Goal: Transaction & Acquisition: Purchase product/service

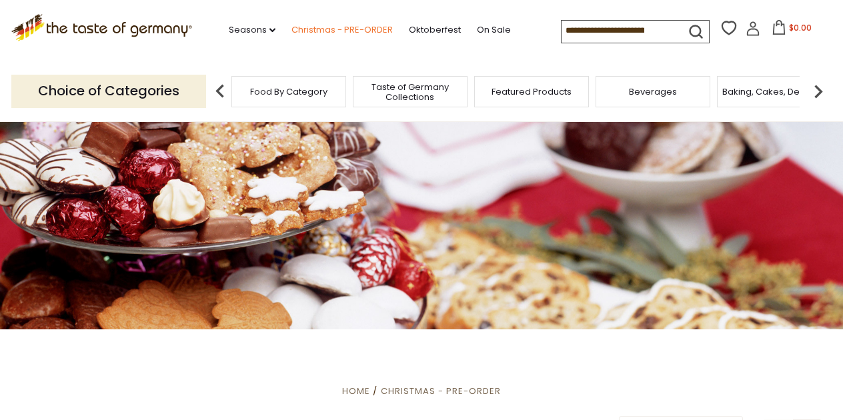
click at [328, 25] on link "Christmas - PRE-ORDER" at bounding box center [342, 30] width 101 height 15
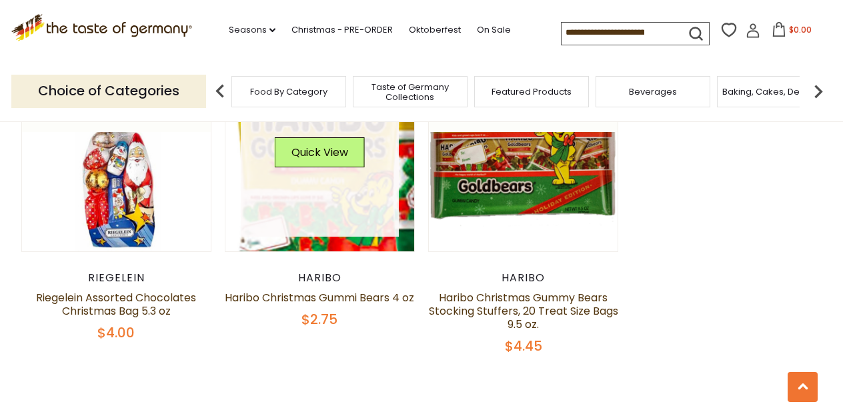
scroll to position [734, 0]
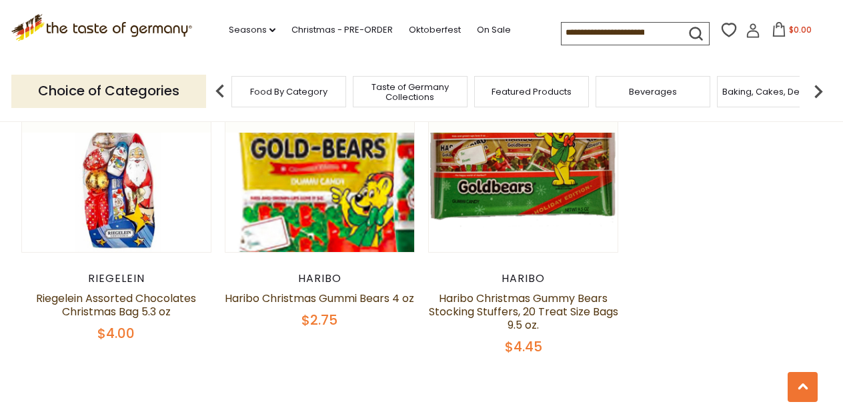
click at [562, 32] on input at bounding box center [618, 32] width 113 height 19
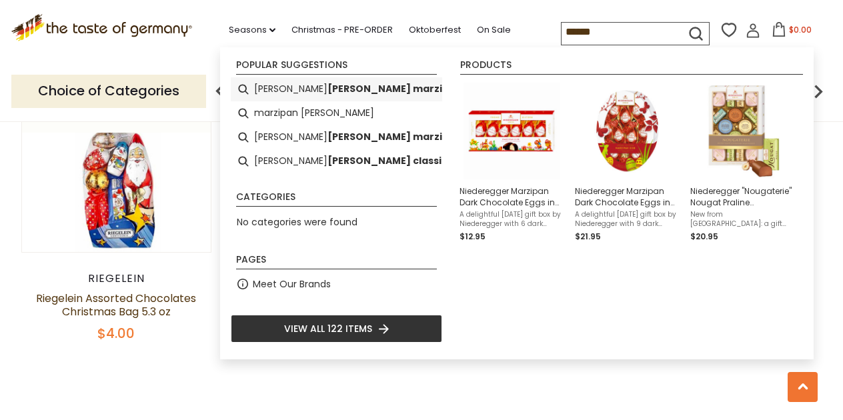
click at [354, 89] on b "egger marzipan" at bounding box center [395, 88] width 135 height 15
type input "**********"
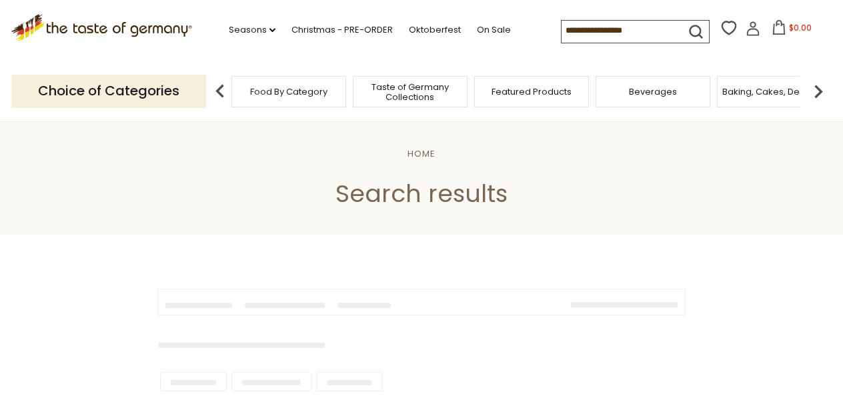
type input "**********"
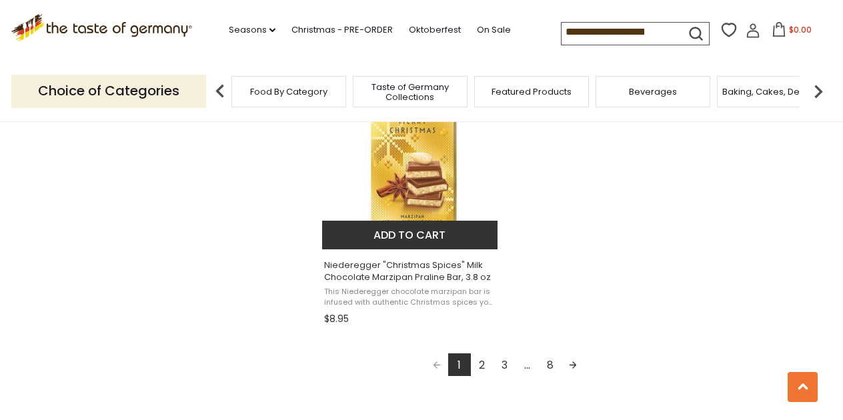
scroll to position [2362, 0]
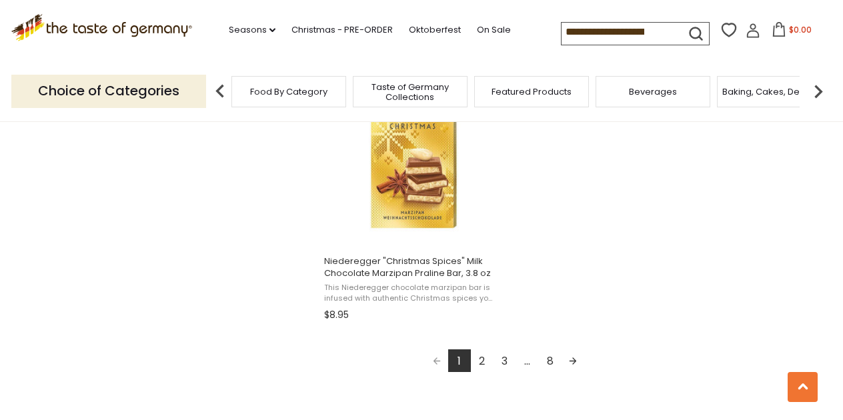
click at [482, 356] on link "2" at bounding box center [482, 361] width 23 height 23
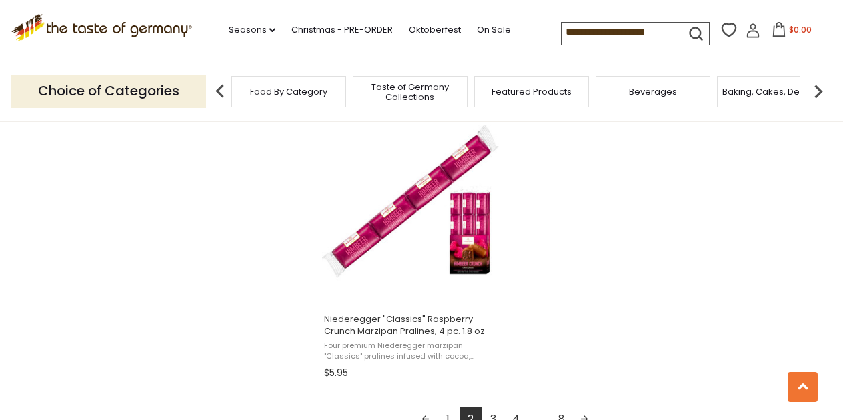
scroll to position [2308, 0]
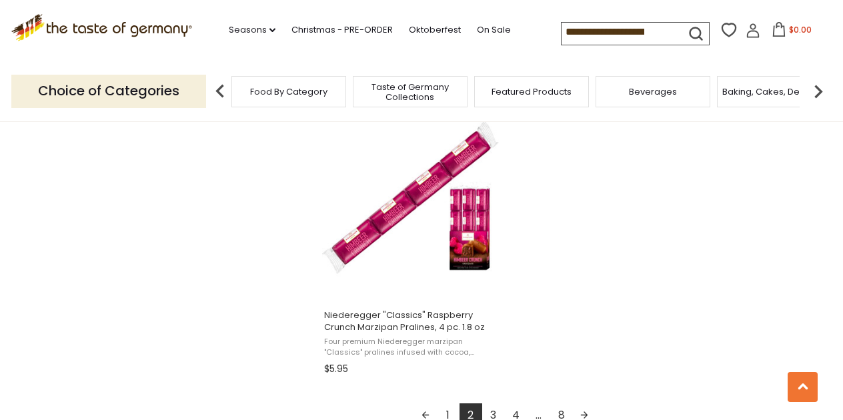
click at [492, 404] on link "3" at bounding box center [493, 415] width 23 height 23
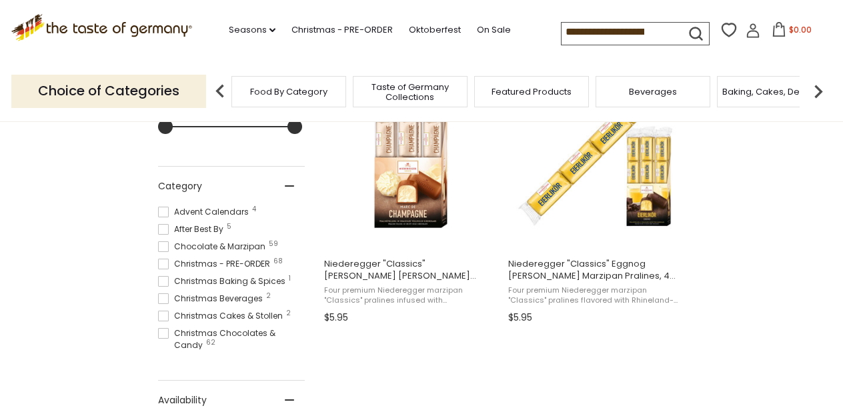
scroll to position [322, 0]
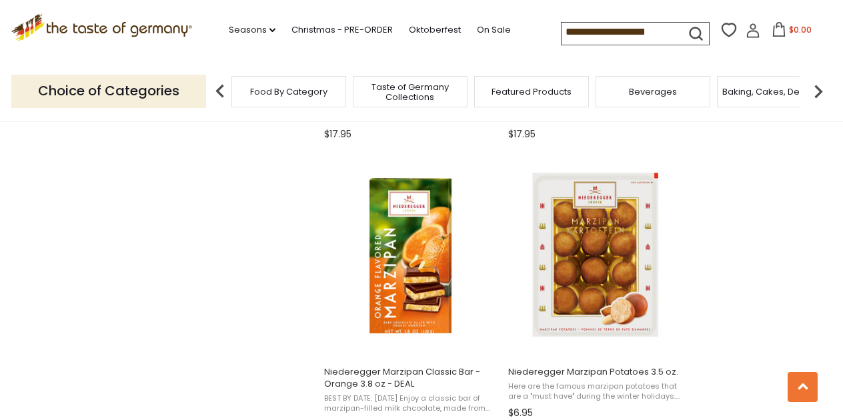
scroll to position [1742, 0]
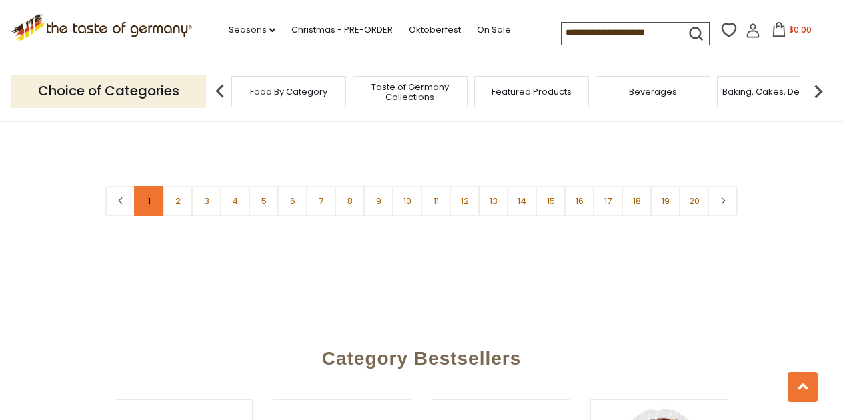
click at [153, 210] on link "1" at bounding box center [149, 201] width 30 height 30
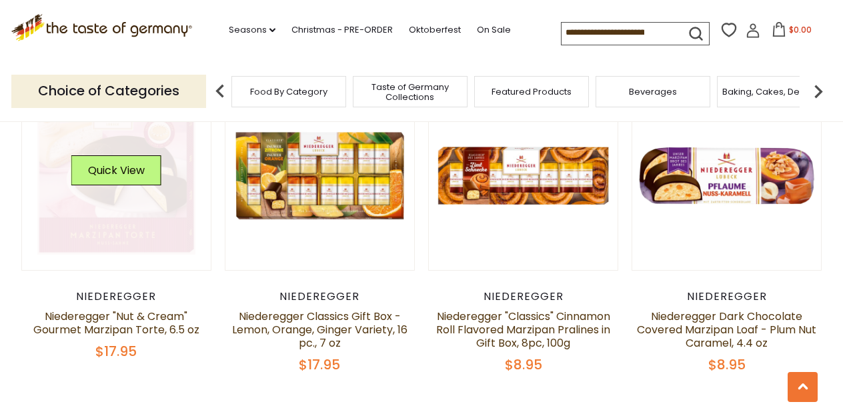
scroll to position [3051, 0]
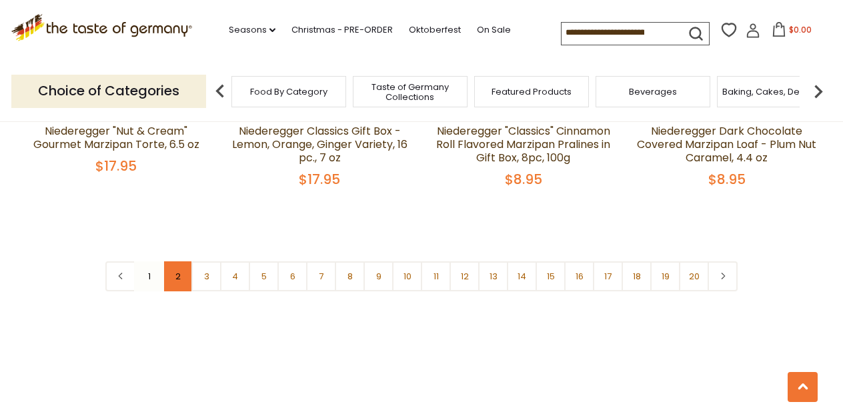
click at [177, 262] on link "2" at bounding box center [178, 277] width 30 height 30
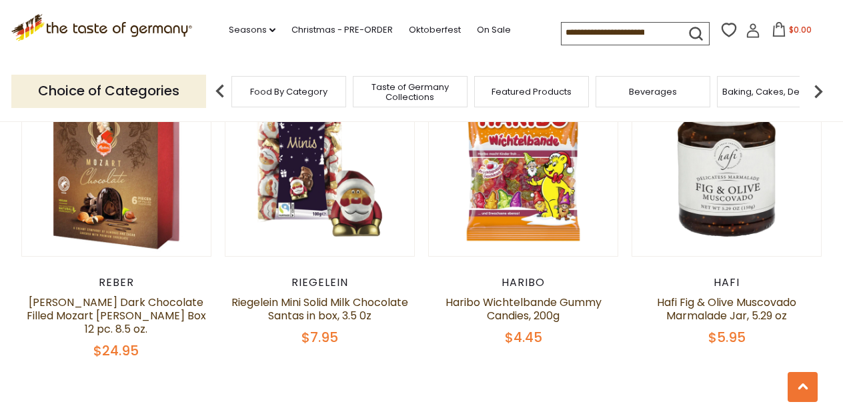
scroll to position [3087, 0]
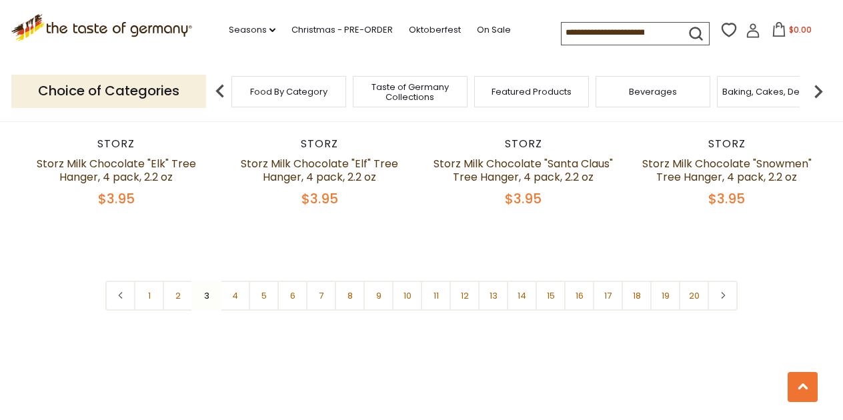
scroll to position [3194, 0]
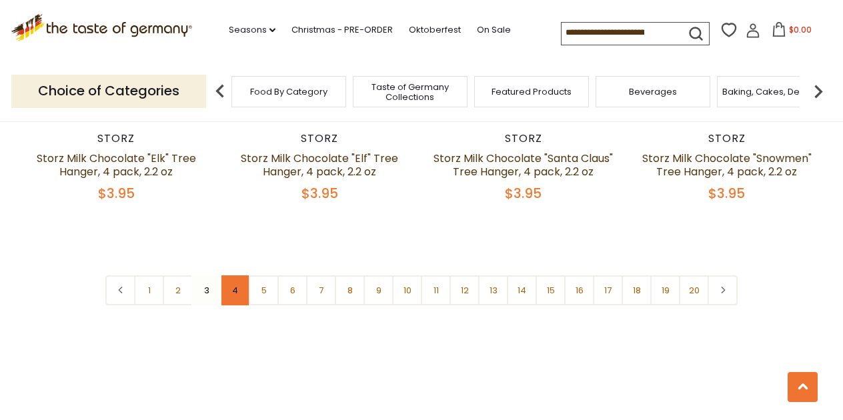
click at [235, 286] on link "4" at bounding box center [235, 291] width 30 height 30
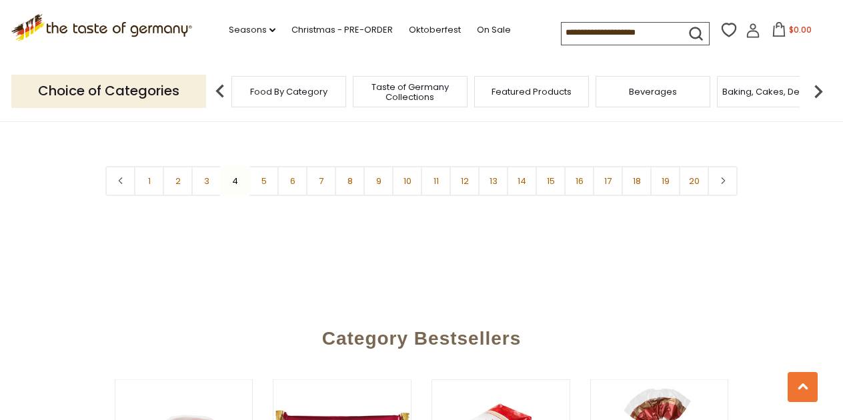
scroll to position [3345, 0]
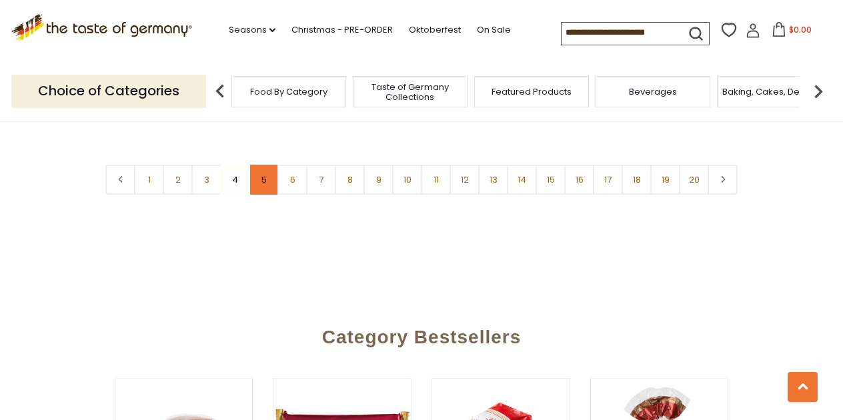
click at [268, 165] on link "5" at bounding box center [264, 180] width 30 height 30
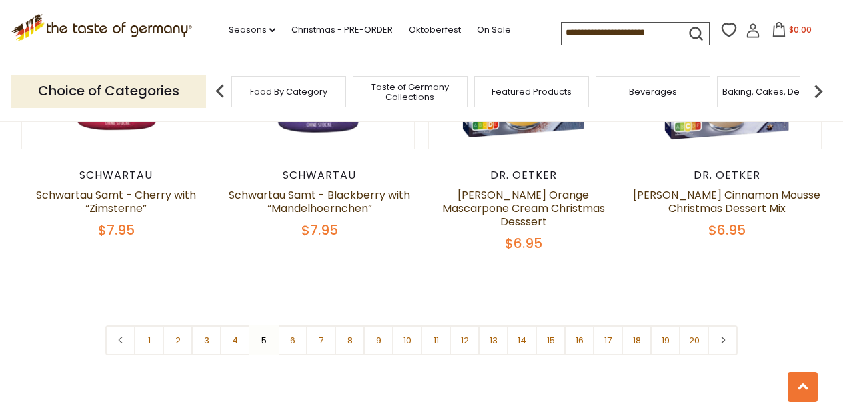
scroll to position [3168, 0]
click at [288, 330] on link "6" at bounding box center [293, 340] width 30 height 30
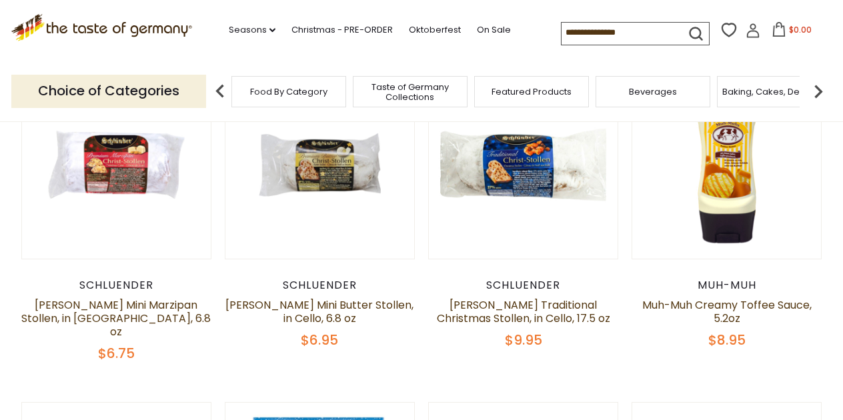
scroll to position [415, 0]
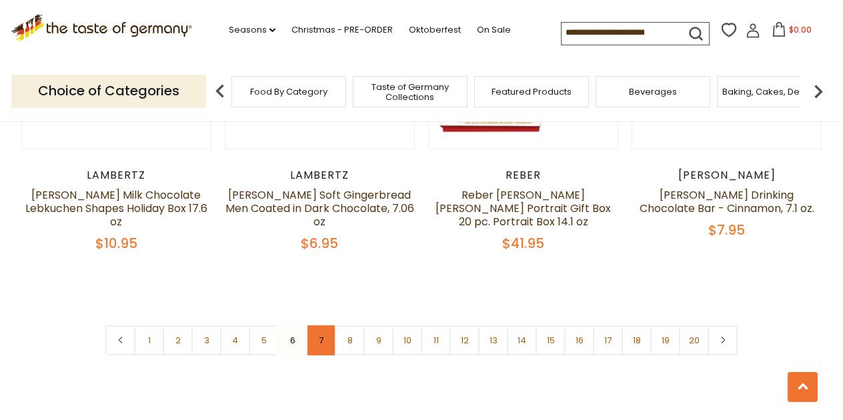
click at [319, 326] on link "7" at bounding box center [321, 341] width 30 height 30
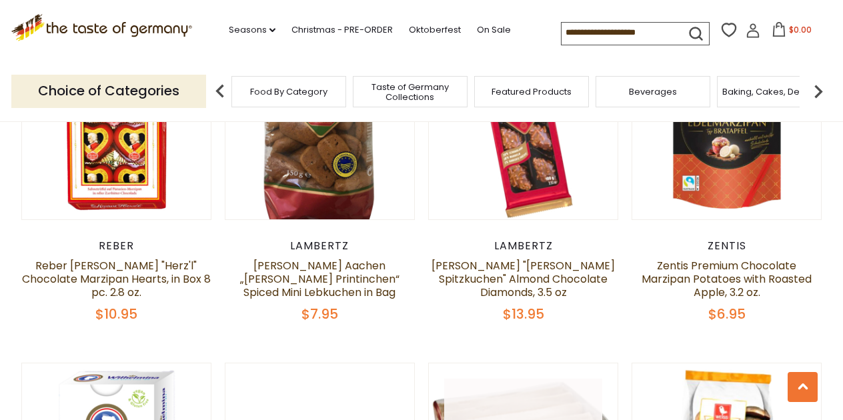
scroll to position [1397, 0]
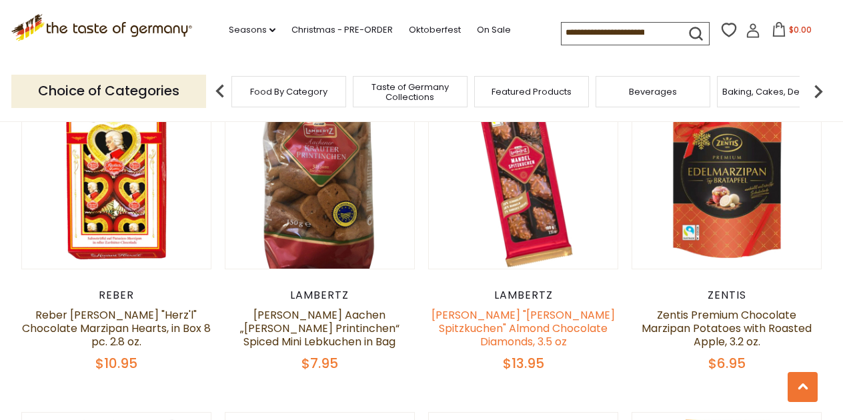
click at [520, 308] on link "[PERSON_NAME] "[PERSON_NAME] Spitzkuchen" Almond Chocolate Diamonds, 3.5 oz" at bounding box center [523, 329] width 183 height 42
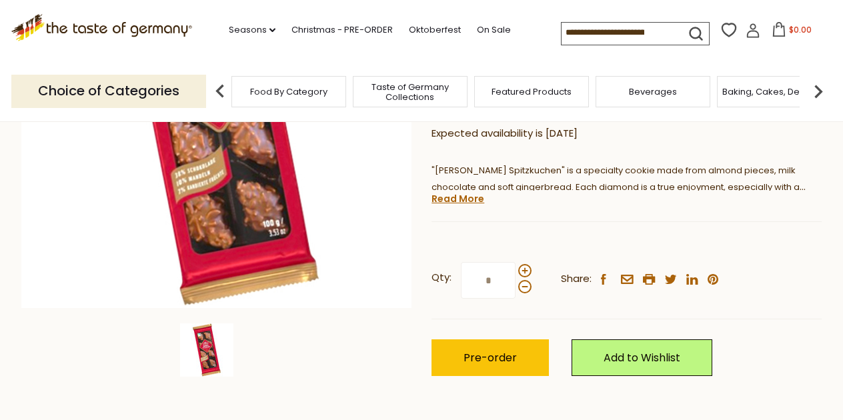
scroll to position [278, 0]
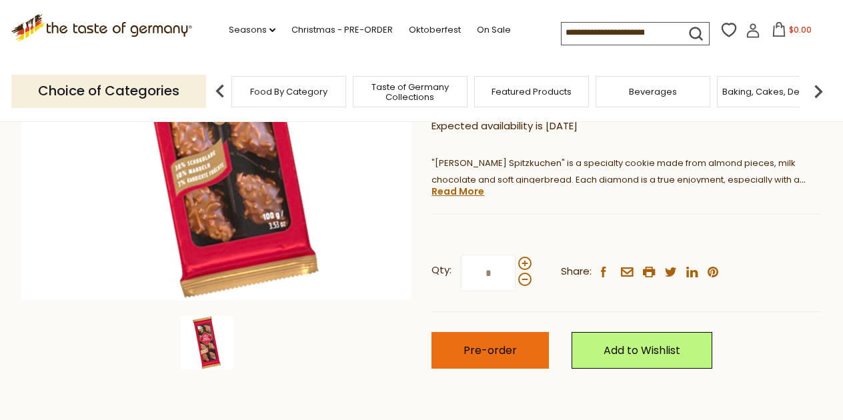
click at [516, 332] on button "Pre-order" at bounding box center [490, 350] width 117 height 37
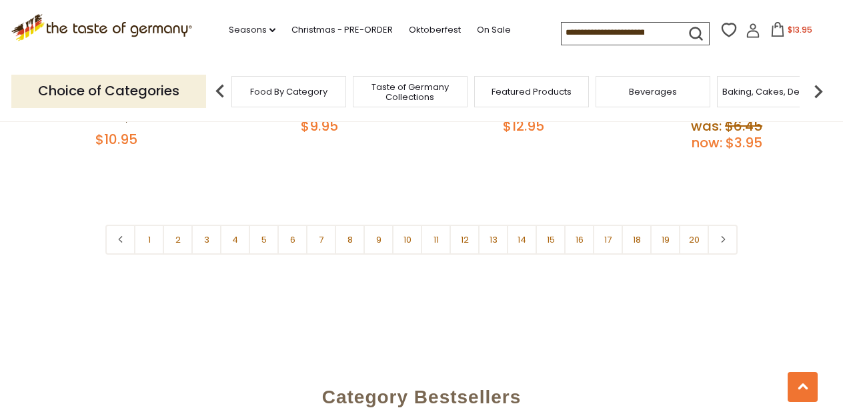
scroll to position [3283, 0]
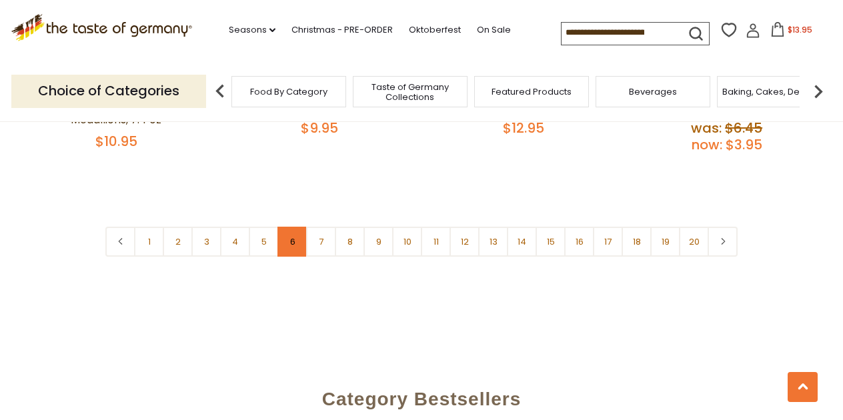
click at [298, 227] on link "6" at bounding box center [293, 242] width 30 height 30
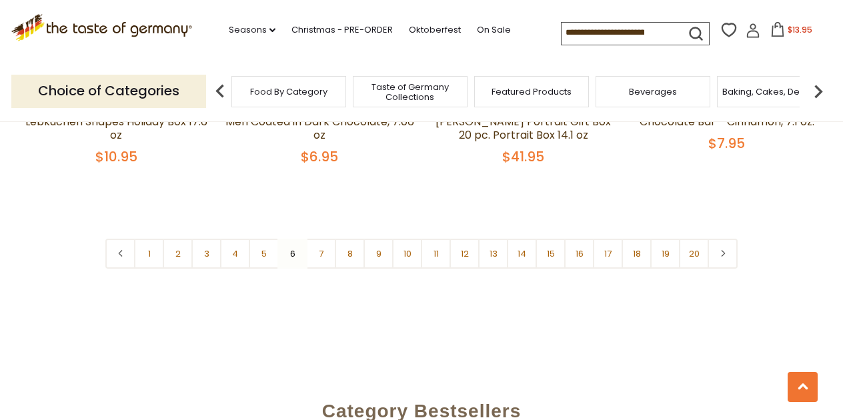
scroll to position [3267, 0]
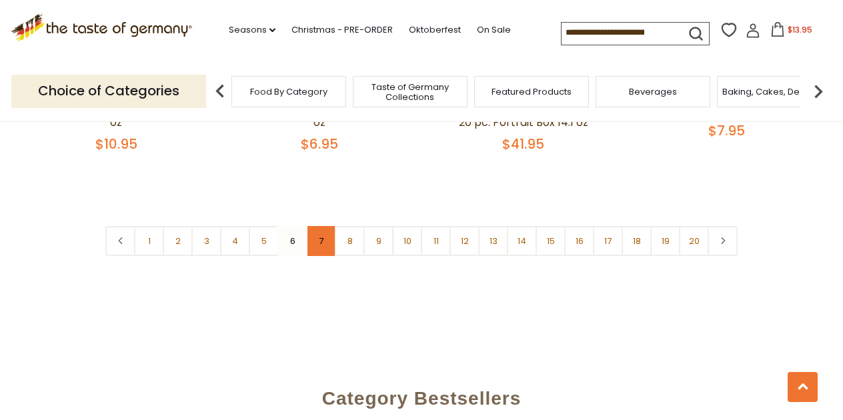
click at [318, 226] on link "7" at bounding box center [321, 241] width 30 height 30
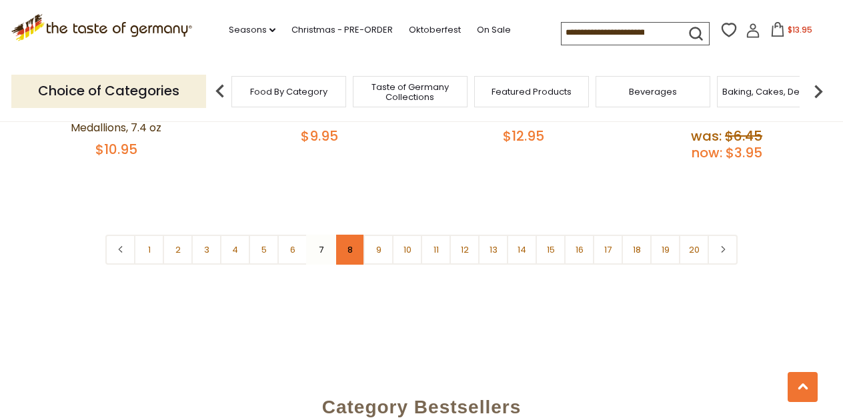
click at [347, 235] on link "8" at bounding box center [350, 250] width 30 height 30
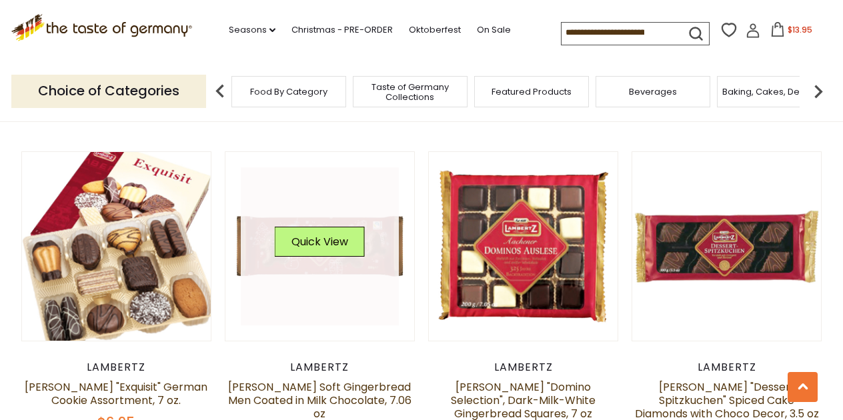
scroll to position [1327, 0]
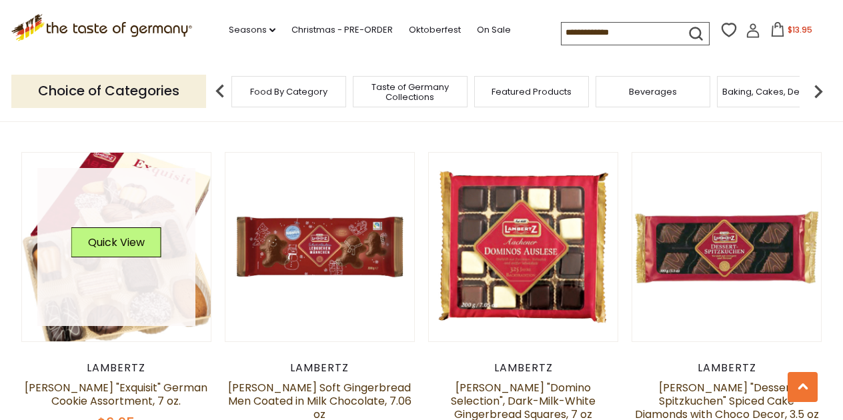
click at [173, 296] on link at bounding box center [116, 247] width 159 height 159
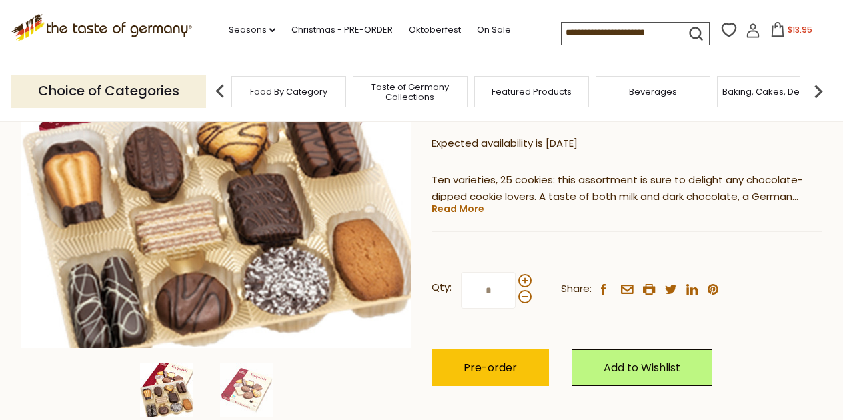
scroll to position [232, 0]
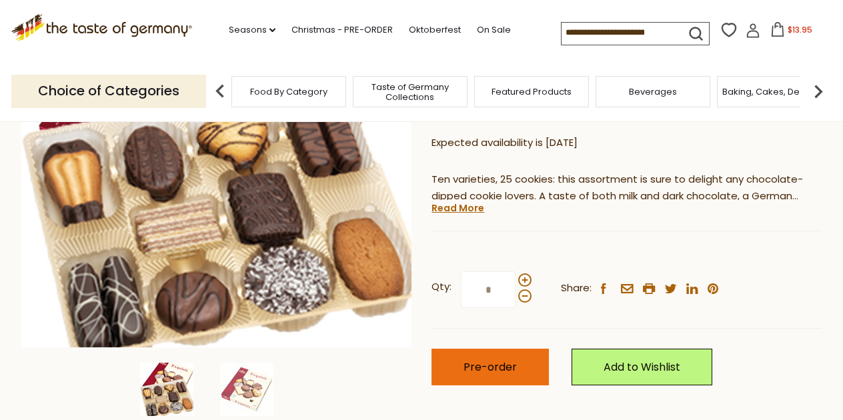
click at [497, 360] on span "Pre-order" at bounding box center [490, 367] width 53 height 15
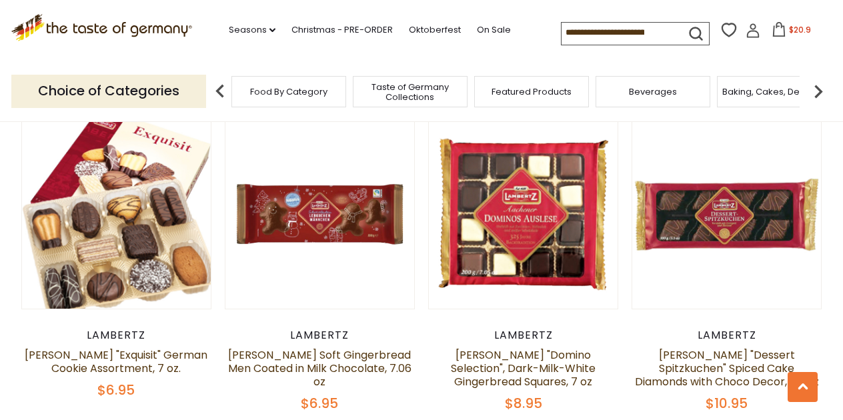
scroll to position [1359, 0]
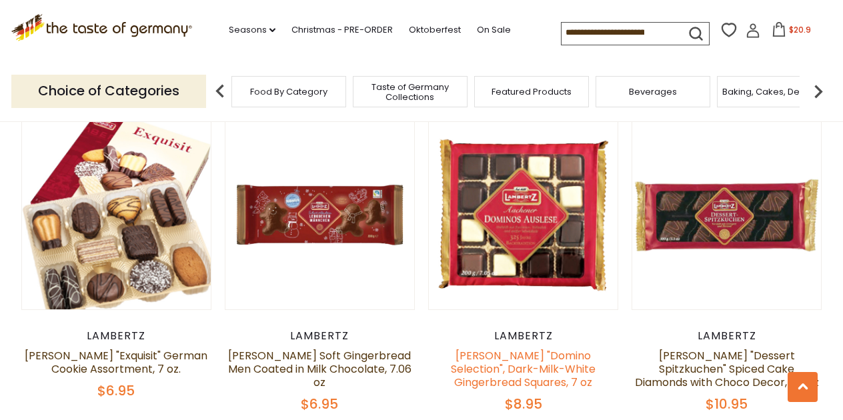
click at [538, 348] on link "[PERSON_NAME] "Domino Selection", Dark-Milk-White Gingerbread Squares, 7 oz" at bounding box center [523, 369] width 145 height 42
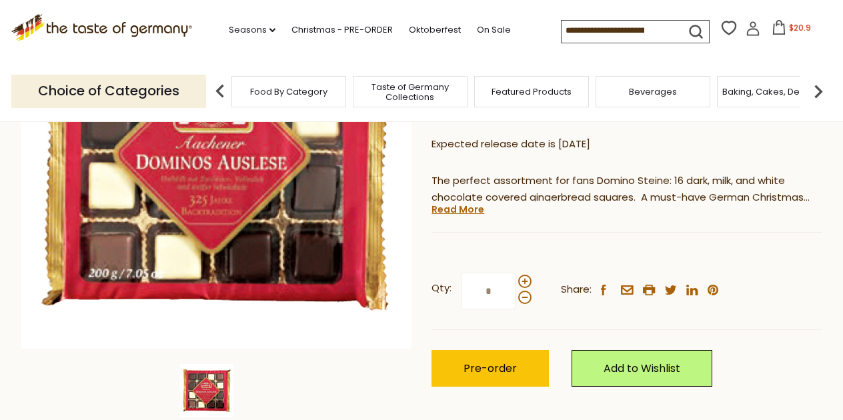
scroll to position [233, 0]
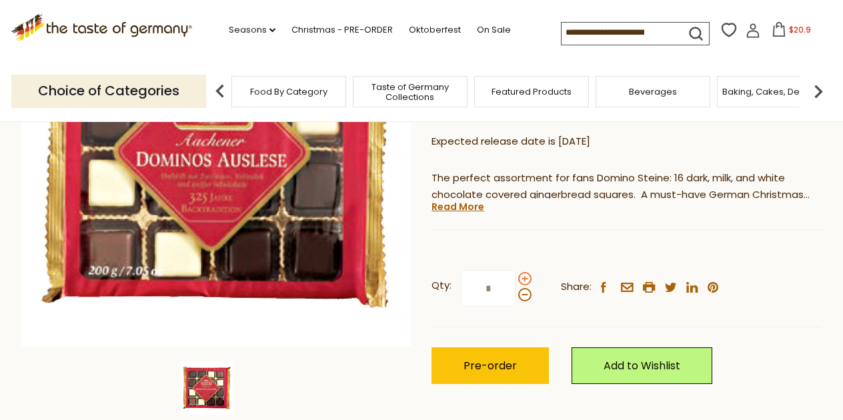
click at [525, 276] on span at bounding box center [524, 278] width 13 height 13
click at [516, 276] on input "*" at bounding box center [488, 288] width 55 height 37
click at [525, 276] on span at bounding box center [524, 278] width 13 height 13
click at [516, 276] on input "*" at bounding box center [488, 288] width 55 height 37
click at [523, 291] on span at bounding box center [524, 294] width 13 height 13
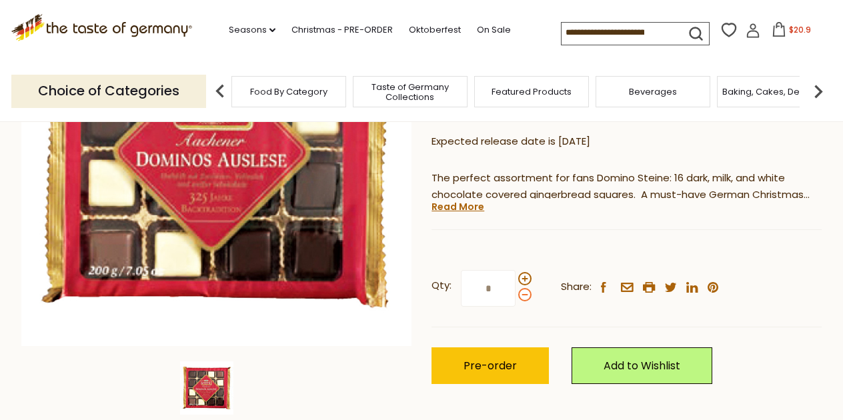
click at [516, 291] on input "*" at bounding box center [488, 288] width 55 height 37
type input "*"
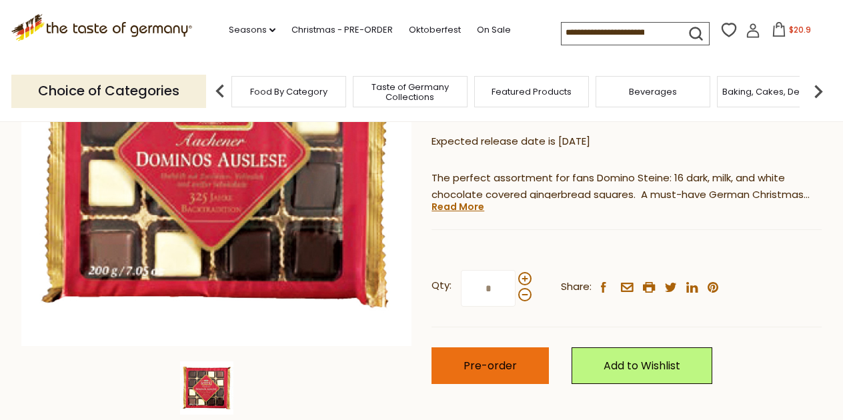
click at [508, 365] on span "Pre-order" at bounding box center [490, 365] width 53 height 15
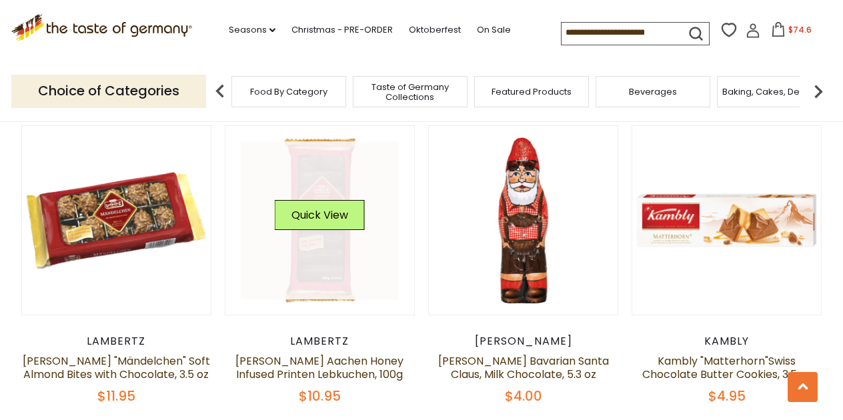
scroll to position [1691, 0]
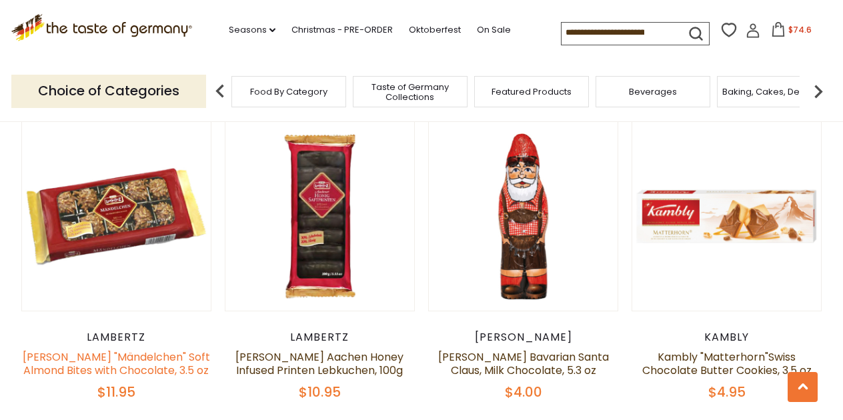
click at [181, 350] on link "[PERSON_NAME] "Mändelchen" Soft Almond Bites with Chocolate, 3.5 oz" at bounding box center [116, 364] width 187 height 29
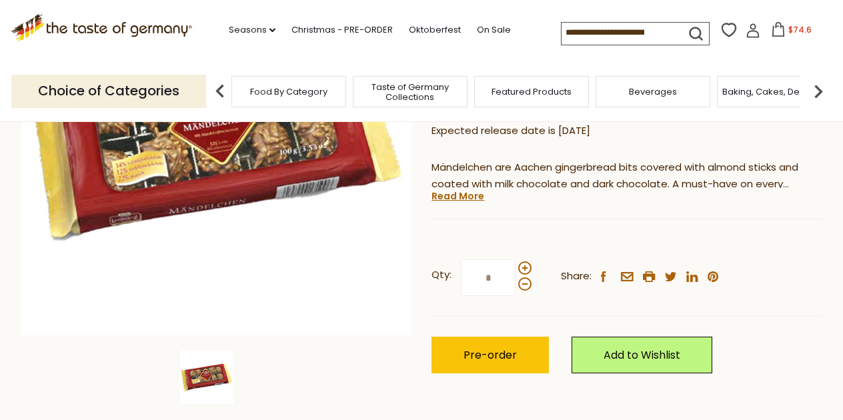
scroll to position [245, 0]
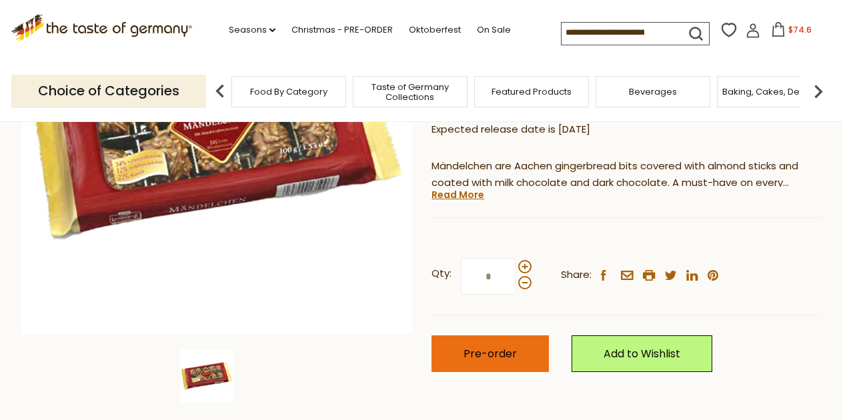
click at [474, 346] on span "Pre-order" at bounding box center [490, 353] width 53 height 15
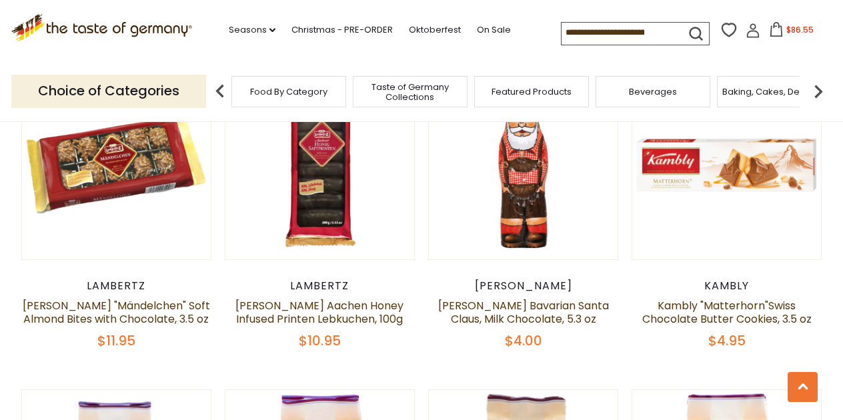
scroll to position [1744, 0]
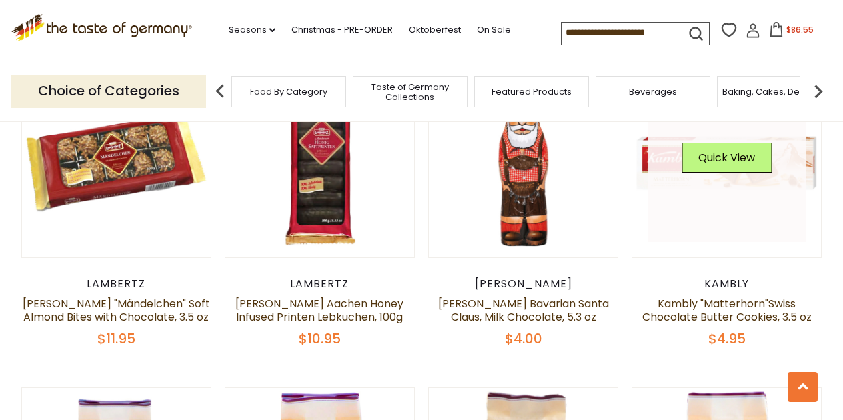
click at [685, 167] on div "Quick View" at bounding box center [727, 163] width 90 height 40
click at [668, 165] on link at bounding box center [727, 163] width 159 height 159
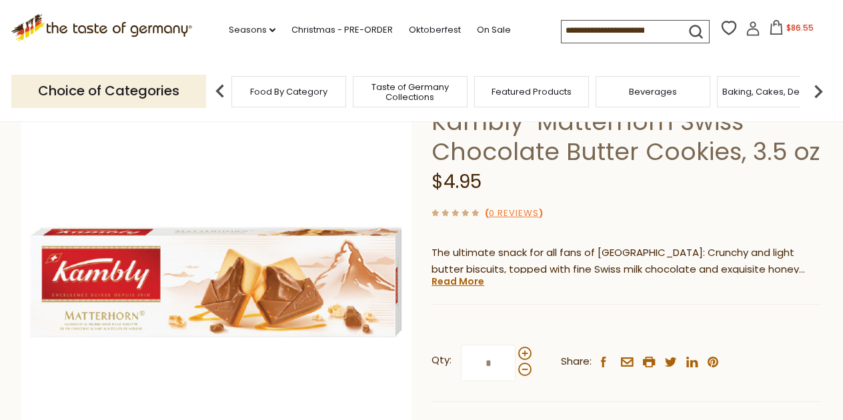
scroll to position [103, 0]
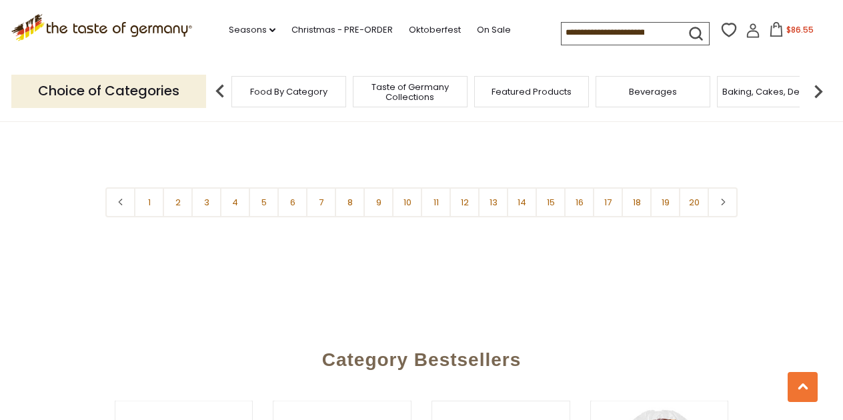
scroll to position [3284, 0]
click at [378, 186] on link "9" at bounding box center [379, 201] width 30 height 30
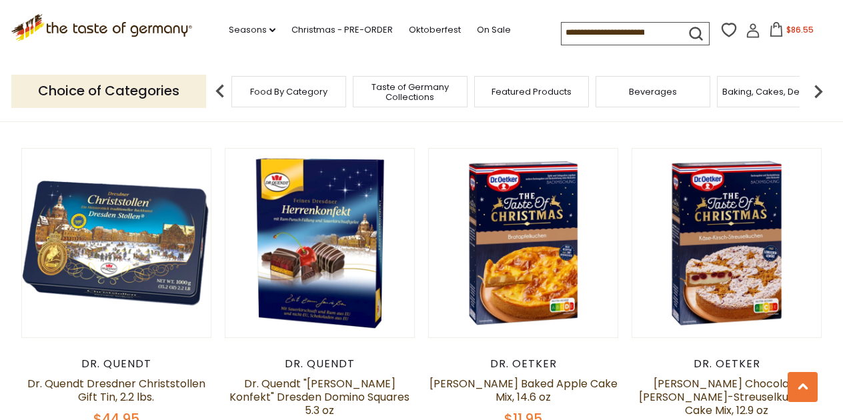
scroll to position [1345, 0]
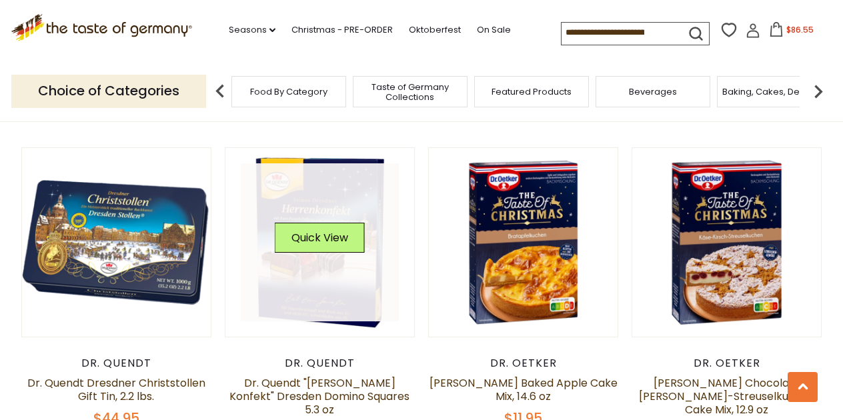
click at [350, 276] on link at bounding box center [320, 242] width 159 height 159
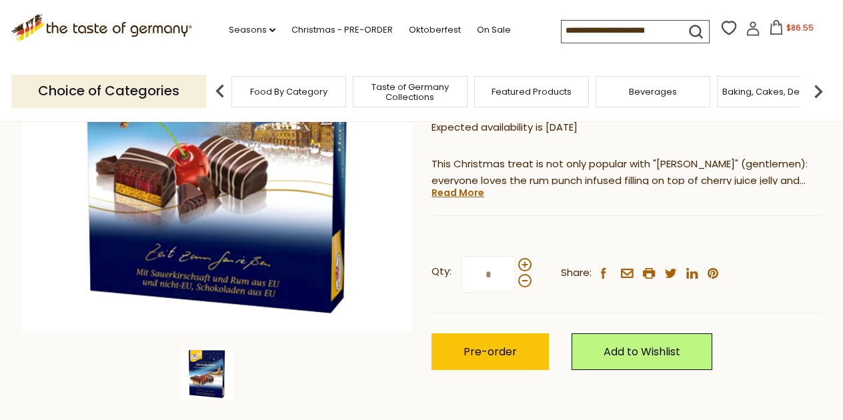
scroll to position [253, 0]
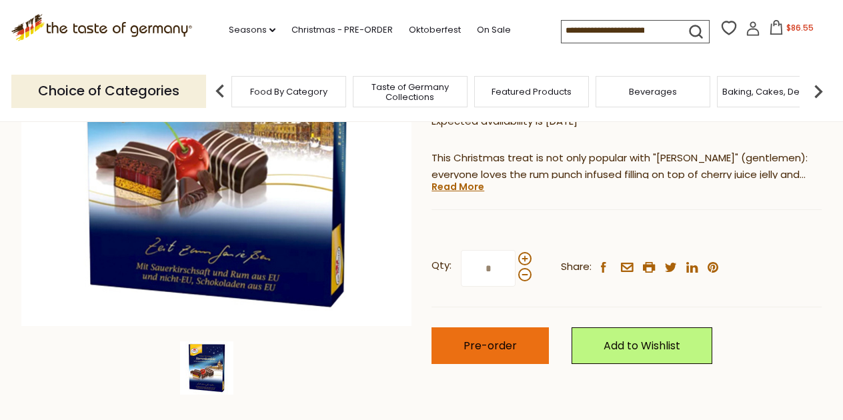
click at [508, 338] on span "Pre-order" at bounding box center [490, 345] width 53 height 15
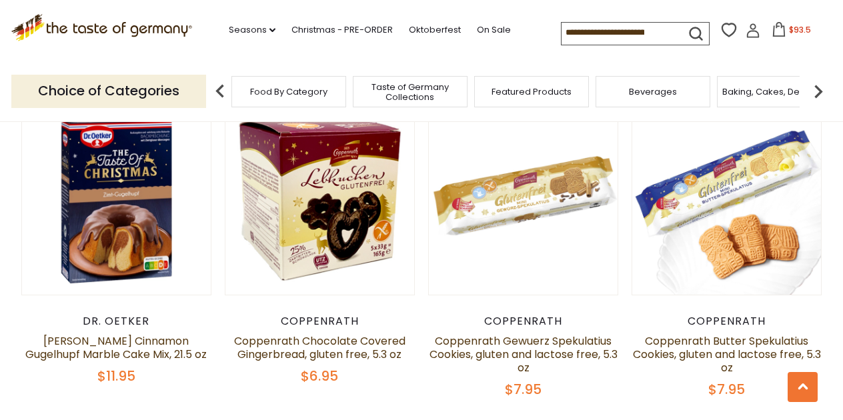
scroll to position [1723, 0]
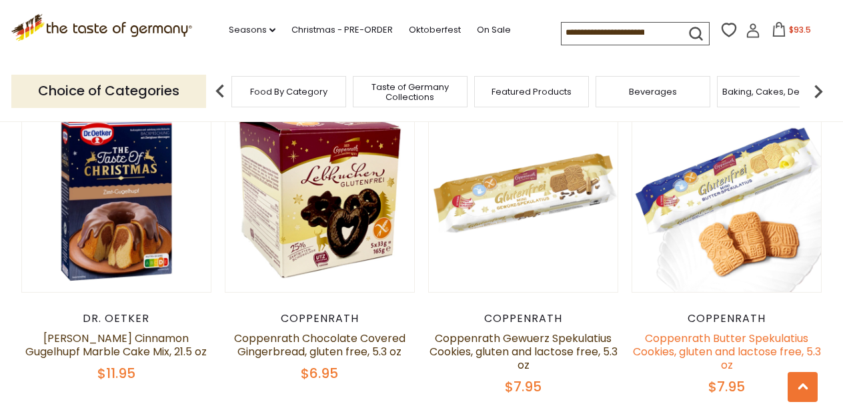
click at [697, 331] on link "Coppenrath Butter Spekulatius Cookies, gluten and lactose free, 5.3 oz" at bounding box center [727, 352] width 188 height 42
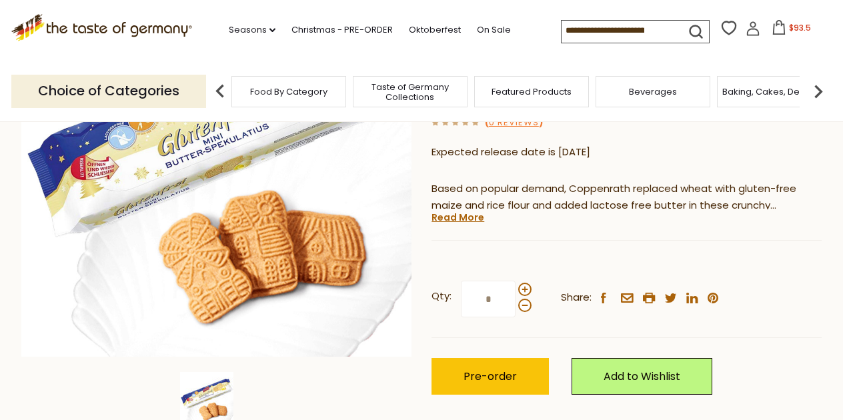
scroll to position [234, 0]
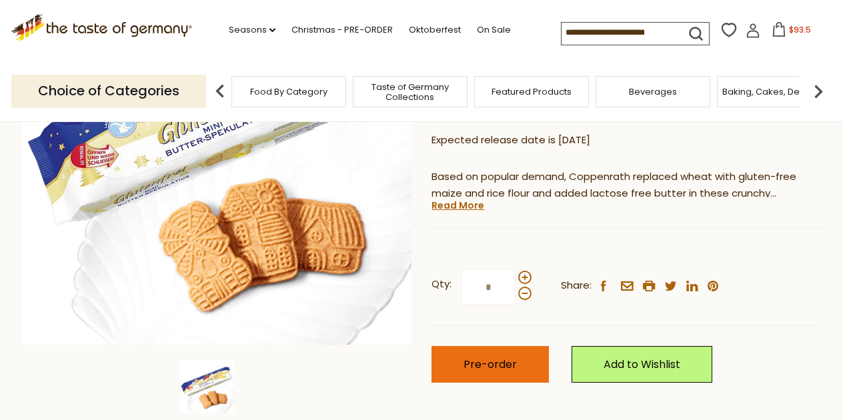
click at [507, 362] on span "Pre-order" at bounding box center [490, 364] width 53 height 15
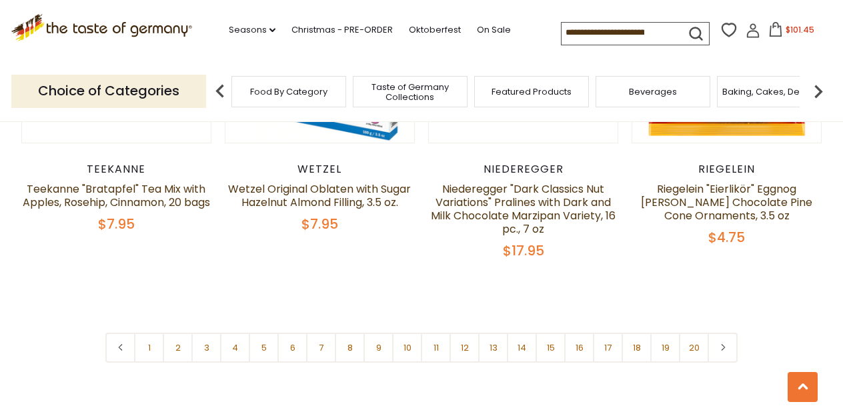
scroll to position [3239, 0]
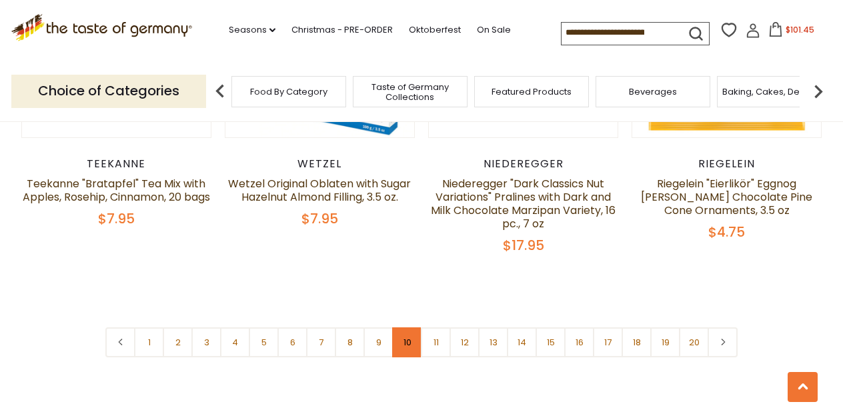
click at [405, 328] on link "10" at bounding box center [407, 343] width 30 height 30
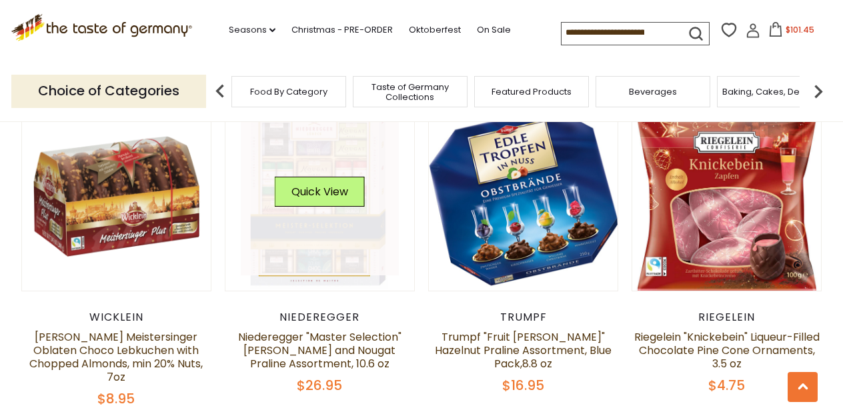
scroll to position [1413, 0]
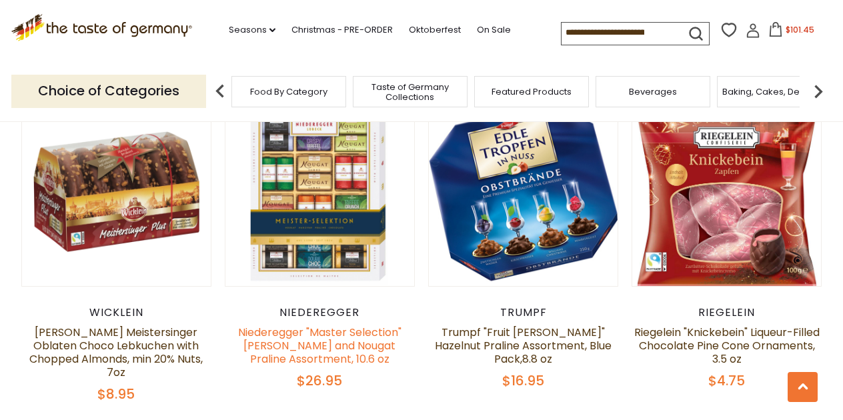
click at [362, 334] on link "Niederegger "Master Selection" Marzipan and Nougat Praline Assortment, 10.6 oz" at bounding box center [319, 346] width 163 height 42
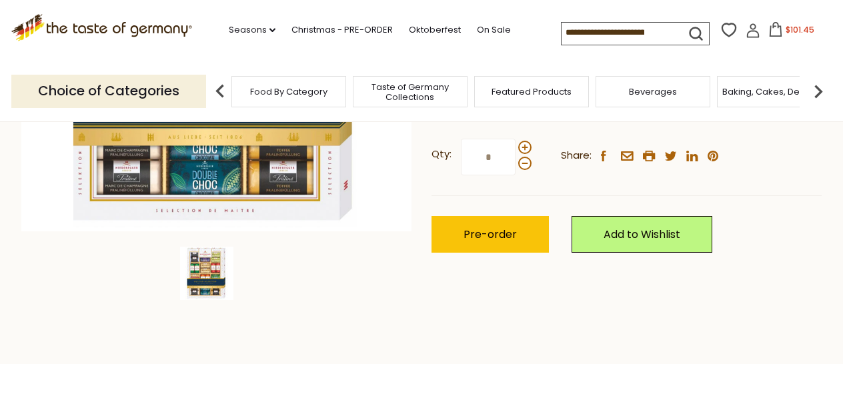
scroll to position [350, 0]
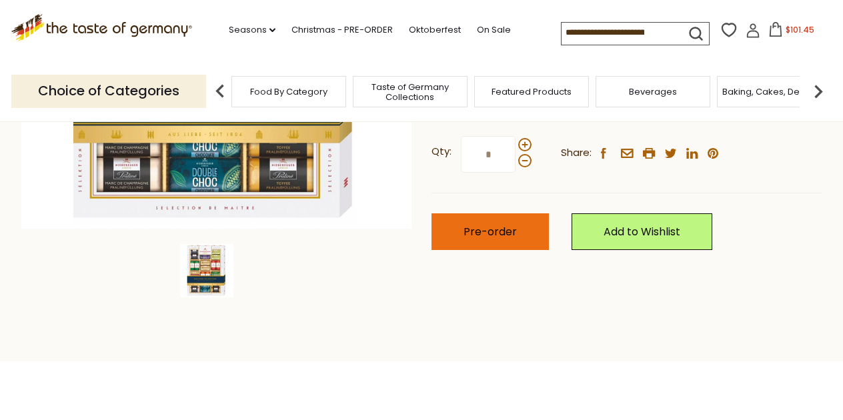
click at [496, 230] on span "Pre-order" at bounding box center [490, 231] width 53 height 15
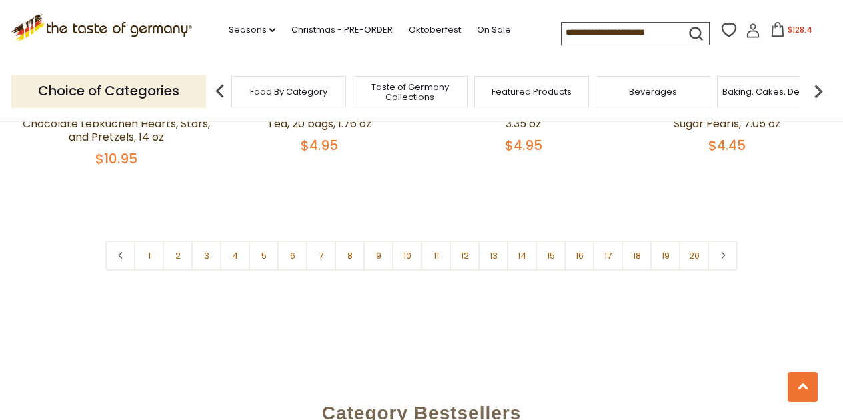
scroll to position [3300, 0]
click at [406, 245] on link "10" at bounding box center [407, 255] width 30 height 30
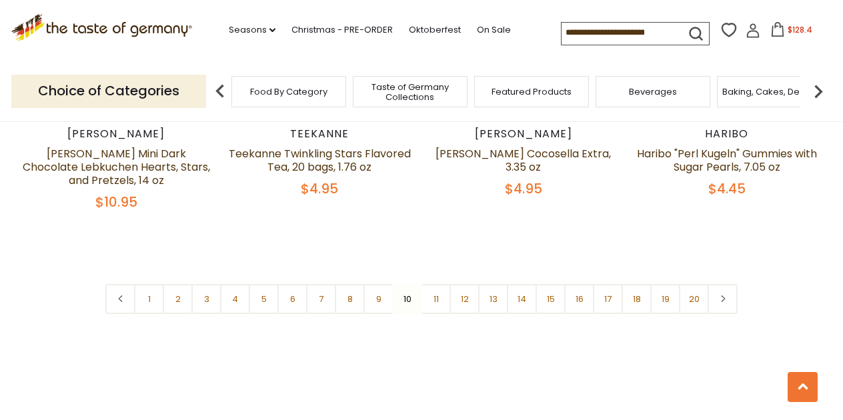
scroll to position [3233, 0]
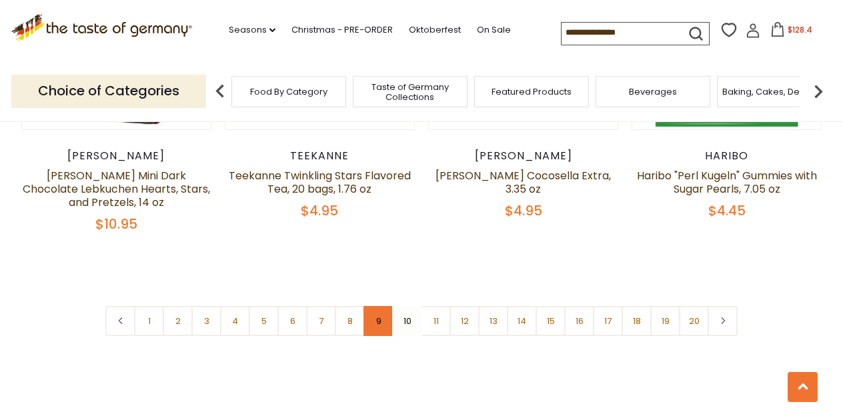
click at [378, 310] on link "9" at bounding box center [379, 321] width 30 height 30
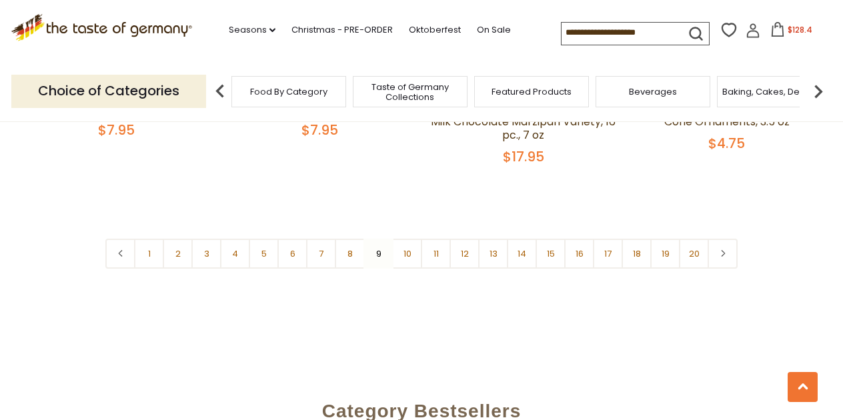
scroll to position [3349, 0]
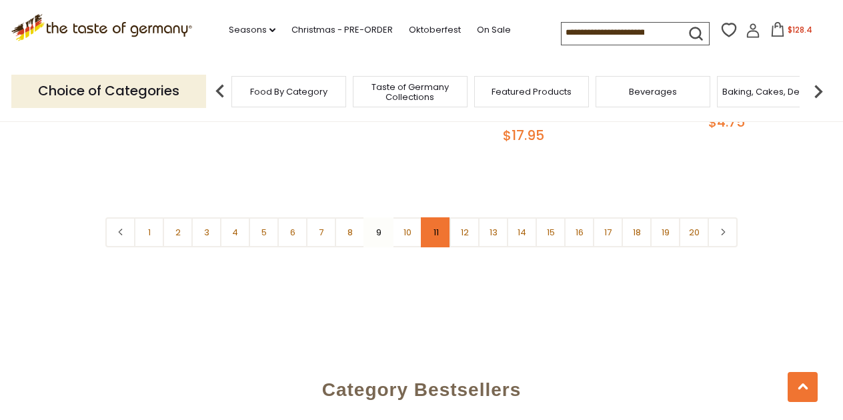
click at [438, 218] on link "11" at bounding box center [436, 233] width 30 height 30
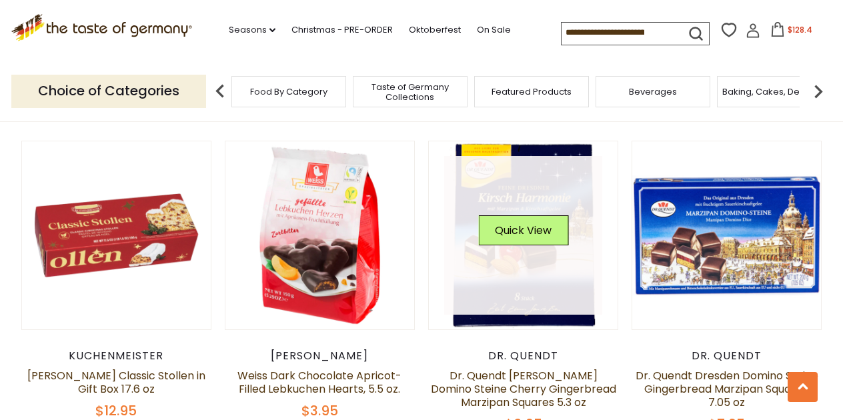
scroll to position [2032, 0]
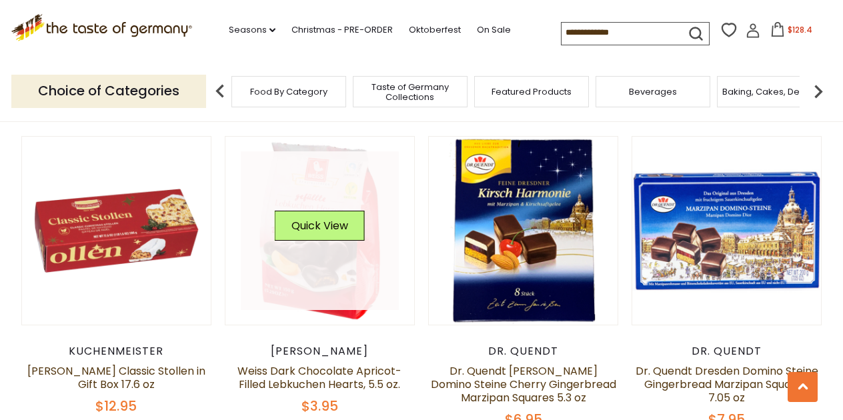
click at [375, 292] on img at bounding box center [320, 231] width 189 height 189
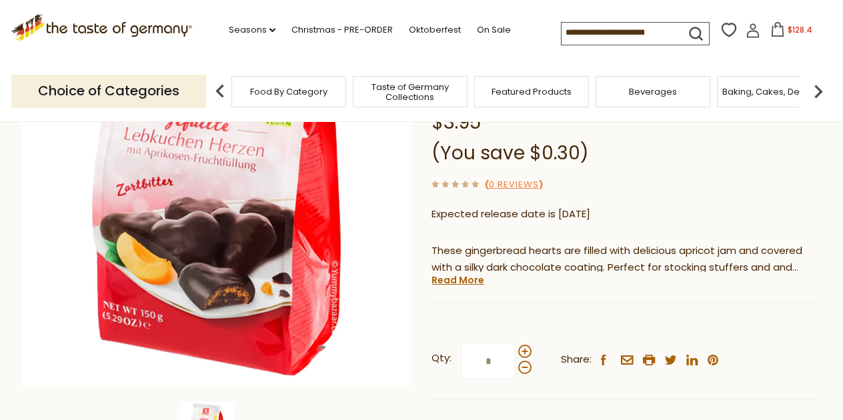
scroll to position [216, 0]
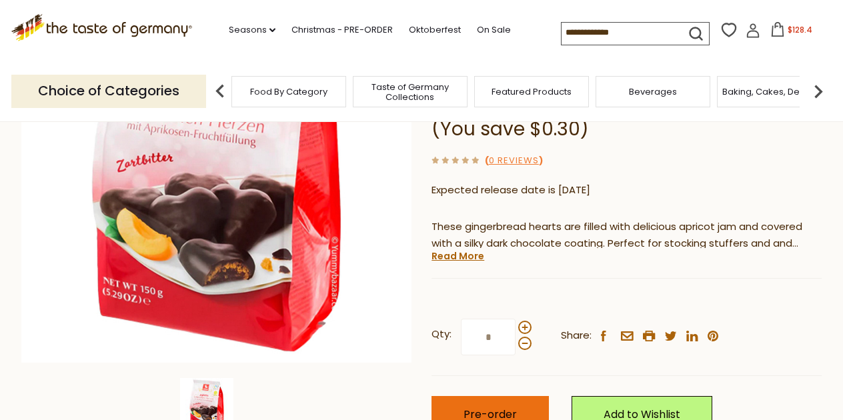
click at [465, 407] on span "Pre-order" at bounding box center [490, 414] width 53 height 15
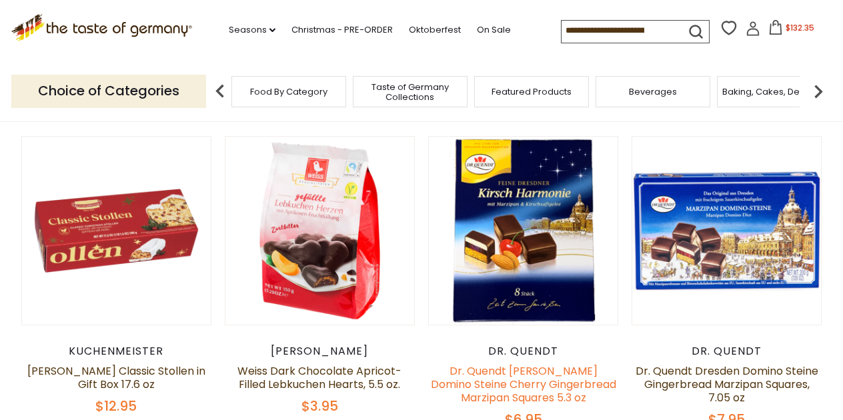
click at [526, 364] on link "Dr. Quendt [PERSON_NAME] Domino Steine Cherry Gingerbread Marzipan Squares 5.3 …" at bounding box center [523, 385] width 185 height 42
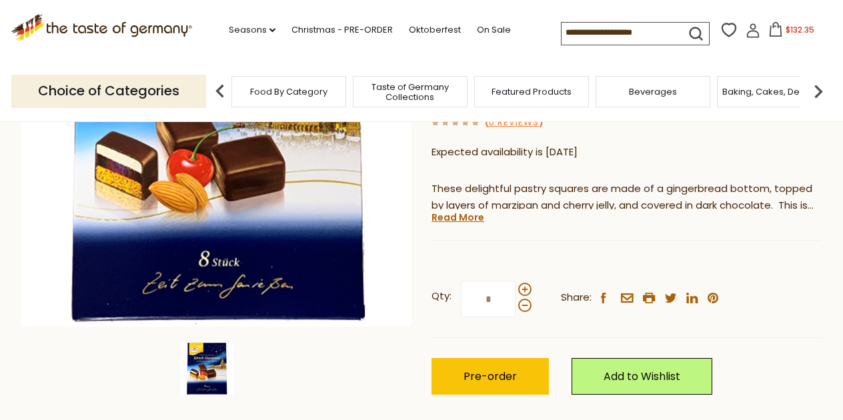
scroll to position [258, 0]
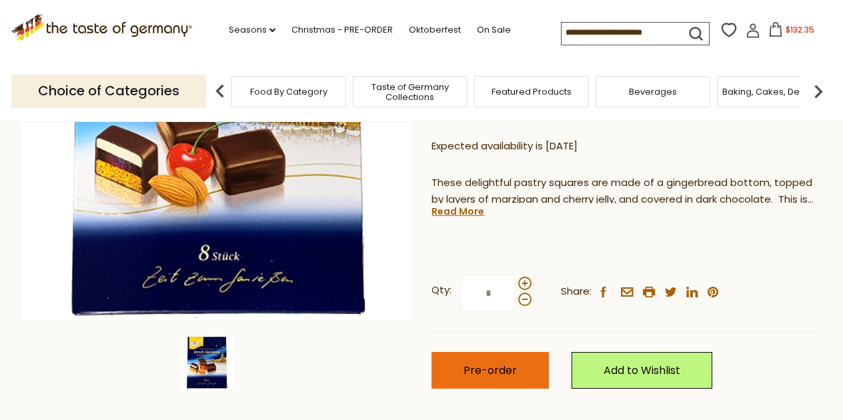
click at [482, 366] on span "Pre-order" at bounding box center [490, 370] width 53 height 15
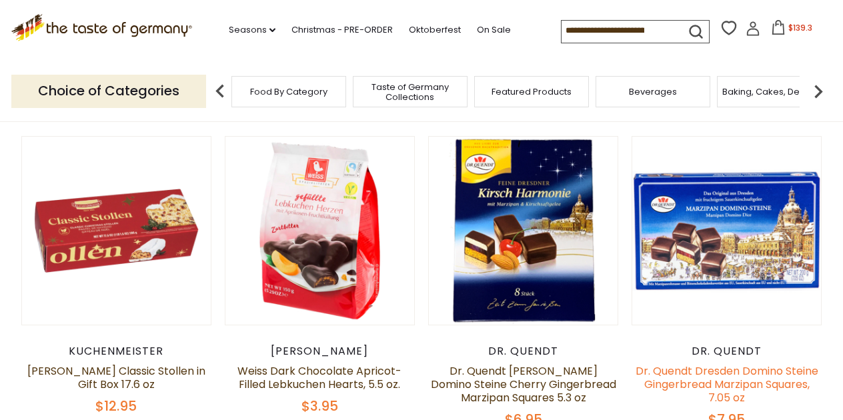
click at [748, 364] on link "Dr. Quendt Dresden Domino Steine Gingerbread Marzipan Squares, 7.05 oz" at bounding box center [727, 385] width 183 height 42
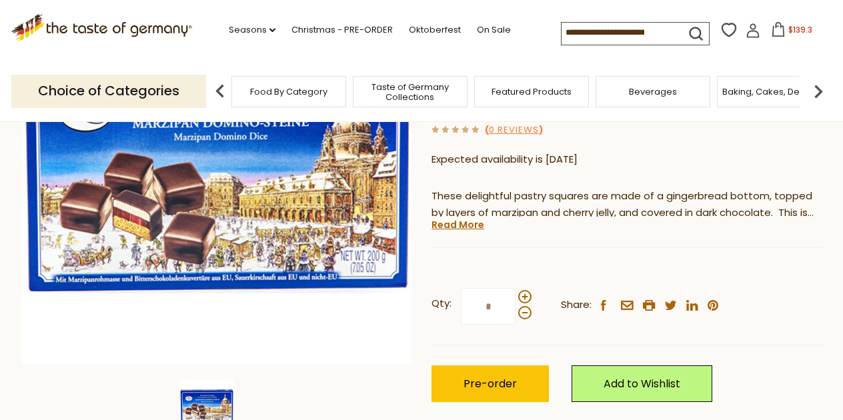
scroll to position [207, 0]
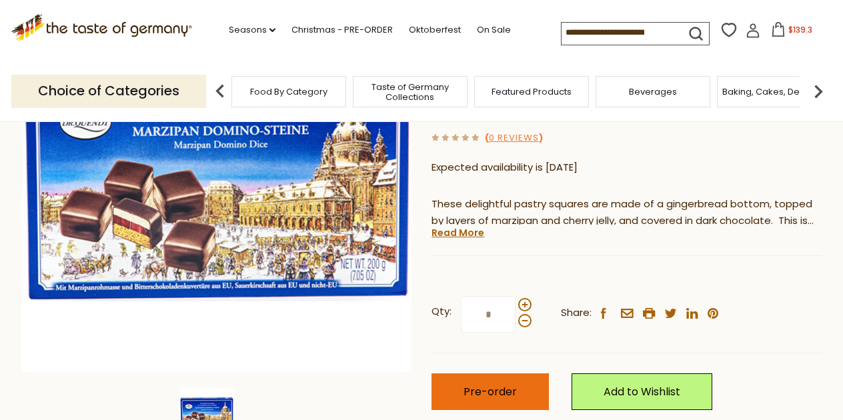
click at [475, 395] on span "Pre-order" at bounding box center [490, 391] width 53 height 15
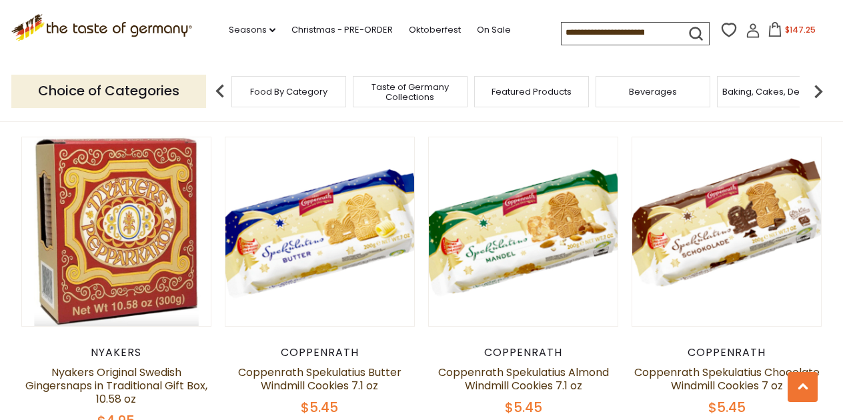
scroll to position [3031, 0]
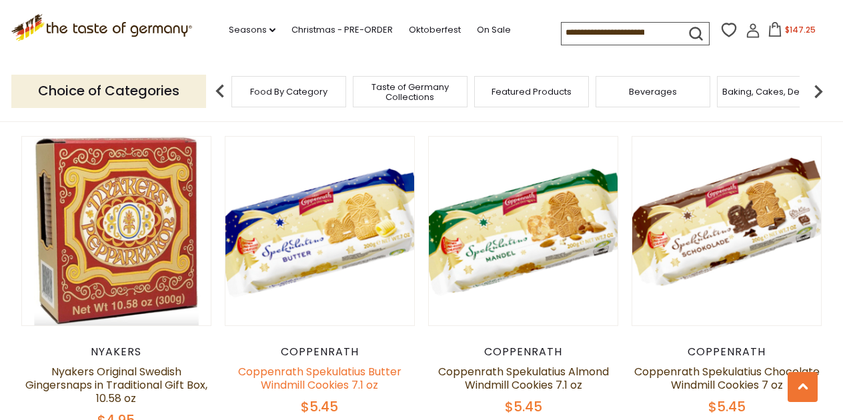
click at [354, 364] on link "Coppenrath Spekulatius Butter Windmill Cookies 7.1 oz" at bounding box center [319, 378] width 163 height 29
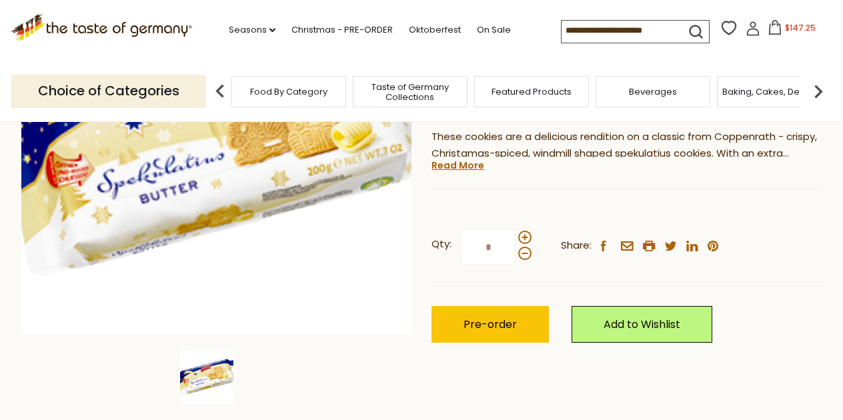
scroll to position [278, 0]
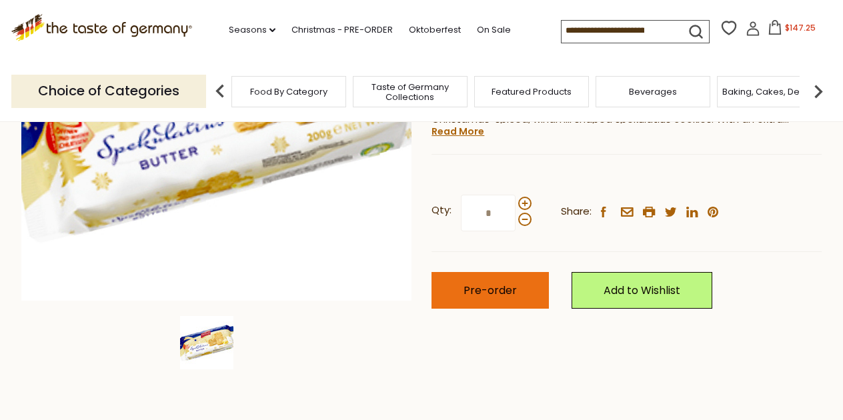
click at [498, 293] on span "Pre-order" at bounding box center [490, 290] width 53 height 15
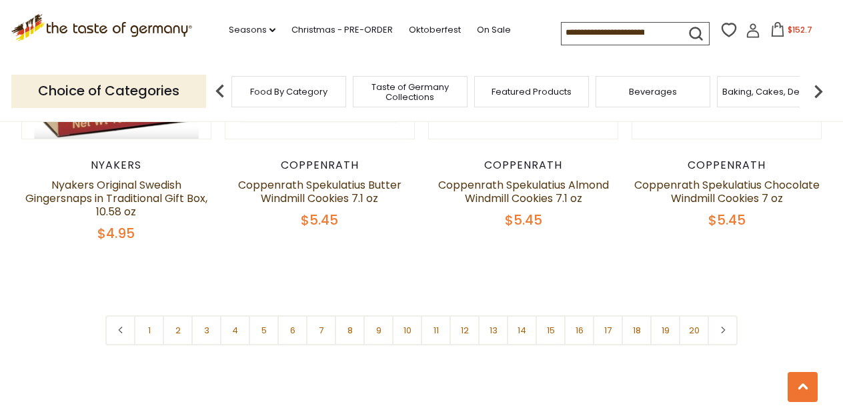
scroll to position [3224, 0]
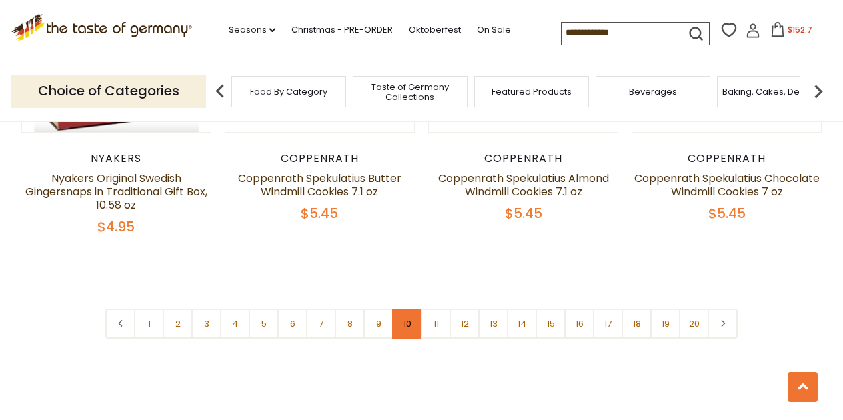
click at [409, 309] on link "10" at bounding box center [407, 324] width 30 height 30
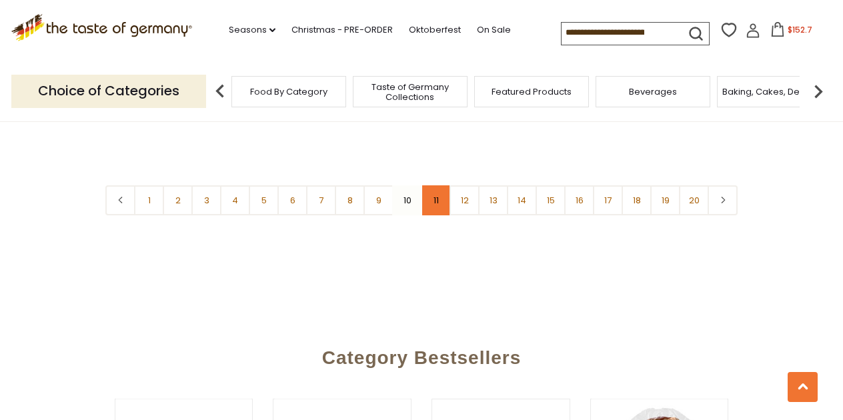
click at [435, 190] on link "11" at bounding box center [436, 200] width 30 height 30
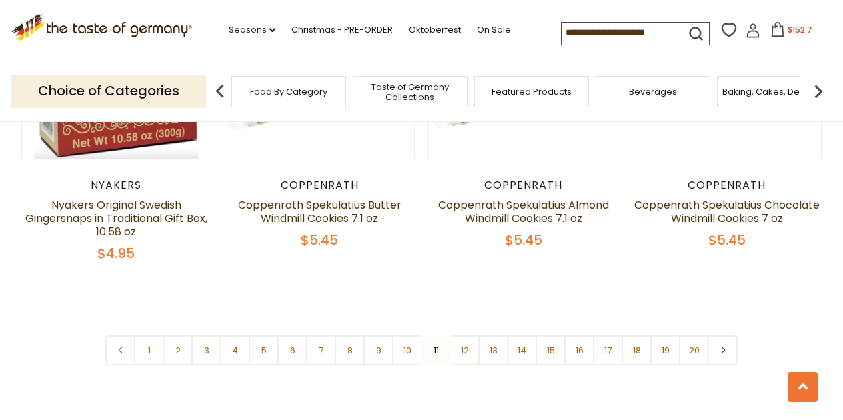
scroll to position [3198, 0]
click at [466, 335] on link "12" at bounding box center [465, 350] width 30 height 30
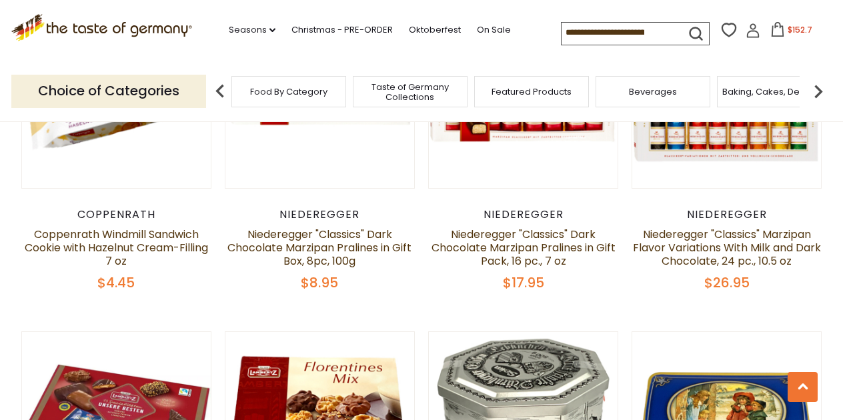
scroll to position [480, 0]
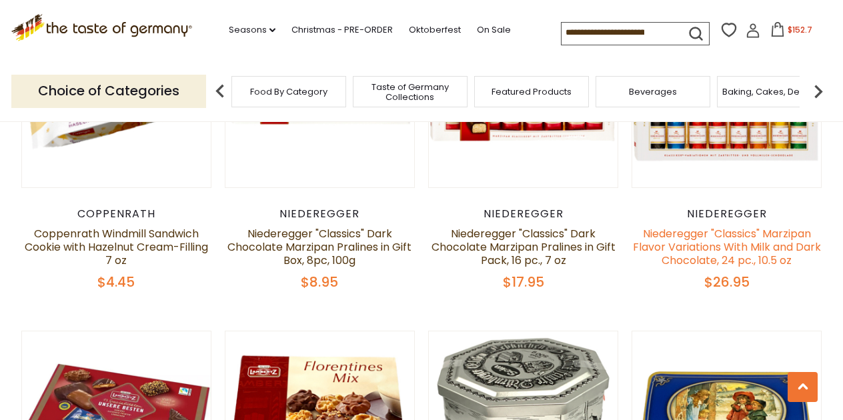
click at [715, 248] on link "Niederegger "Classics" Marzipan Flavor Variations With Milk and Dark Chocolate,…" at bounding box center [727, 247] width 188 height 42
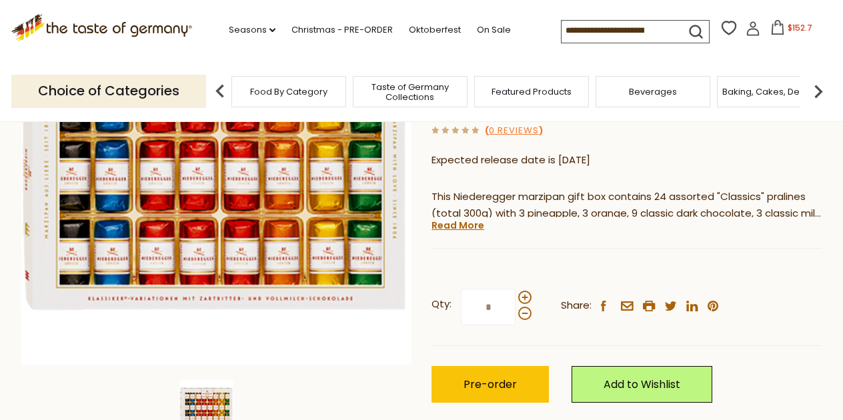
scroll to position [220, 0]
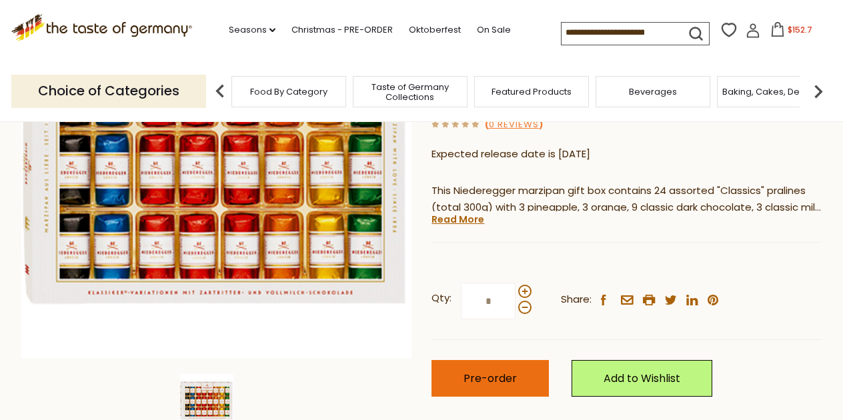
click at [520, 369] on button "Pre-order" at bounding box center [490, 378] width 117 height 37
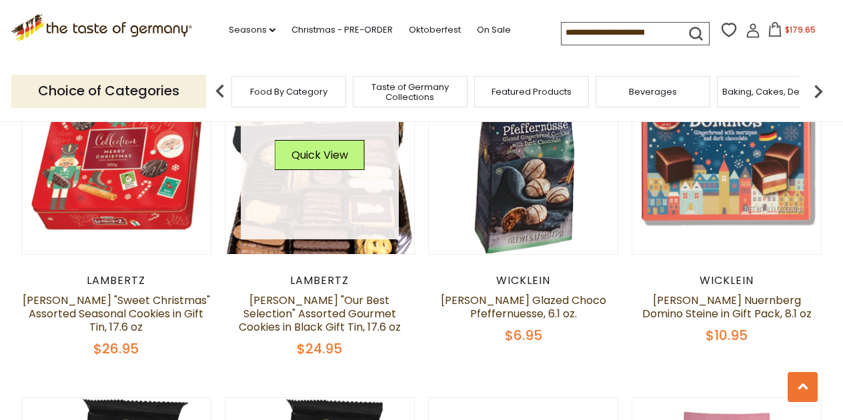
scroll to position [1077, 0]
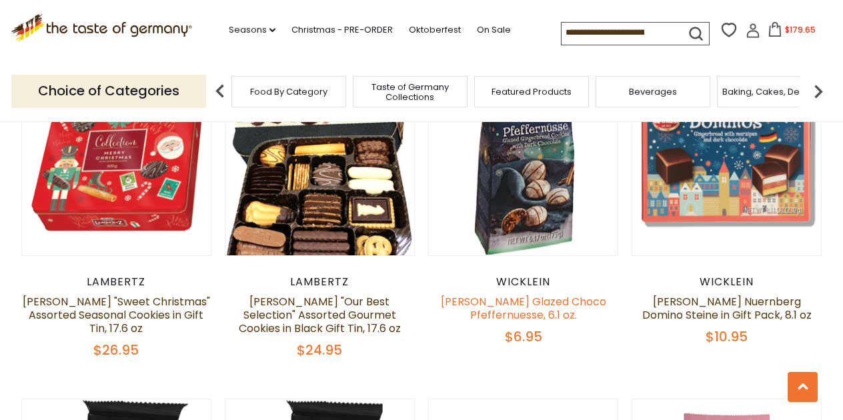
click at [532, 300] on link "Wicklein Glazed Choco Pfeffernuesse, 6.1 oz." at bounding box center [523, 308] width 165 height 29
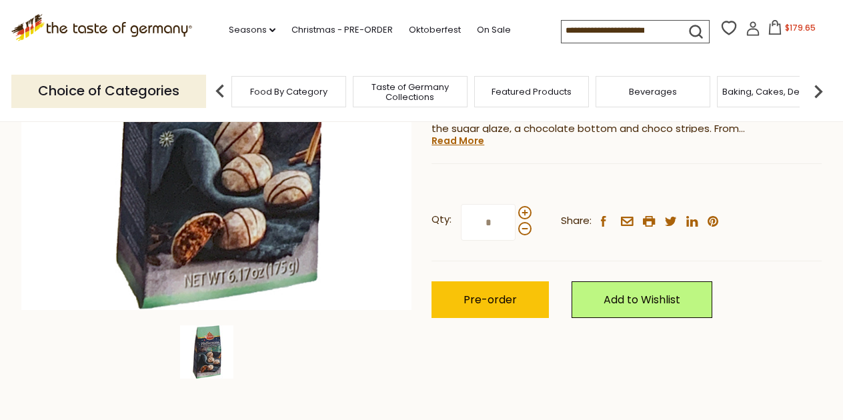
scroll to position [276, 0]
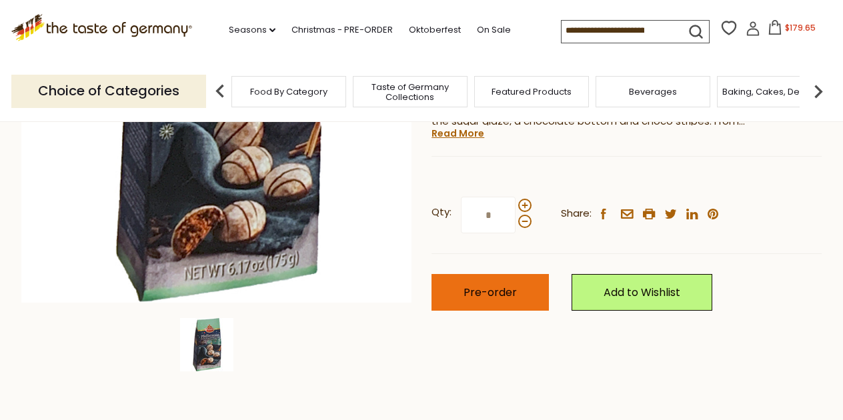
click at [527, 294] on button "Pre-order" at bounding box center [490, 292] width 117 height 37
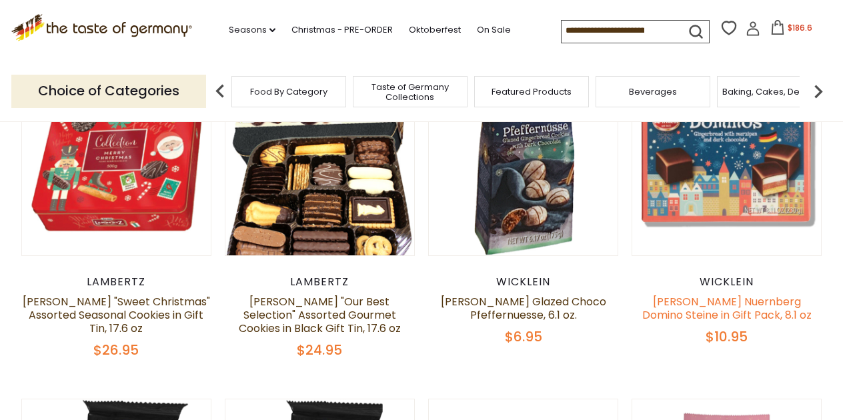
click at [664, 298] on link "[PERSON_NAME] Nuernberg Domino Steine in Gift Pack, 8.1 oz" at bounding box center [727, 308] width 169 height 29
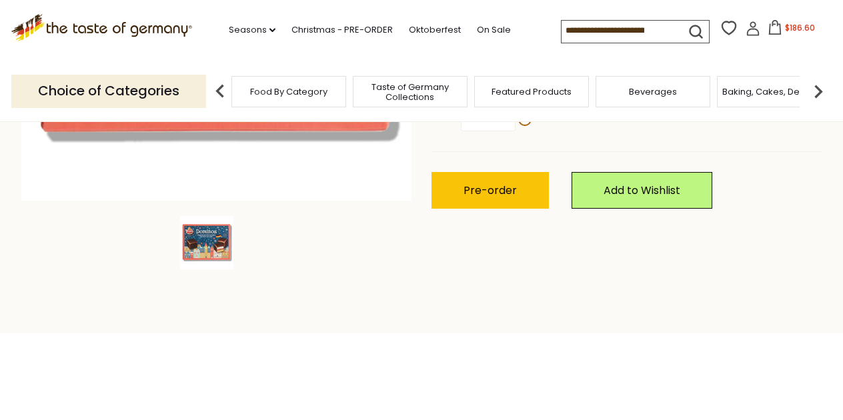
scroll to position [389, 0]
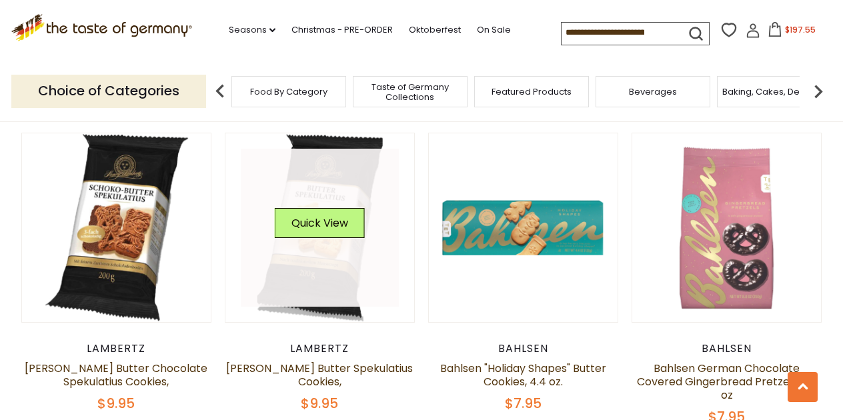
scroll to position [1344, 0]
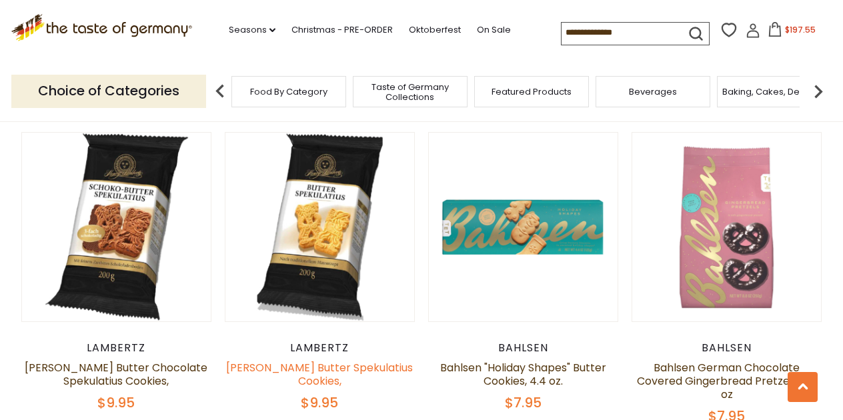
click at [322, 369] on link "[PERSON_NAME] Butter Spekulatius Cookies," at bounding box center [319, 374] width 187 height 29
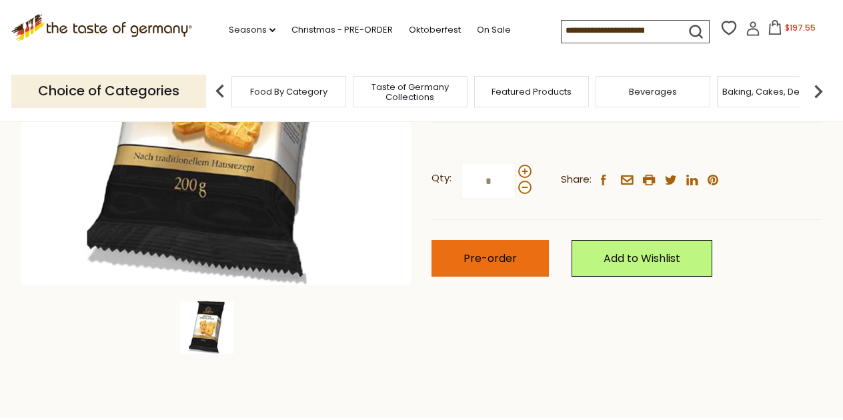
scroll to position [296, 0]
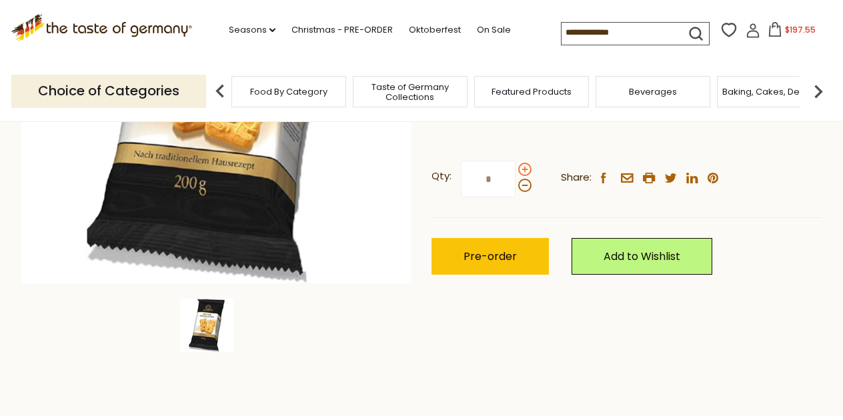
click at [523, 164] on span at bounding box center [524, 169] width 13 height 13
click at [516, 164] on input "*" at bounding box center [488, 179] width 55 height 37
click at [526, 182] on span at bounding box center [524, 185] width 13 height 13
click at [516, 182] on input "*" at bounding box center [488, 179] width 55 height 37
type input "*"
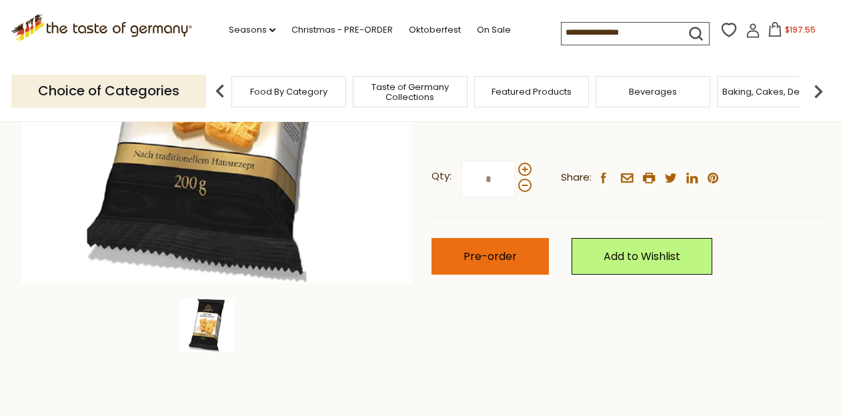
type input "*"
click at [504, 256] on span "Pre-order" at bounding box center [490, 256] width 53 height 15
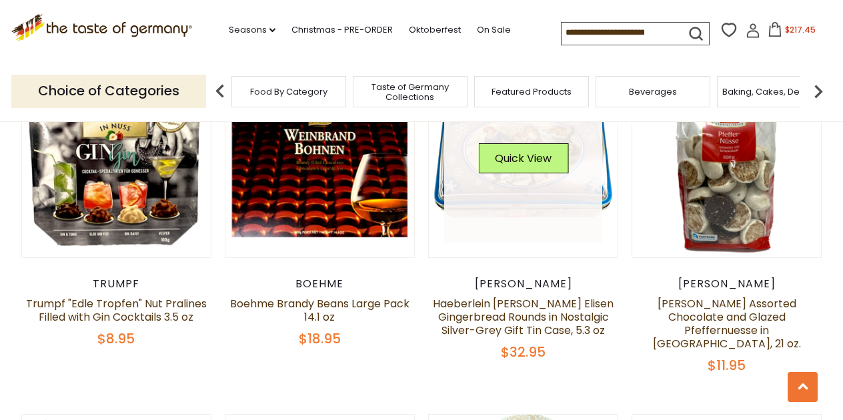
scroll to position [2070, 0]
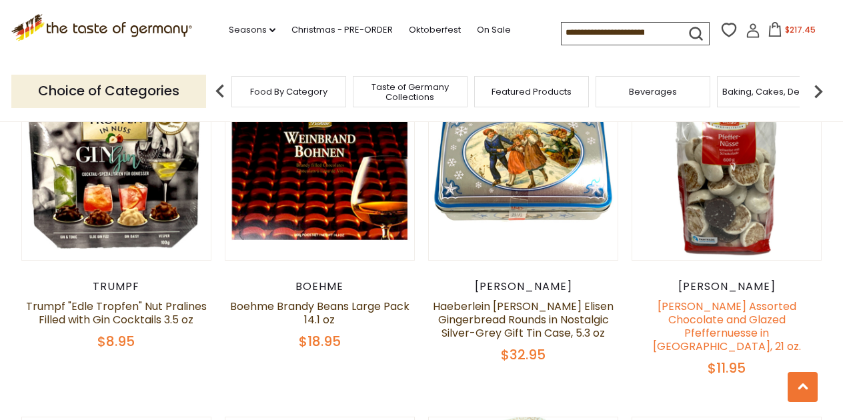
click at [671, 309] on link "[PERSON_NAME] Assorted Chocolate and Glazed Pfeffernuesse in [GEOGRAPHIC_DATA],…" at bounding box center [727, 326] width 148 height 55
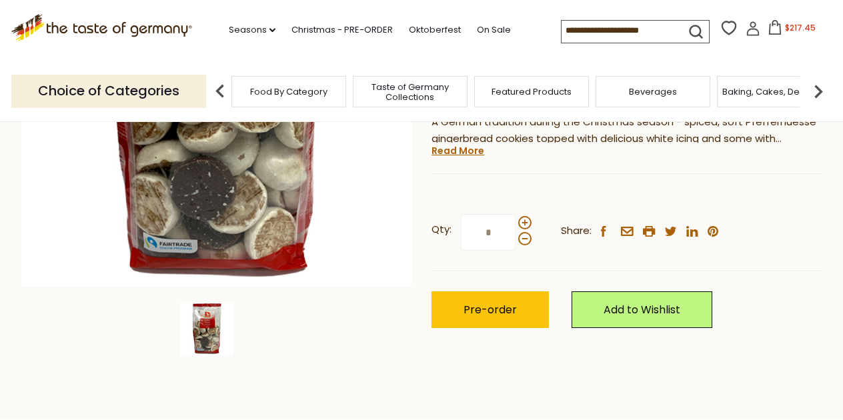
scroll to position [310, 0]
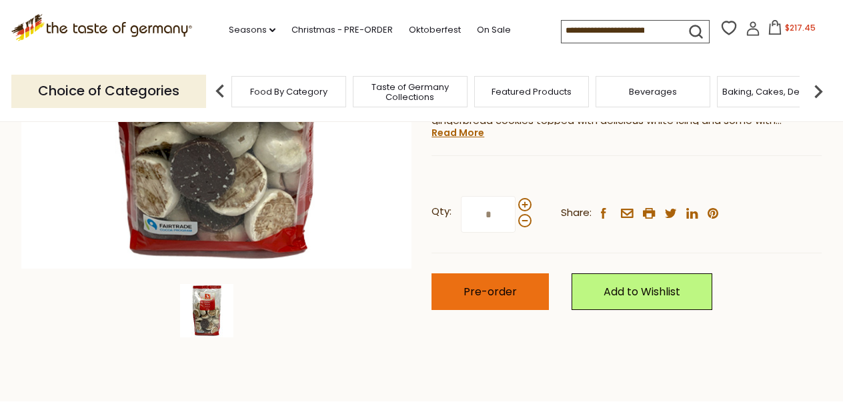
click at [518, 274] on button "Pre-order" at bounding box center [490, 292] width 117 height 37
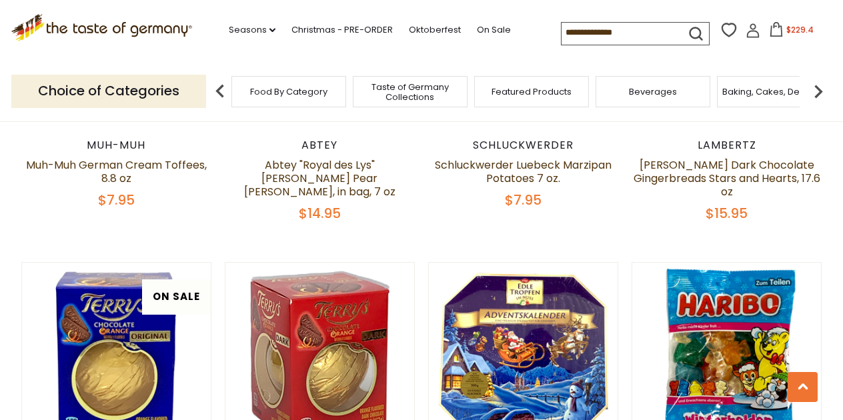
scroll to position [2559, 0]
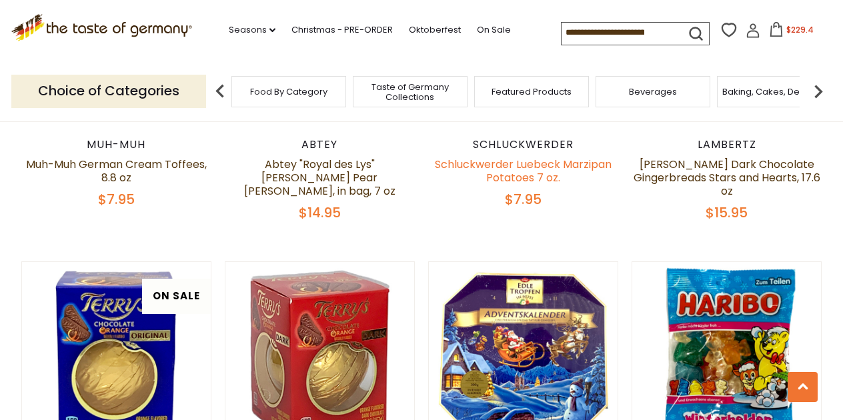
click at [529, 157] on link "Schluckwerder Luebeck Marzipan Potatoes 7 oz." at bounding box center [523, 171] width 177 height 29
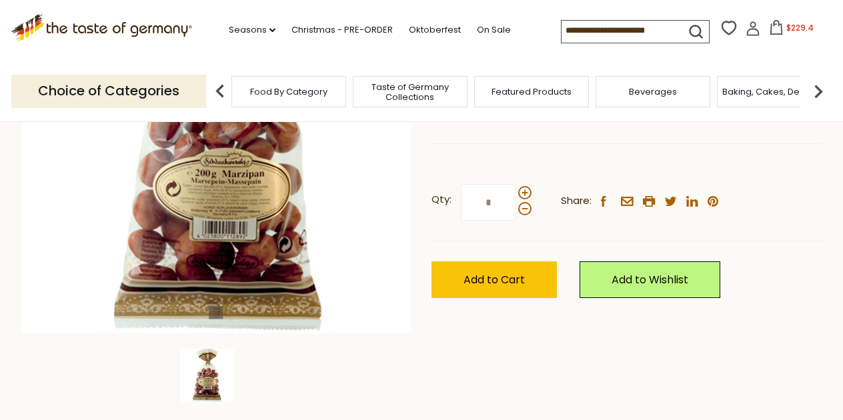
scroll to position [257, 0]
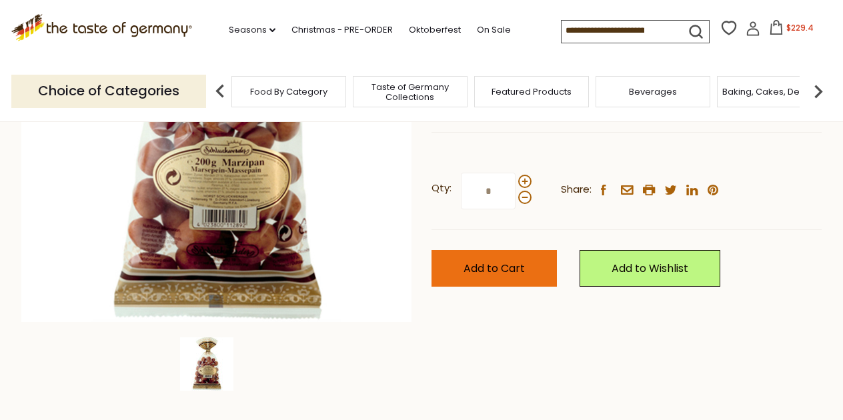
click at [516, 265] on span "Add to Cart" at bounding box center [494, 268] width 61 height 15
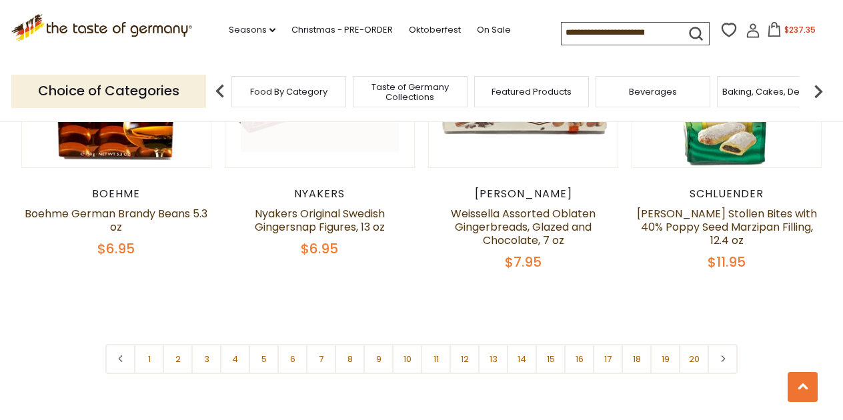
scroll to position [3180, 0]
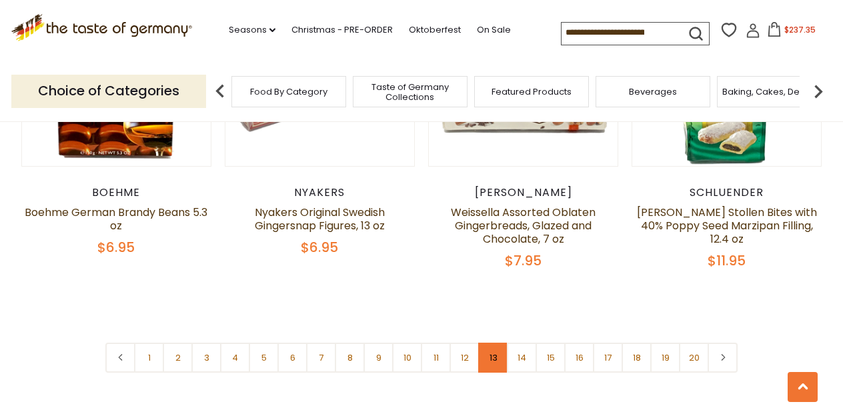
click at [495, 349] on link "13" at bounding box center [493, 358] width 30 height 30
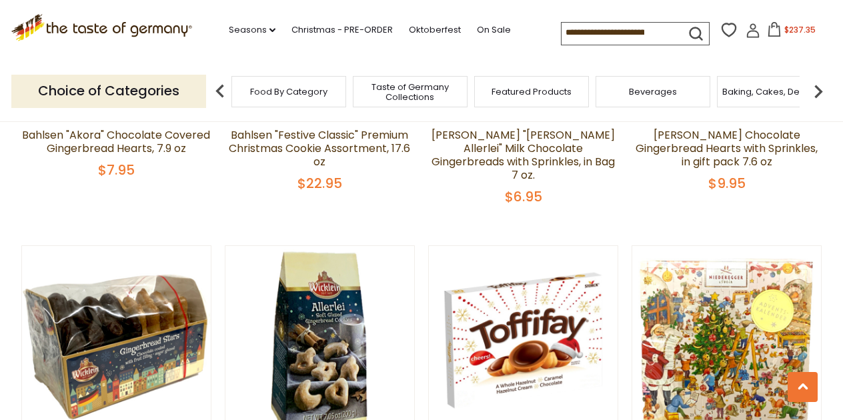
scroll to position [415, 0]
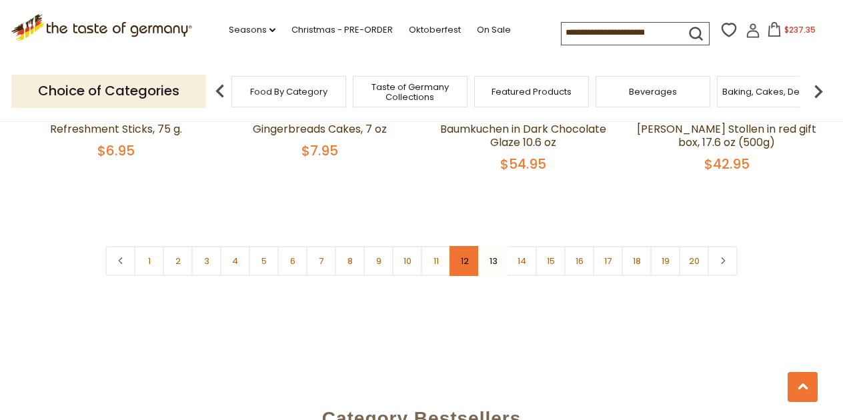
click at [463, 246] on link "12" at bounding box center [465, 261] width 30 height 30
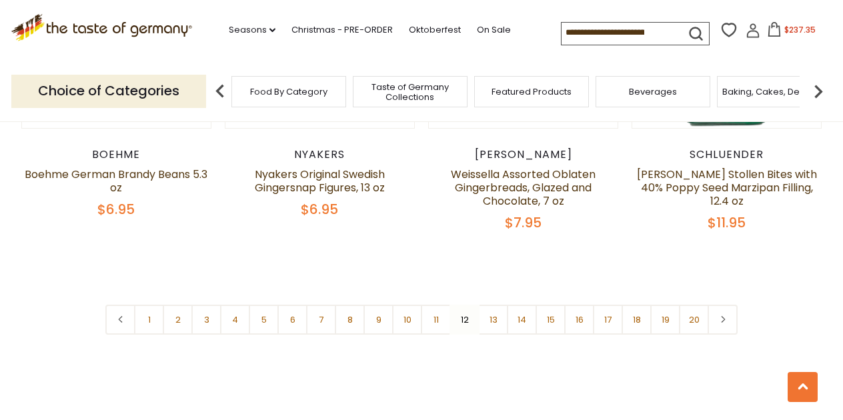
scroll to position [3209, 0]
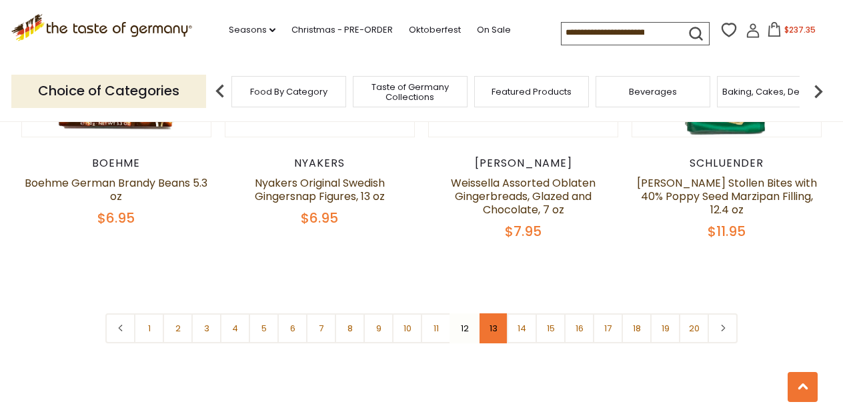
click at [499, 318] on link "13" at bounding box center [493, 329] width 30 height 30
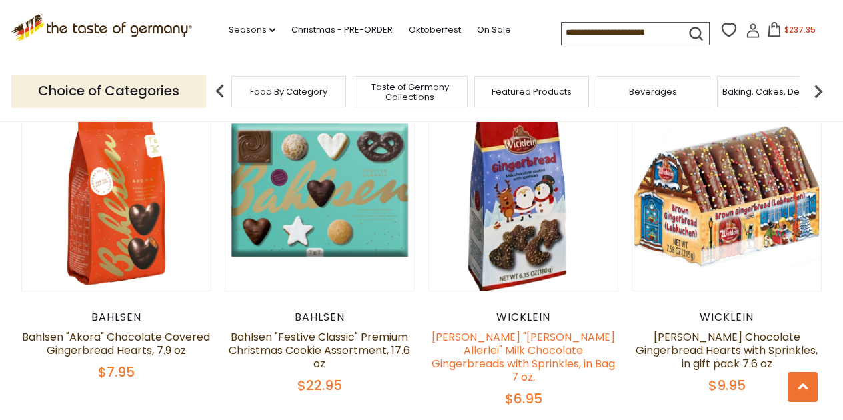
scroll to position [707, 0]
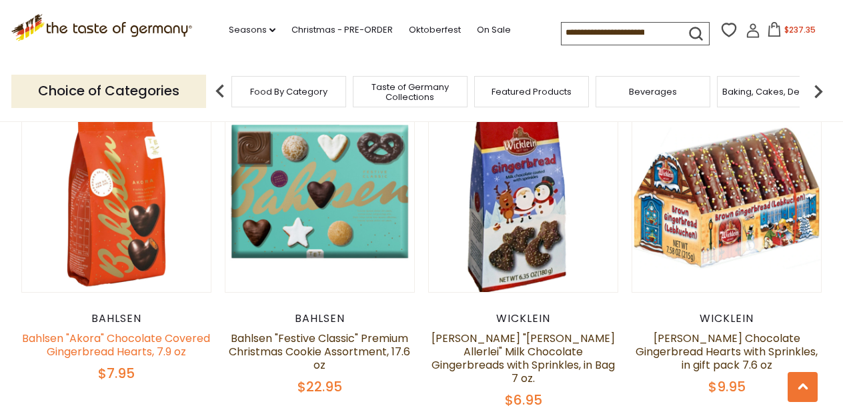
click at [163, 342] on link "Bahlsen "Akora" Chocolate Covered Gingerbread Hearts, 7.9 oz" at bounding box center [116, 345] width 188 height 29
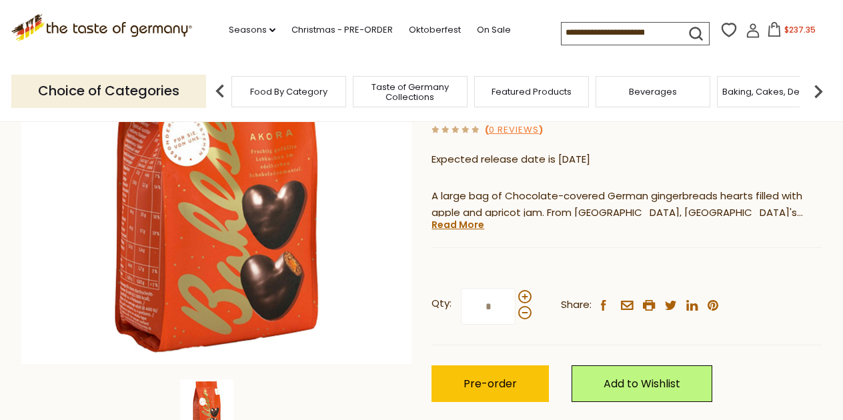
scroll to position [217, 0]
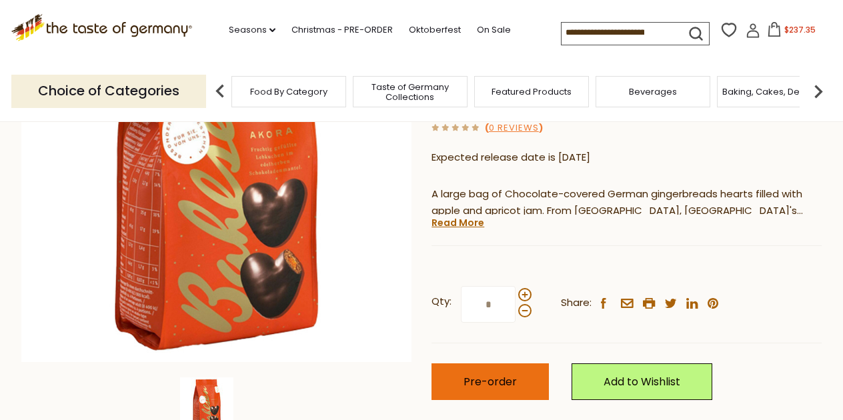
click at [507, 375] on span "Pre-order" at bounding box center [490, 381] width 53 height 15
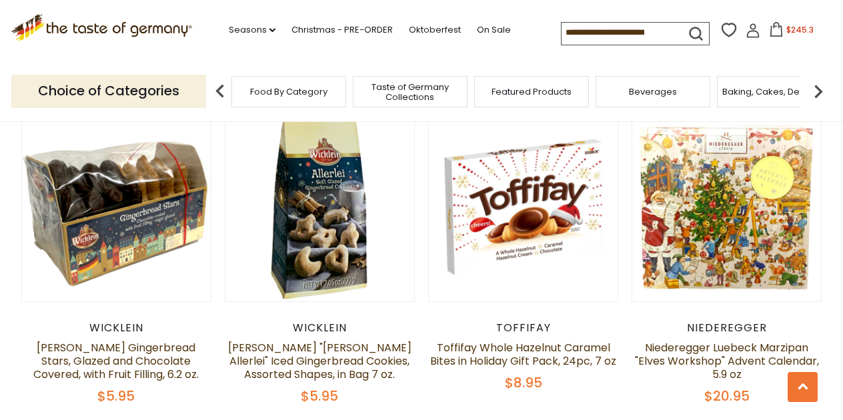
scroll to position [1044, 0]
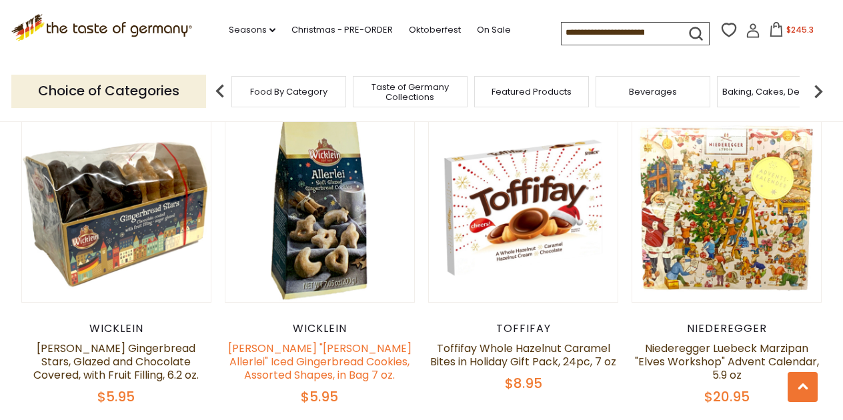
click at [340, 341] on link "[PERSON_NAME] "[PERSON_NAME] Allerlei" Iced Gingerbread Cookies, Assorted Shape…" at bounding box center [319, 362] width 183 height 42
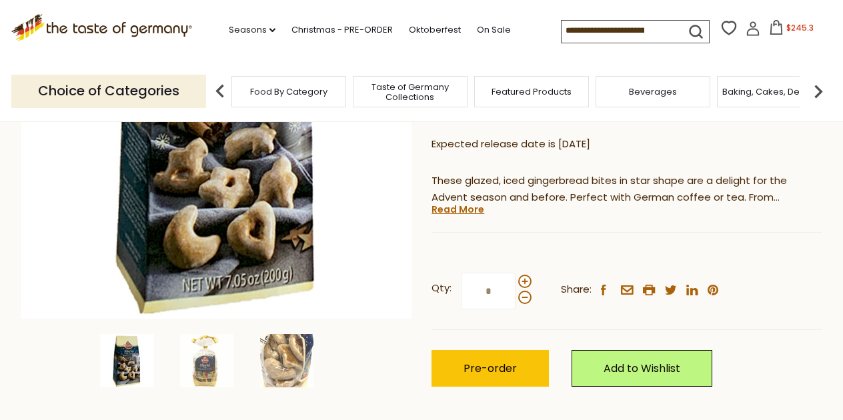
scroll to position [302, 0]
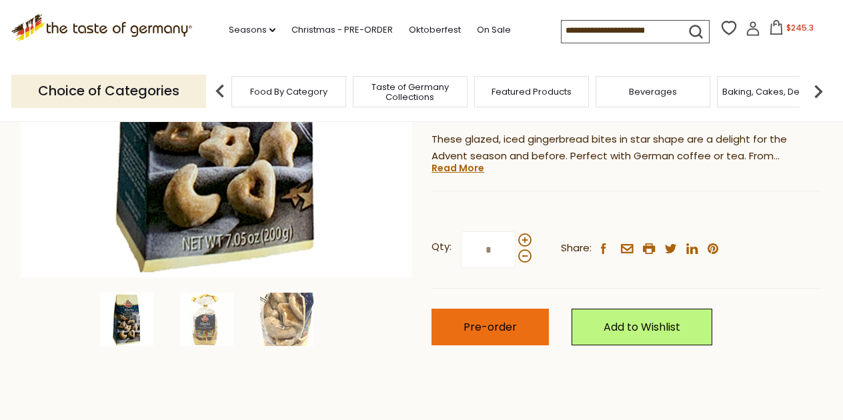
click at [463, 309] on button "Pre-order" at bounding box center [490, 327] width 117 height 37
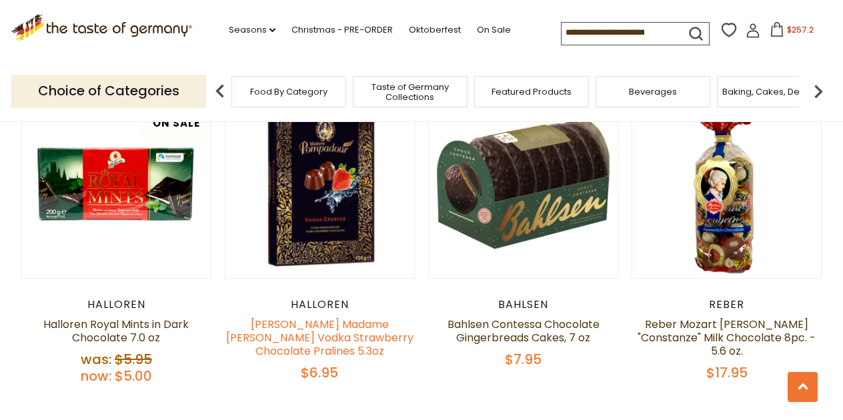
scroll to position [1754, 0]
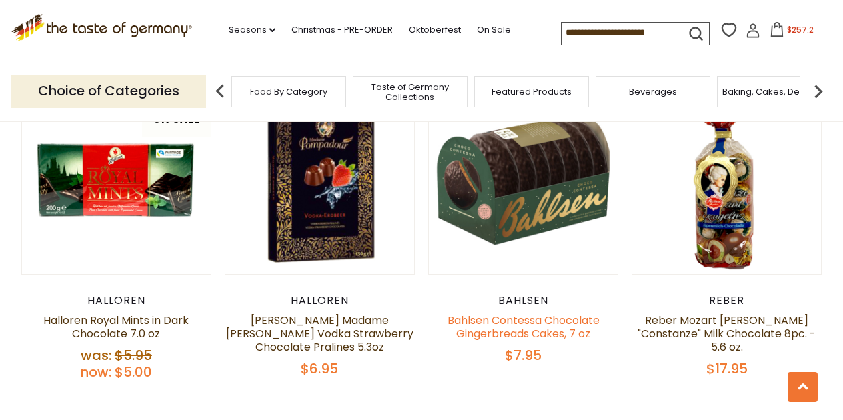
click at [531, 313] on link "Bahlsen Contessa Chocolate Gingerbreads Cakes, 7 oz" at bounding box center [524, 327] width 152 height 29
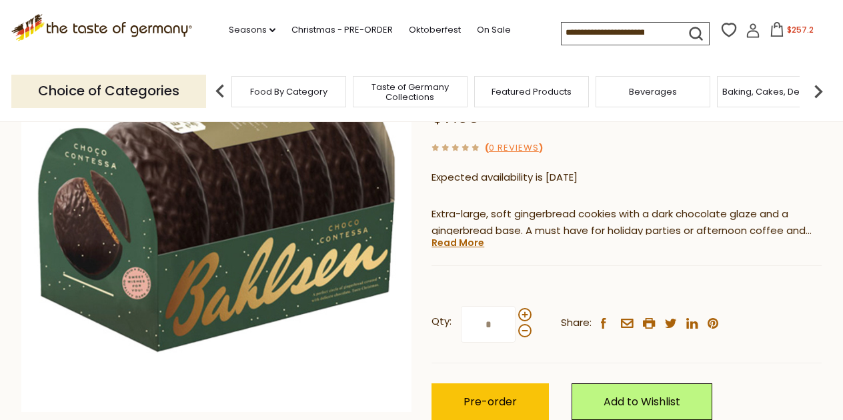
scroll to position [167, 0]
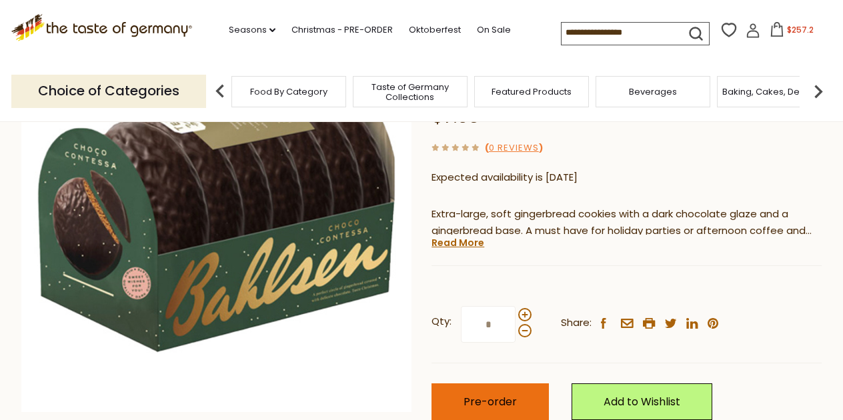
click at [509, 395] on span "Pre-order" at bounding box center [490, 401] width 53 height 15
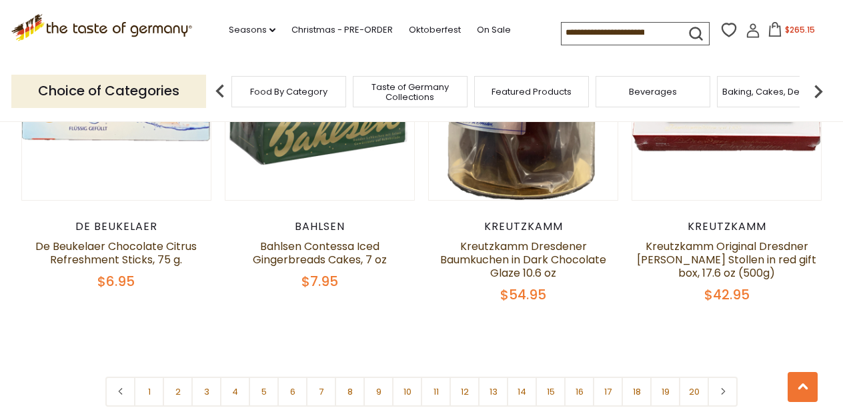
scroll to position [3176, 0]
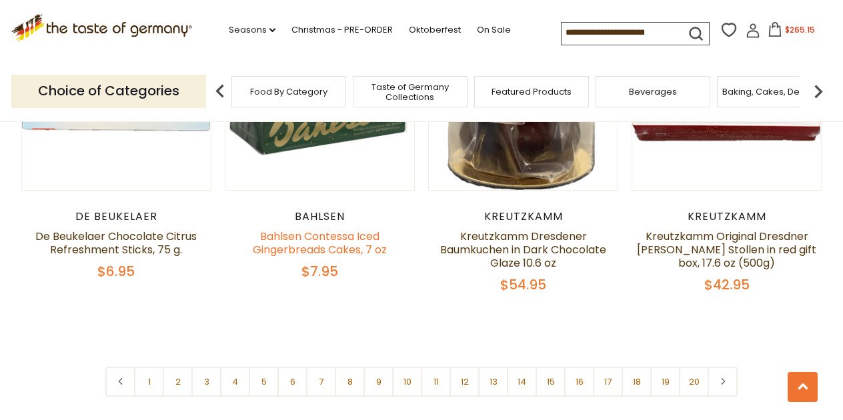
click at [346, 229] on link "Bahlsen Contessa Iced Gingerbreads Cakes, 7 oz" at bounding box center [320, 243] width 134 height 29
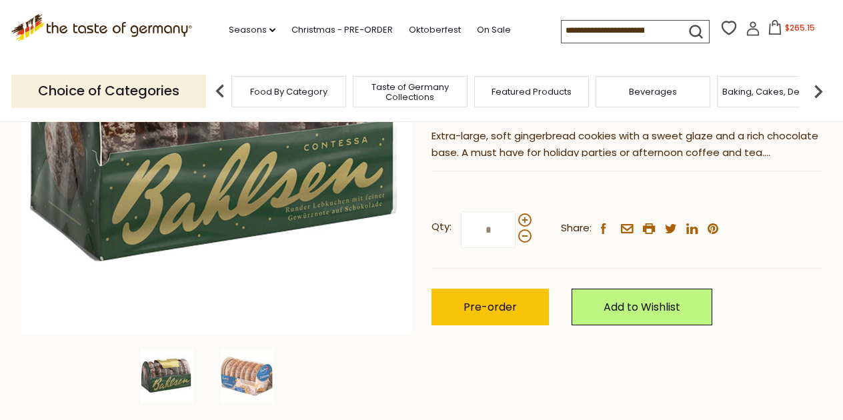
scroll to position [252, 0]
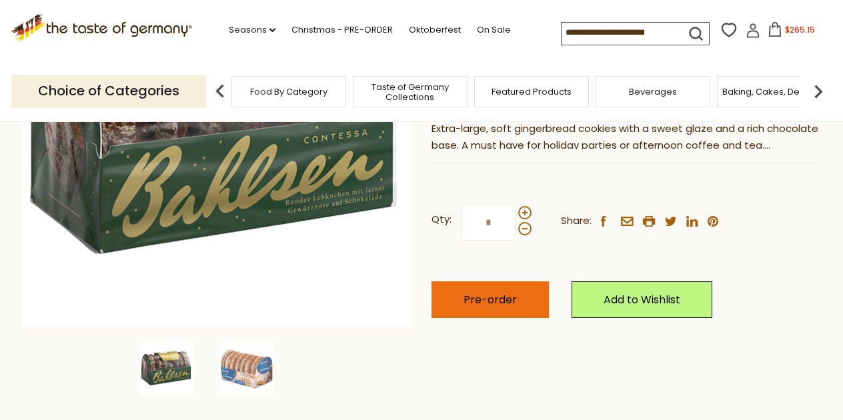
click at [461, 294] on button "Pre-order" at bounding box center [490, 300] width 117 height 37
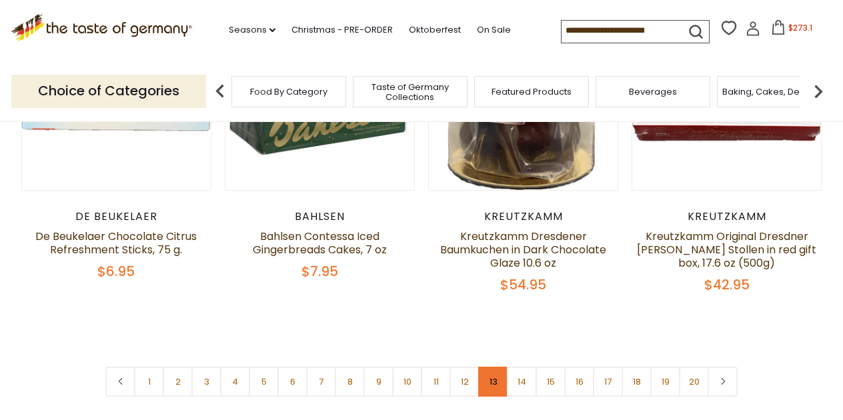
click at [494, 376] on link "13" at bounding box center [493, 382] width 30 height 30
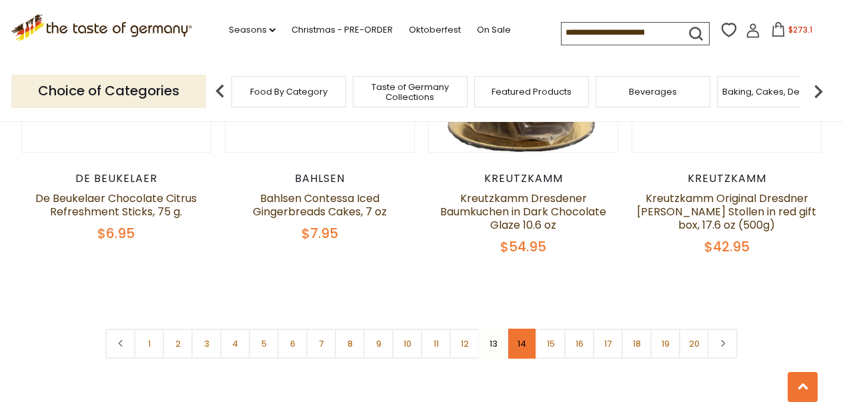
click at [528, 331] on link "14" at bounding box center [522, 344] width 30 height 30
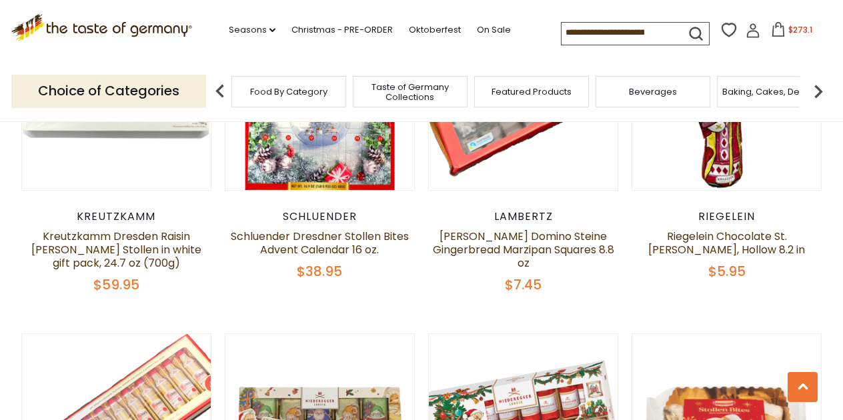
scroll to position [415, 0]
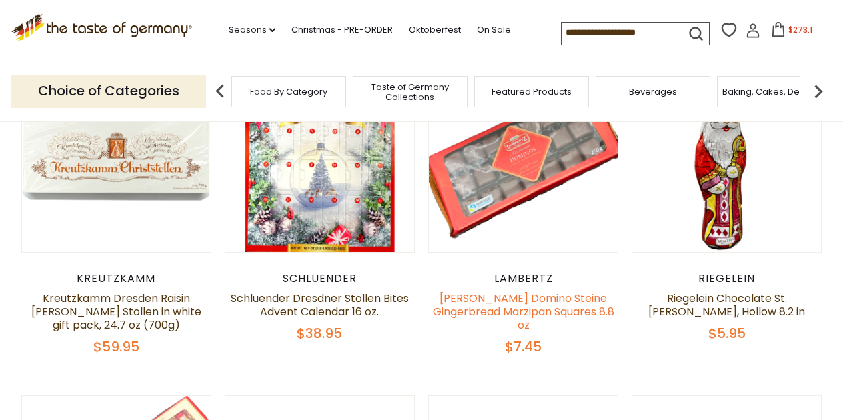
click at [510, 310] on link "[PERSON_NAME] Domino Steine Gingerbread Marzipan Squares 8.8 oz" at bounding box center [523, 312] width 181 height 42
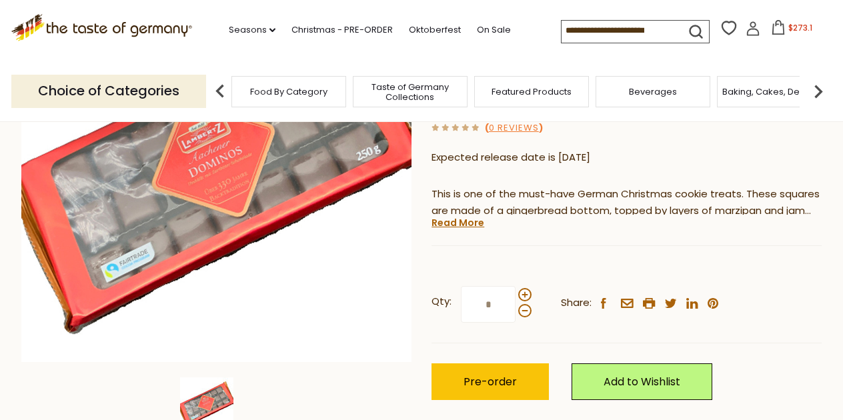
scroll to position [220, 0]
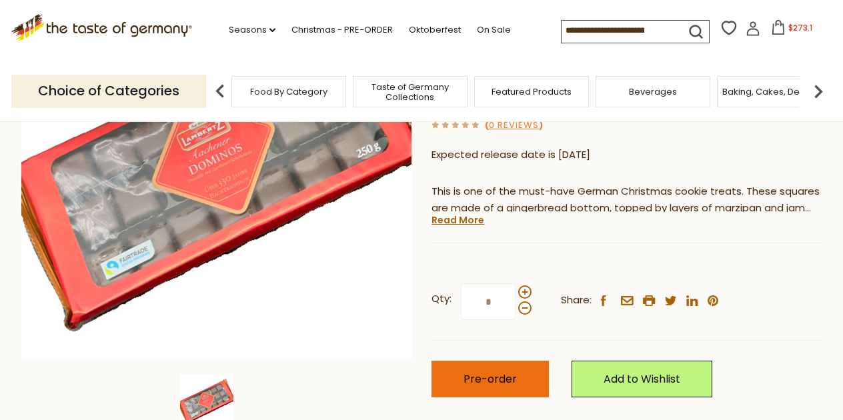
click at [508, 372] on span "Pre-order" at bounding box center [490, 379] width 53 height 15
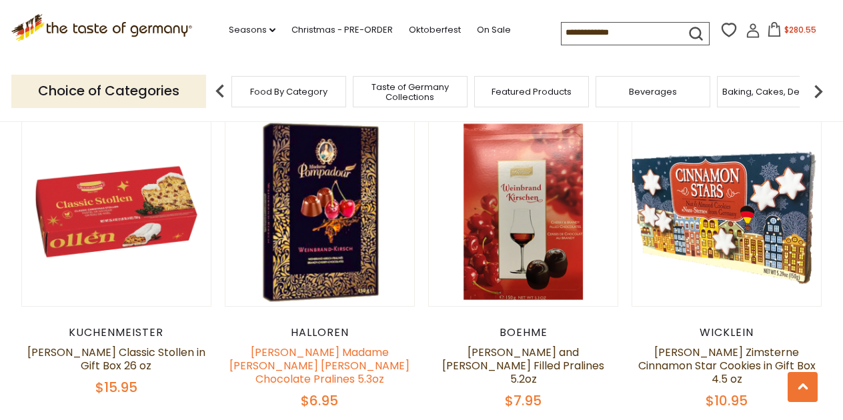
scroll to position [2688, 0]
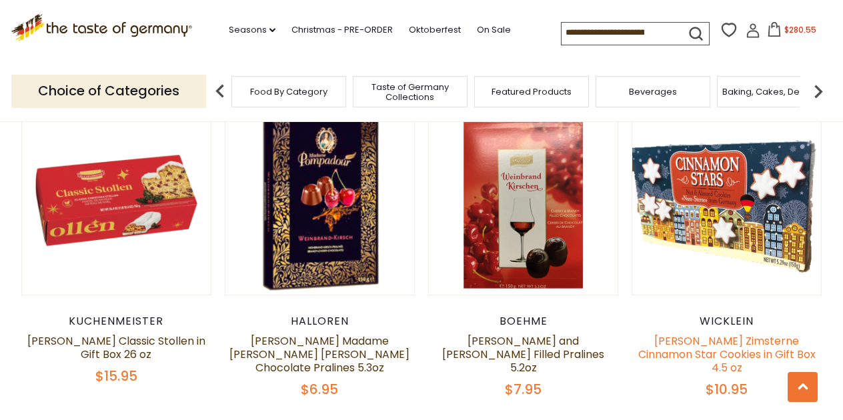
click at [682, 346] on link "[PERSON_NAME] Zimsterne Cinnamon Star Cookies in Gift Box 4.5 oz" at bounding box center [727, 355] width 177 height 42
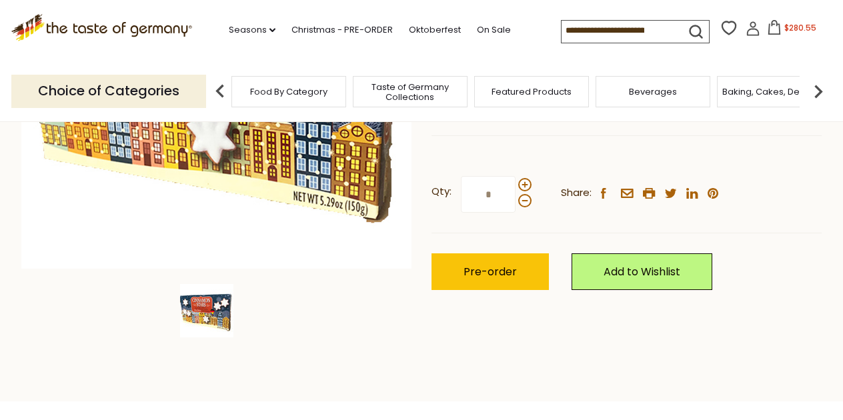
scroll to position [336, 0]
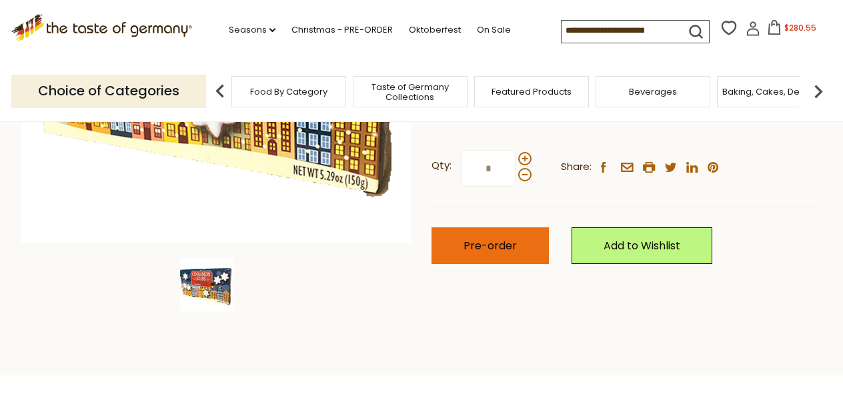
click at [512, 238] on span "Pre-order" at bounding box center [490, 245] width 53 height 15
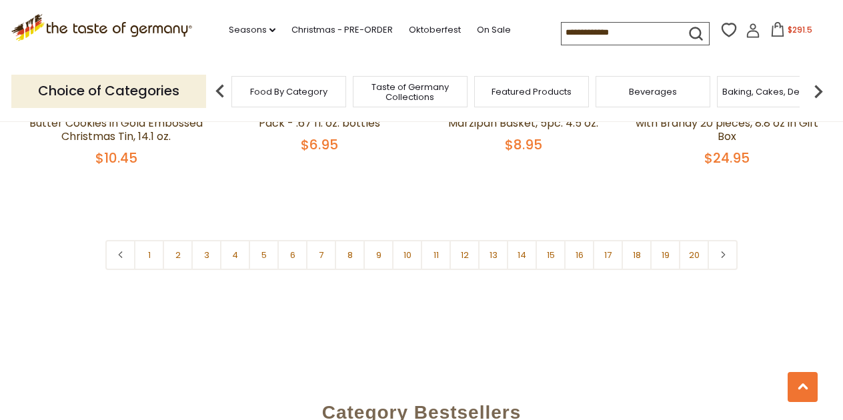
scroll to position [3254, 0]
click at [523, 260] on link "14" at bounding box center [522, 255] width 30 height 30
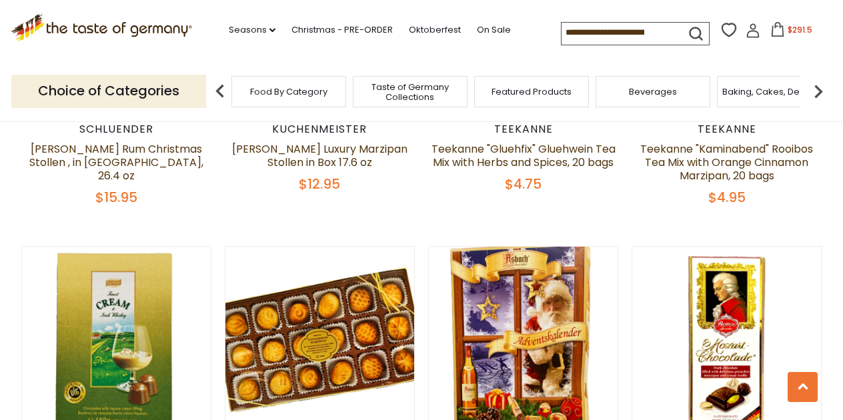
scroll to position [415, 0]
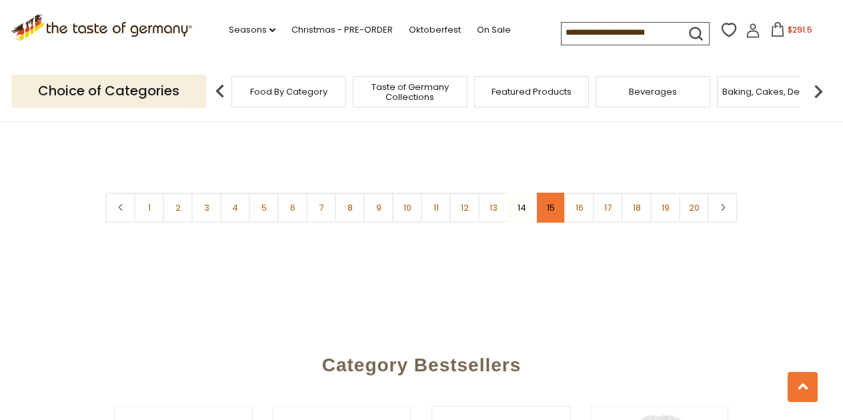
click at [550, 206] on link "15" at bounding box center [551, 208] width 30 height 30
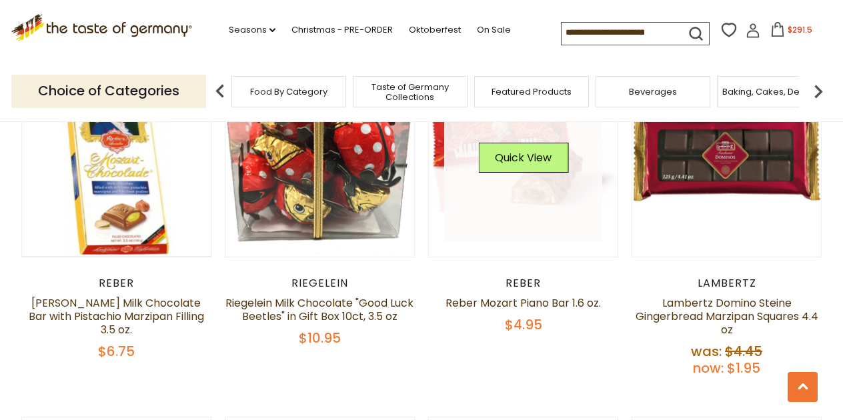
scroll to position [1429, 0]
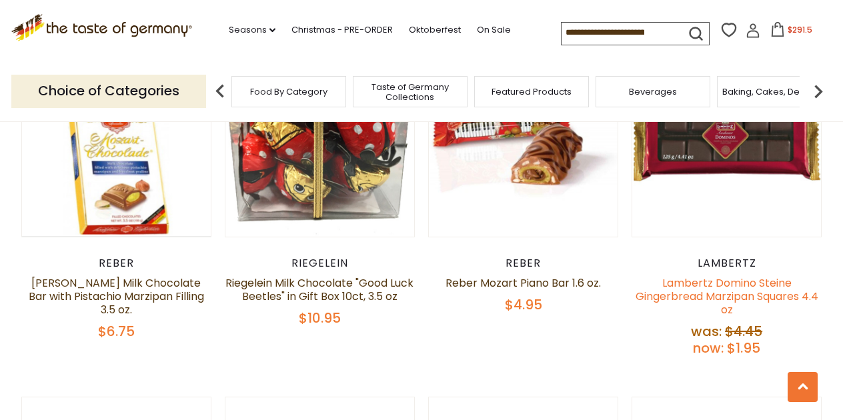
click at [698, 291] on link "Lambertz Domino Steine Gingerbread Marzipan Squares 4.4 oz" at bounding box center [727, 297] width 183 height 42
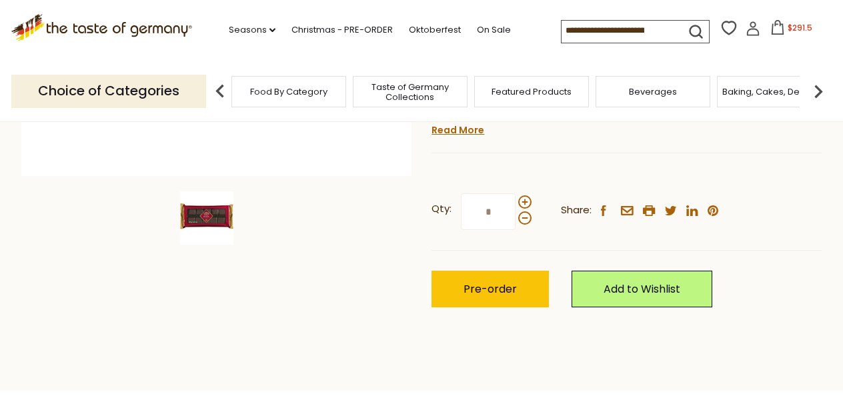
scroll to position [420, 0]
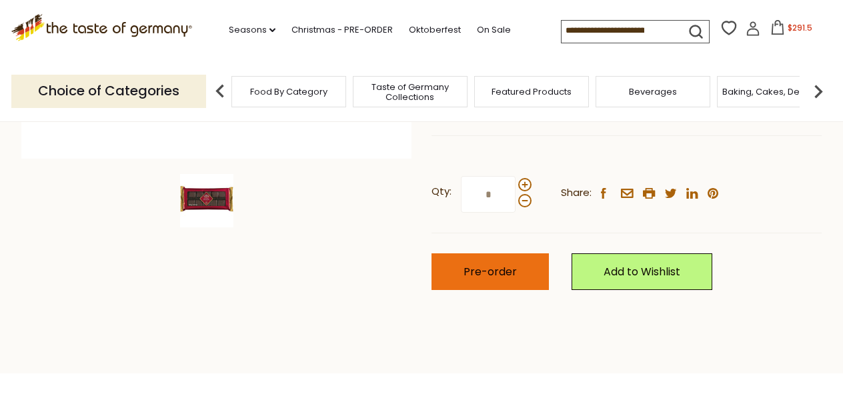
click at [504, 275] on button "Pre-order" at bounding box center [490, 272] width 117 height 37
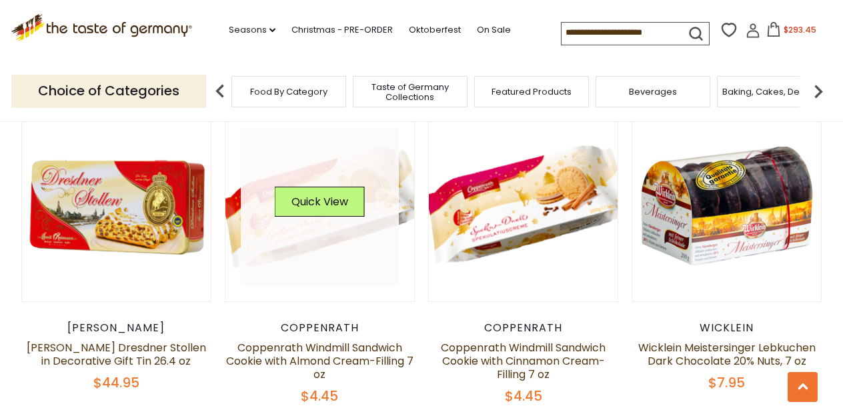
scroll to position [1713, 0]
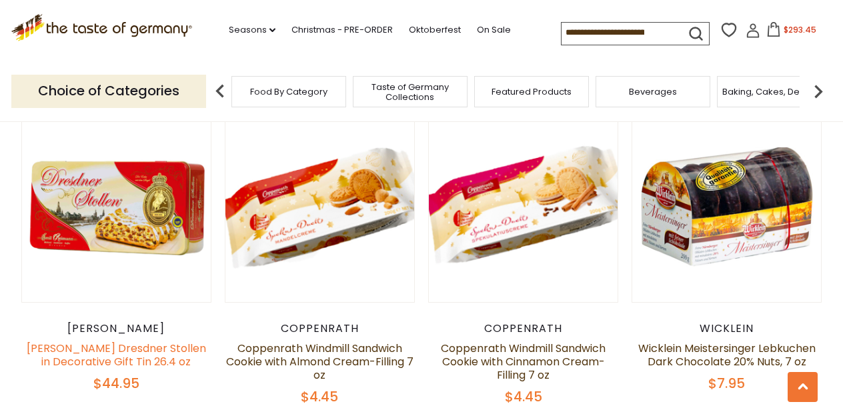
click at [176, 348] on link "[PERSON_NAME] Dresdner Stollen in Decorative Gift Tin 26.4 oz" at bounding box center [116, 355] width 179 height 29
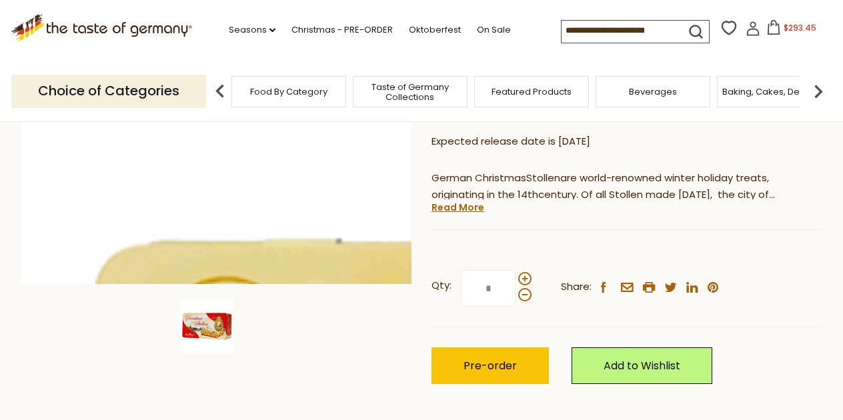
scroll to position [298, 0]
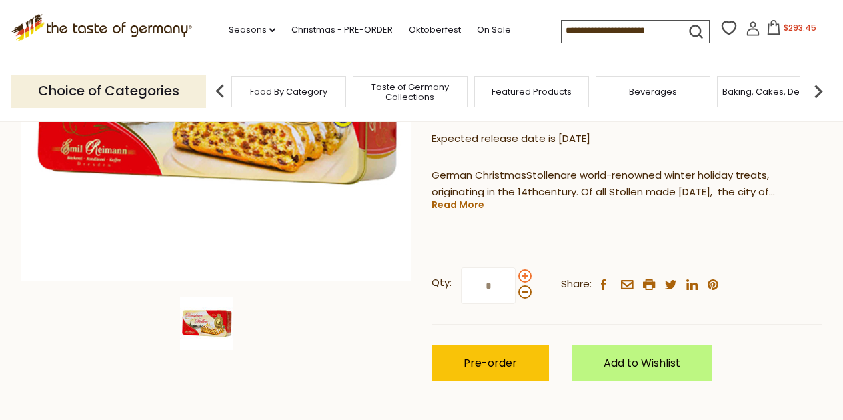
click at [525, 270] on span at bounding box center [524, 276] width 13 height 13
click at [516, 268] on input "*" at bounding box center [488, 286] width 55 height 37
click at [525, 270] on span at bounding box center [524, 276] width 13 height 13
click at [516, 268] on input "*" at bounding box center [488, 286] width 55 height 37
click at [525, 270] on span at bounding box center [524, 276] width 13 height 13
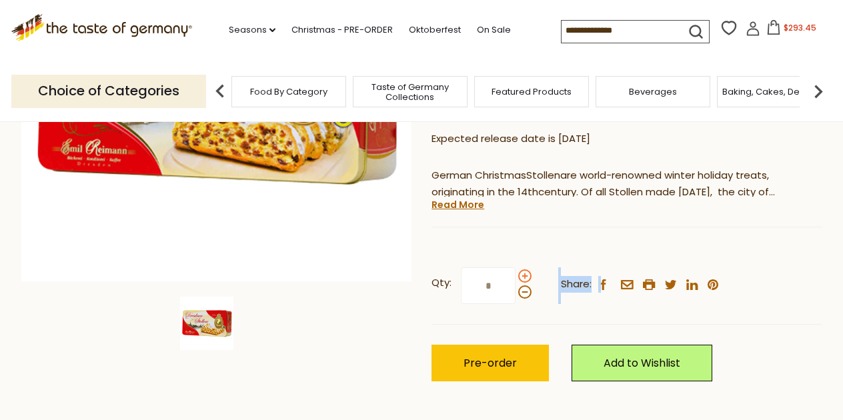
click at [516, 268] on input "*" at bounding box center [488, 286] width 55 height 37
click at [523, 286] on span at bounding box center [524, 292] width 13 height 13
click at [516, 268] on input "*" at bounding box center [488, 286] width 55 height 37
click at [523, 286] on span at bounding box center [524, 292] width 13 height 13
click at [516, 268] on input "*" at bounding box center [488, 286] width 55 height 37
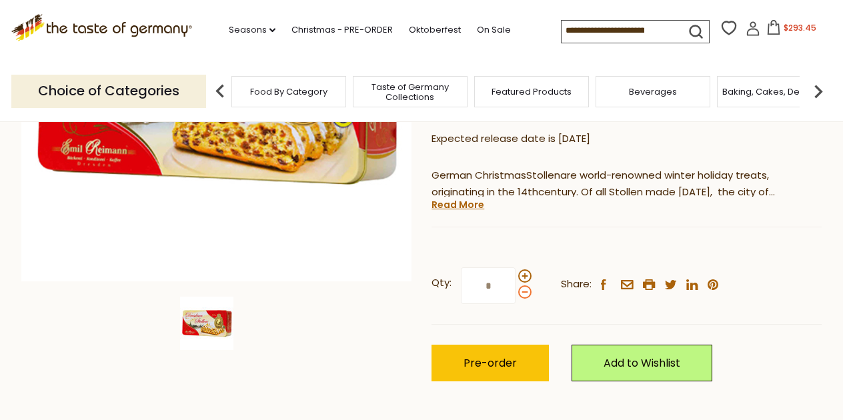
type input "*"
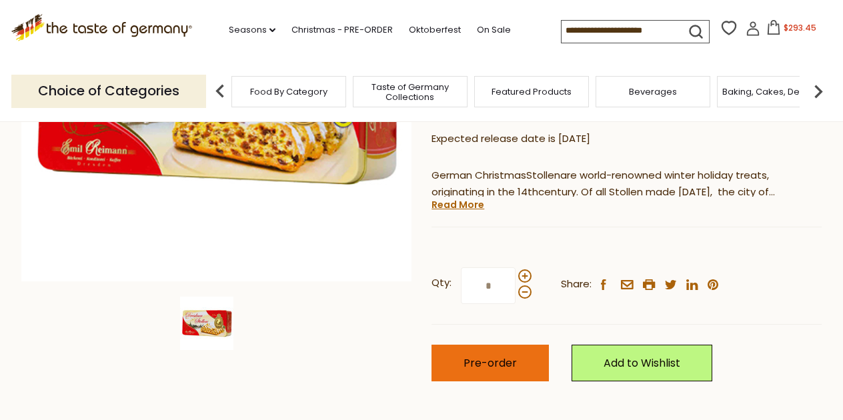
type input "*"
click at [522, 345] on button "Pre-order" at bounding box center [490, 363] width 117 height 37
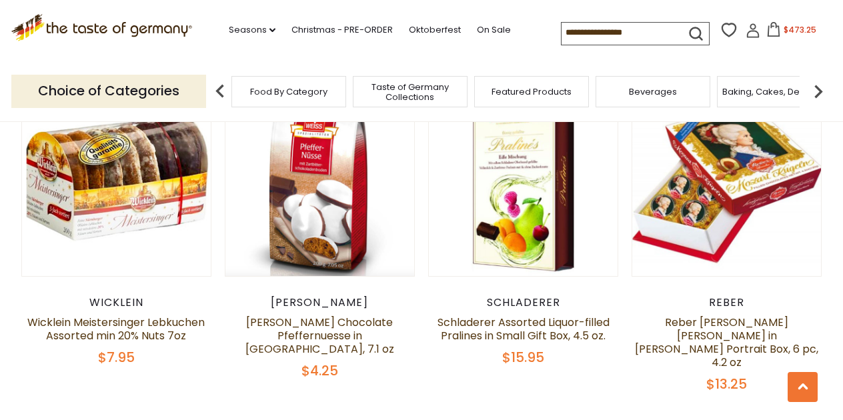
scroll to position [2068, 0]
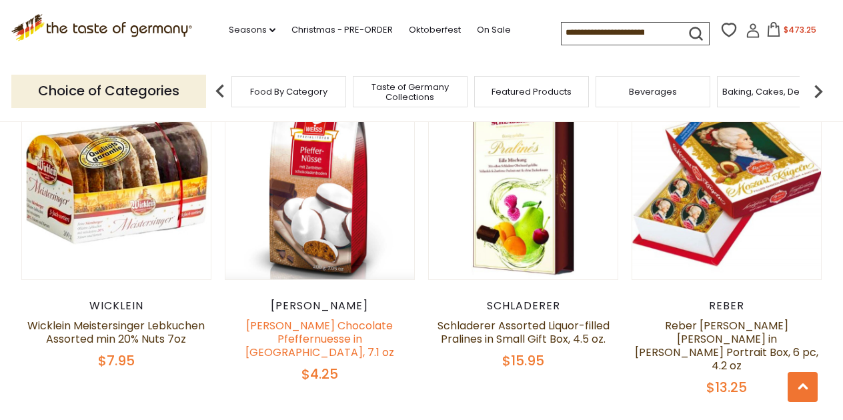
click at [272, 330] on link "[PERSON_NAME] Chocolate Pfeffernuesse in [GEOGRAPHIC_DATA], 7.1 oz" at bounding box center [320, 339] width 149 height 42
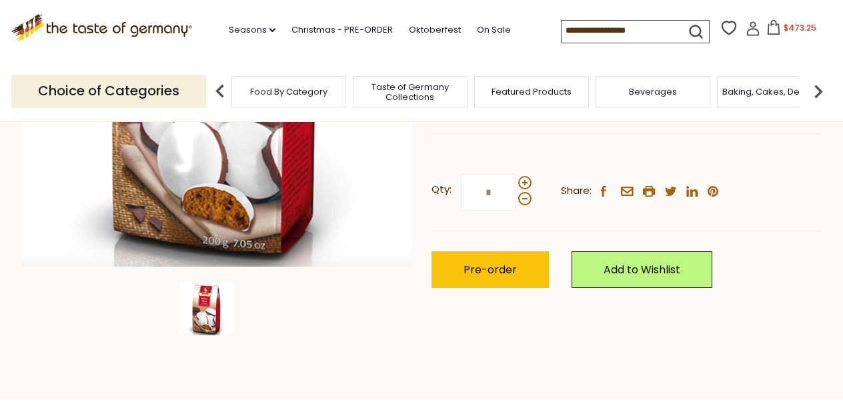
scroll to position [345, 0]
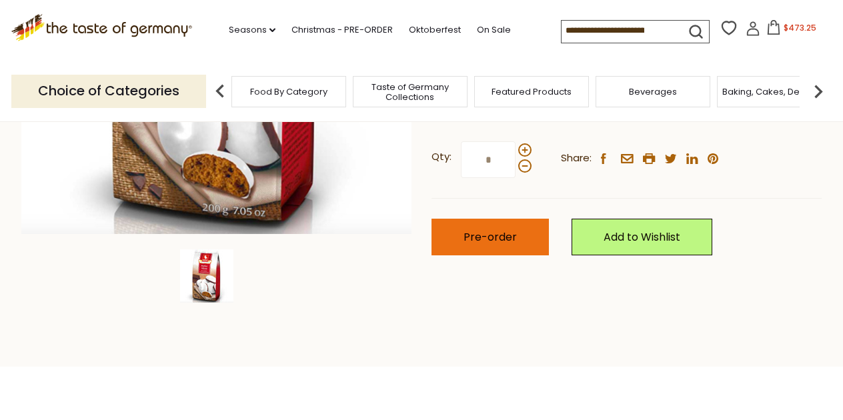
click at [493, 230] on span "Pre-order" at bounding box center [490, 237] width 53 height 15
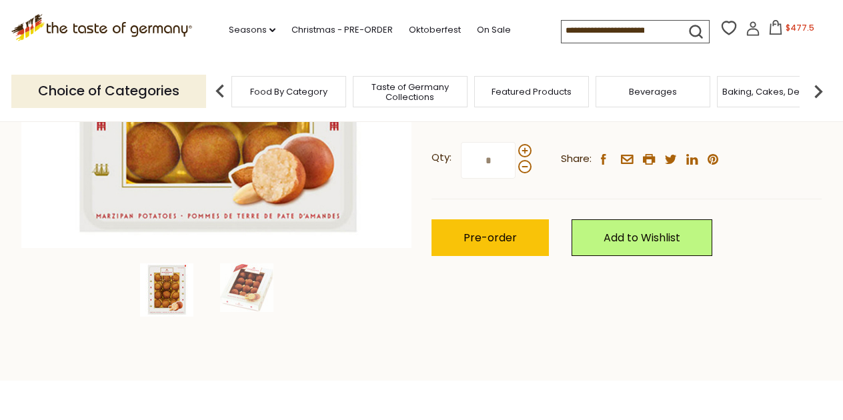
scroll to position [352, 0]
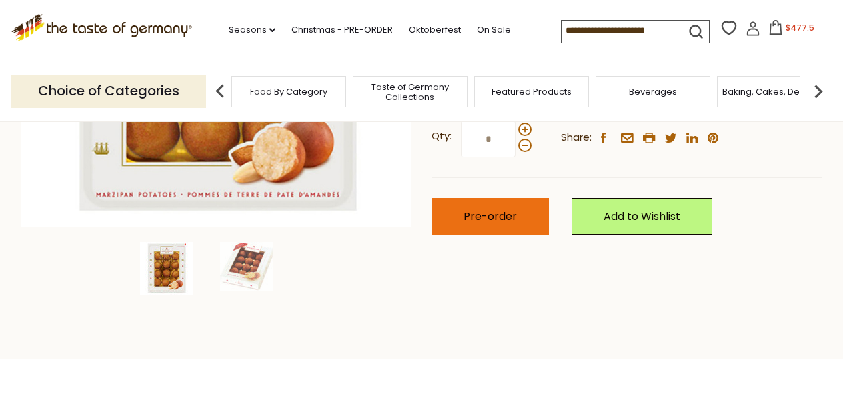
click at [504, 219] on span "Pre-order" at bounding box center [490, 216] width 53 height 15
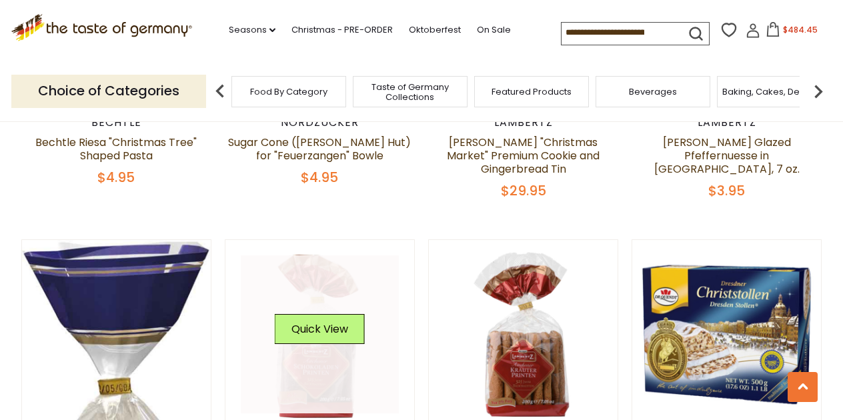
scroll to position [1335, 0]
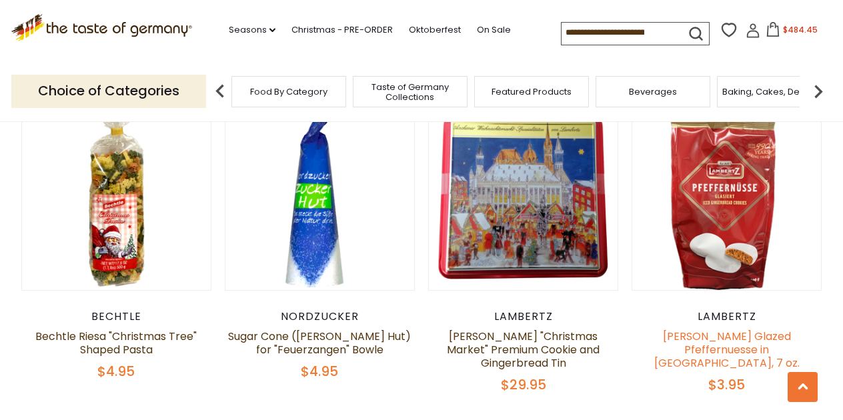
click at [731, 341] on link "[PERSON_NAME] Glazed Pfeffernuesse in [GEOGRAPHIC_DATA], 7 oz." at bounding box center [727, 350] width 145 height 42
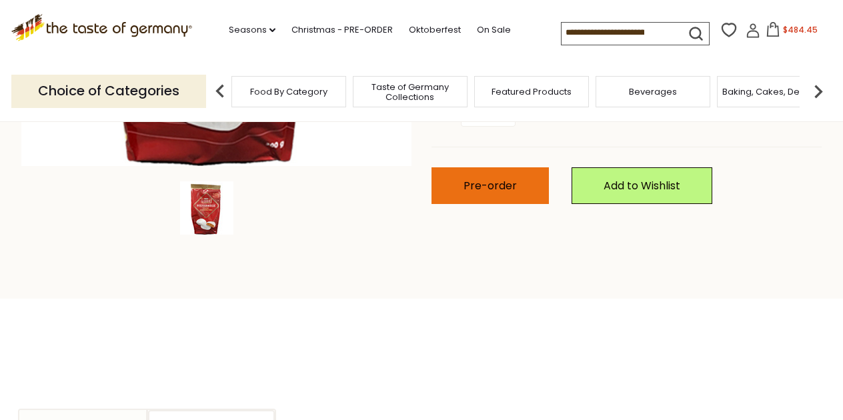
scroll to position [410, 0]
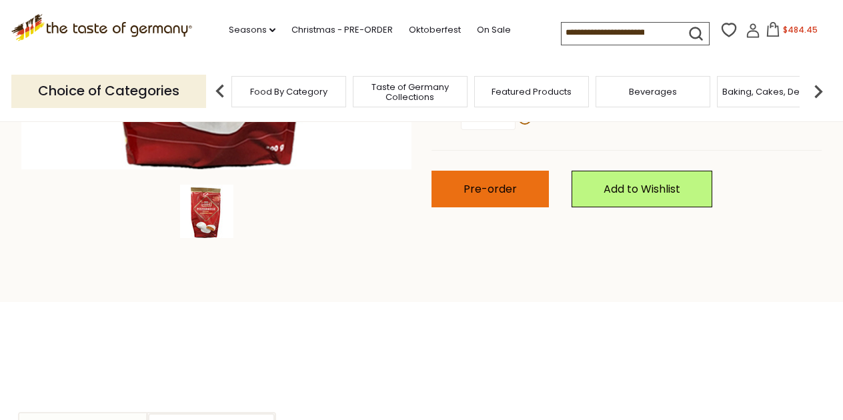
click at [514, 171] on button "Pre-order" at bounding box center [490, 189] width 117 height 37
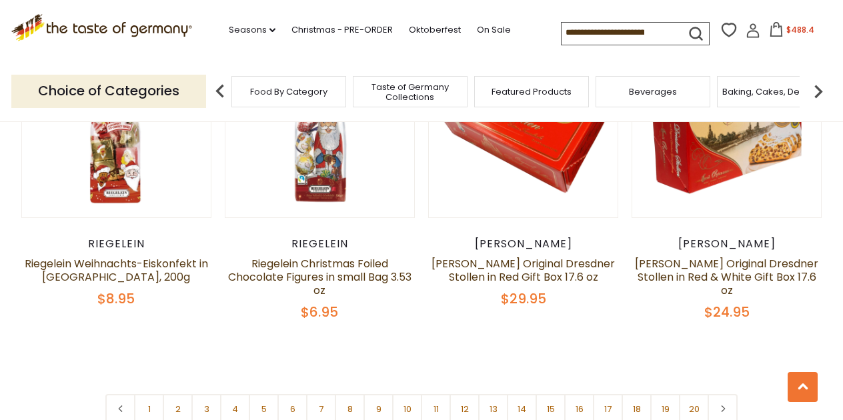
scroll to position [3051, 0]
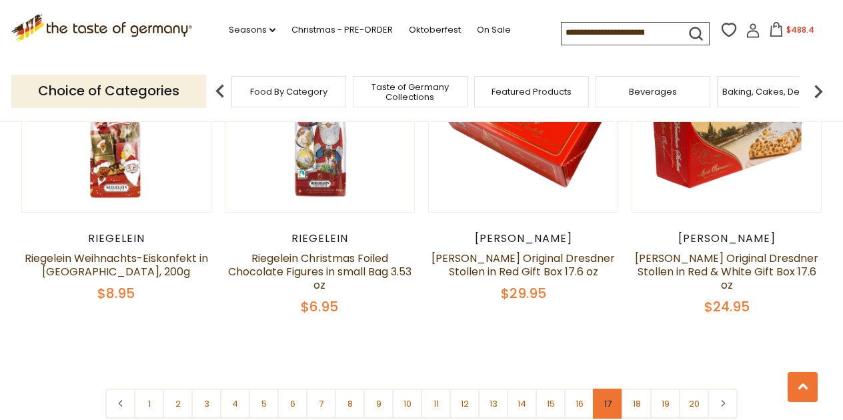
click at [602, 389] on link "17" at bounding box center [608, 404] width 30 height 30
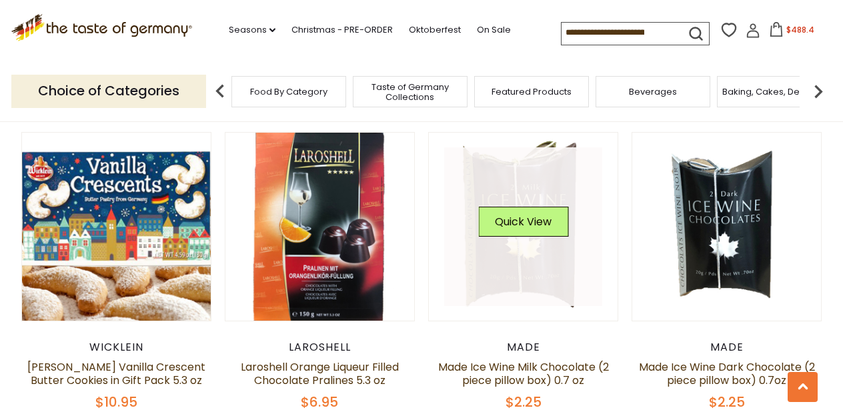
scroll to position [680, 0]
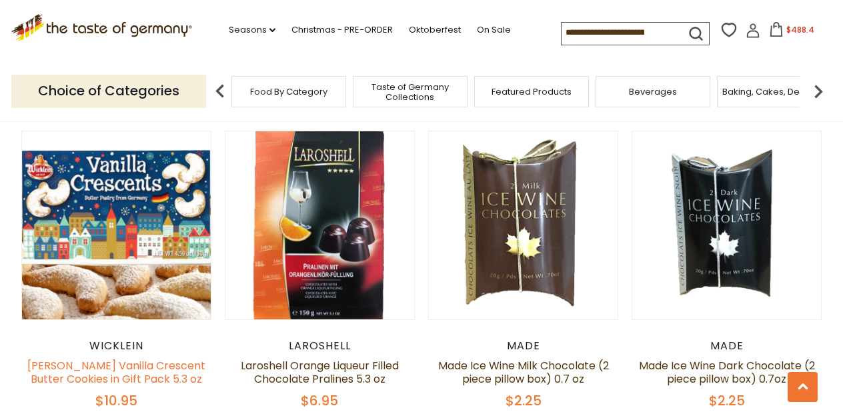
click at [157, 358] on link "[PERSON_NAME] Vanilla Crescent Butter Cookies in Gift Pack 5.3 oz" at bounding box center [116, 372] width 178 height 29
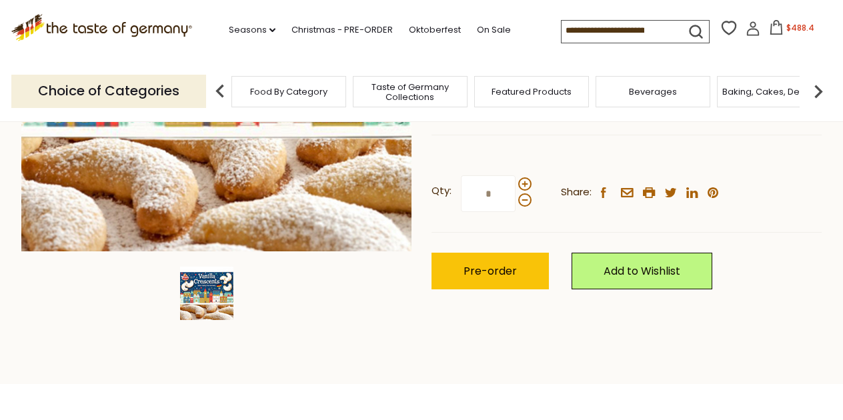
scroll to position [338, 0]
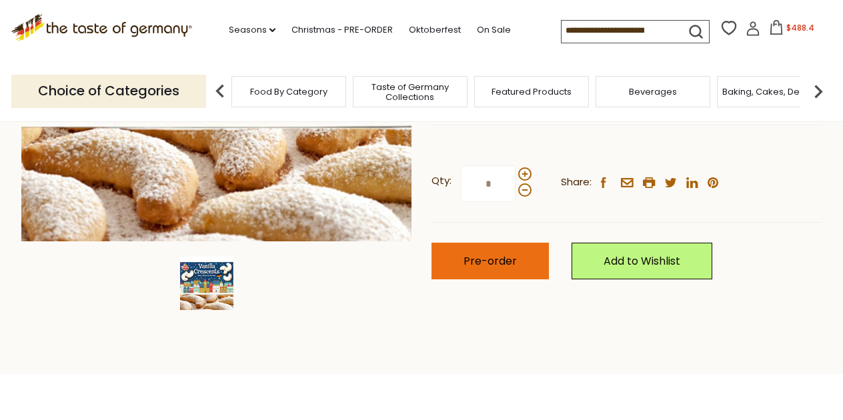
click at [493, 254] on span "Pre-order" at bounding box center [490, 261] width 53 height 15
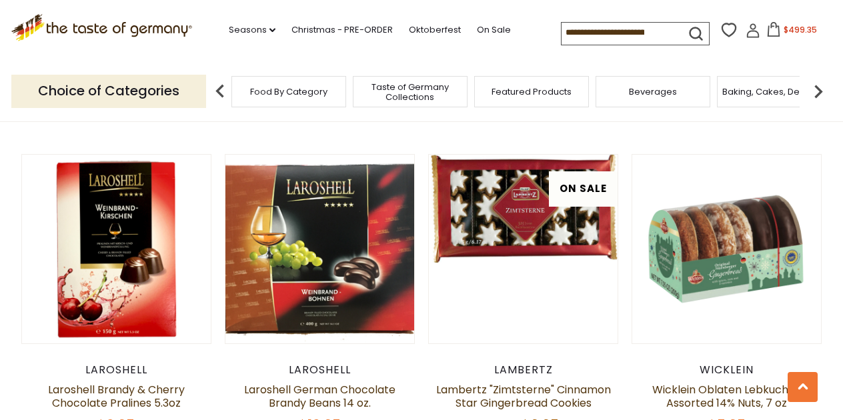
scroll to position [1648, 0]
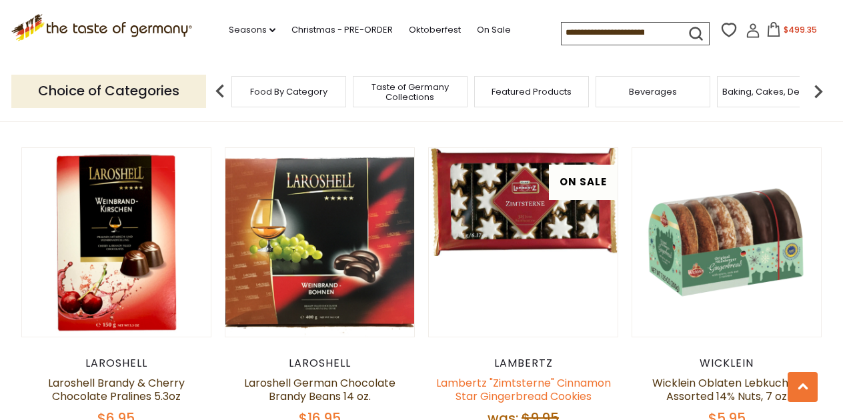
click at [513, 376] on link "Lambertz "Zimtsterne" Cinnamon Star Gingerbread Cookies" at bounding box center [523, 390] width 175 height 29
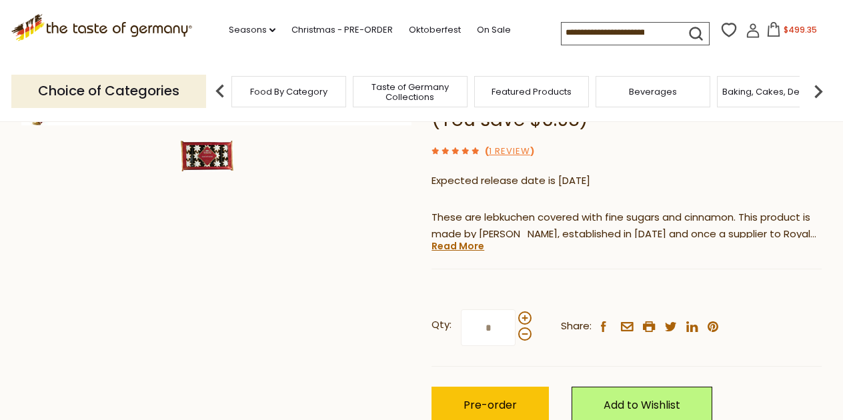
scroll to position [288, 0]
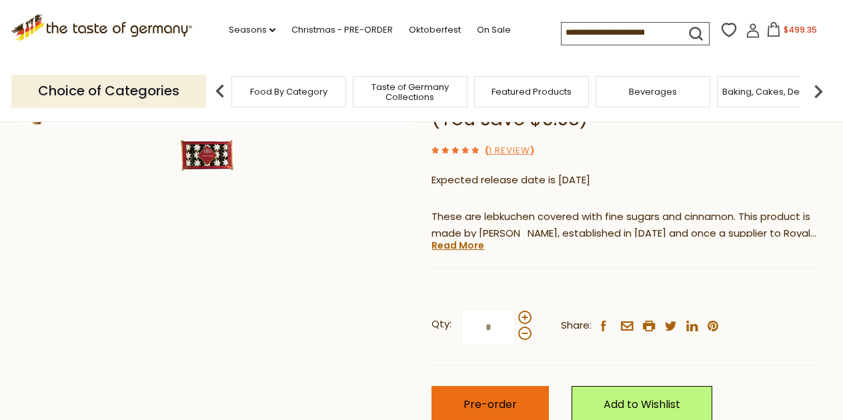
click at [507, 397] on span "Pre-order" at bounding box center [490, 404] width 53 height 15
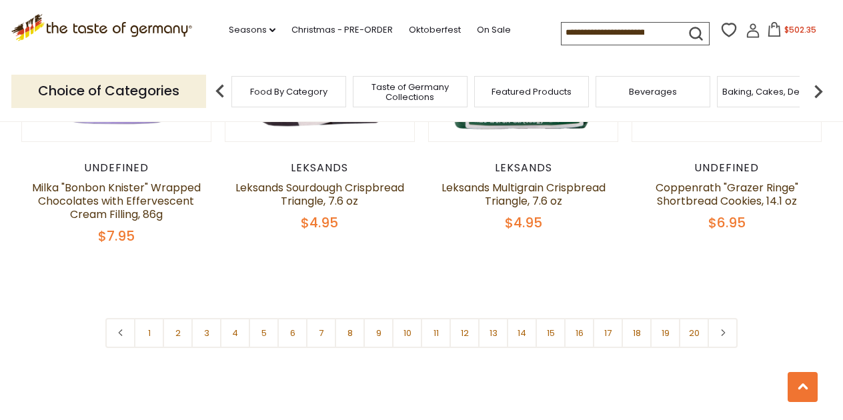
scroll to position [3157, 0]
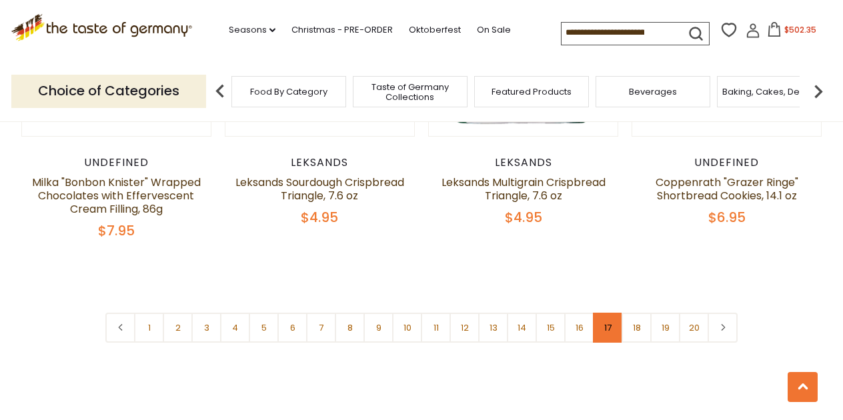
click at [607, 313] on link "17" at bounding box center [608, 328] width 30 height 30
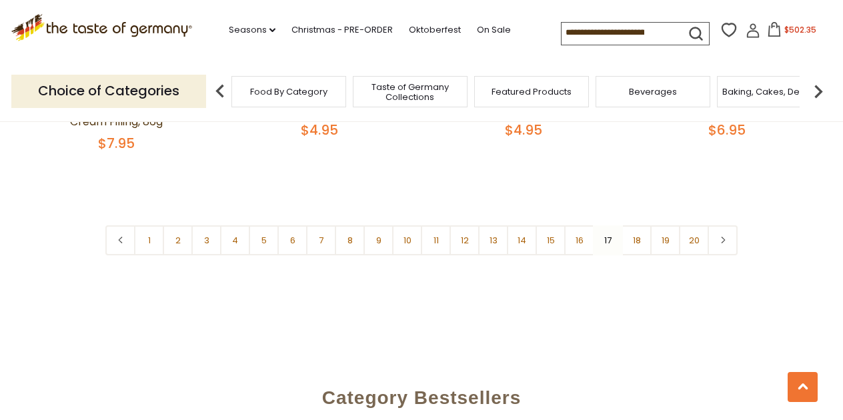
scroll to position [3242, 0]
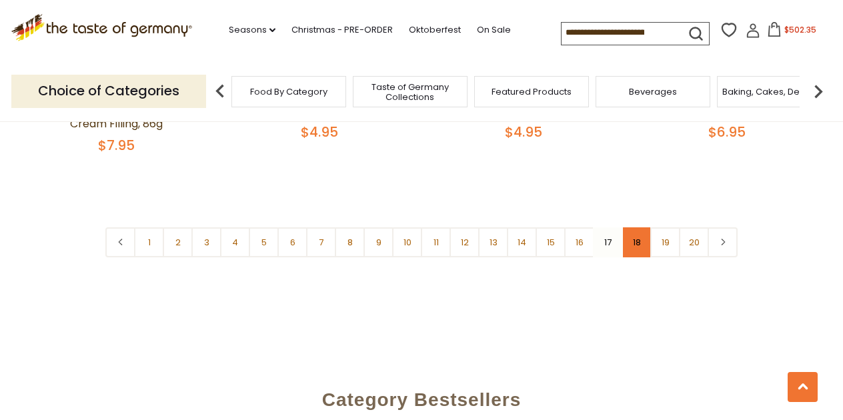
click at [638, 228] on link "18" at bounding box center [637, 243] width 30 height 30
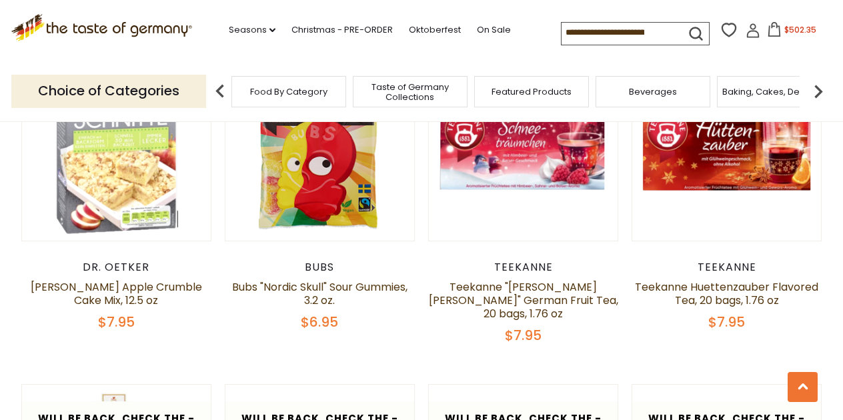
scroll to position [415, 0]
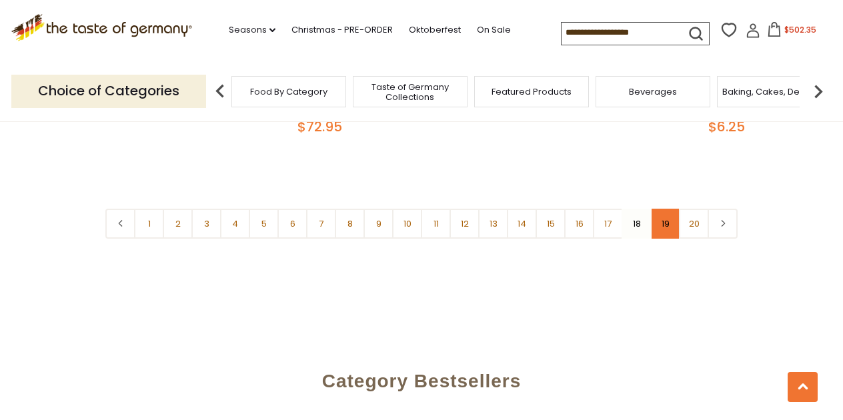
click at [671, 209] on link "19" at bounding box center [666, 224] width 30 height 30
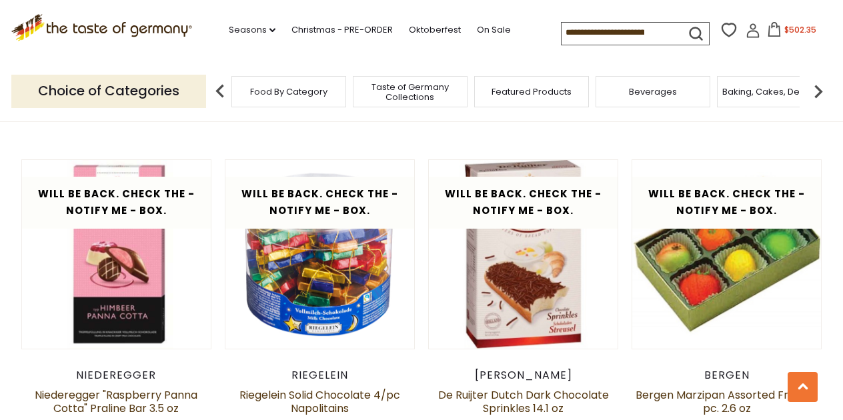
scroll to position [2571, 0]
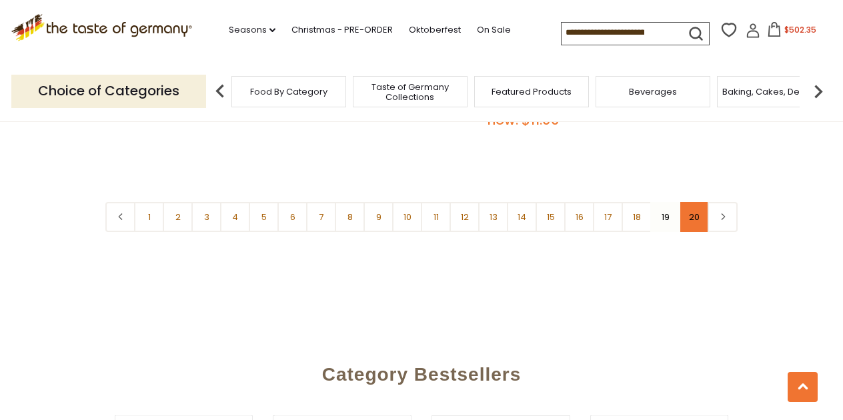
click at [694, 209] on link "20" at bounding box center [694, 217] width 30 height 30
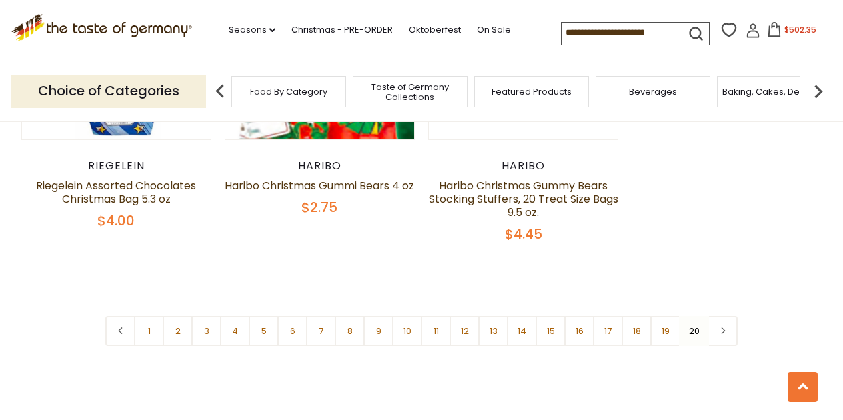
scroll to position [865, 0]
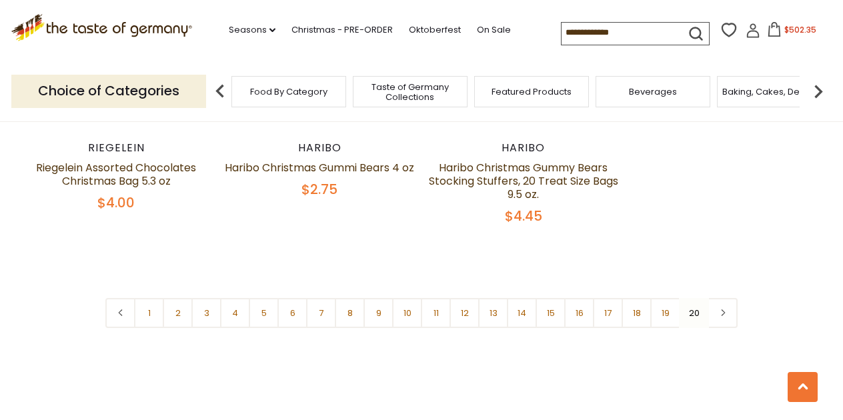
click at [785, 25] on span "$502.35" at bounding box center [801, 29] width 32 height 11
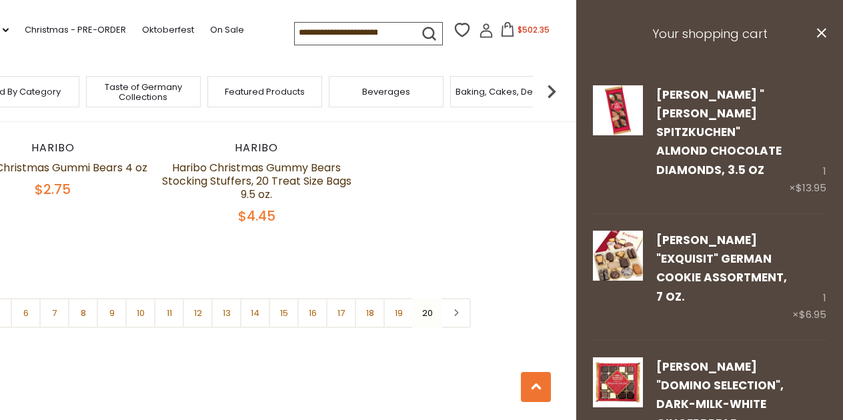
scroll to position [0, 0]
